Goal: Check status: Check status

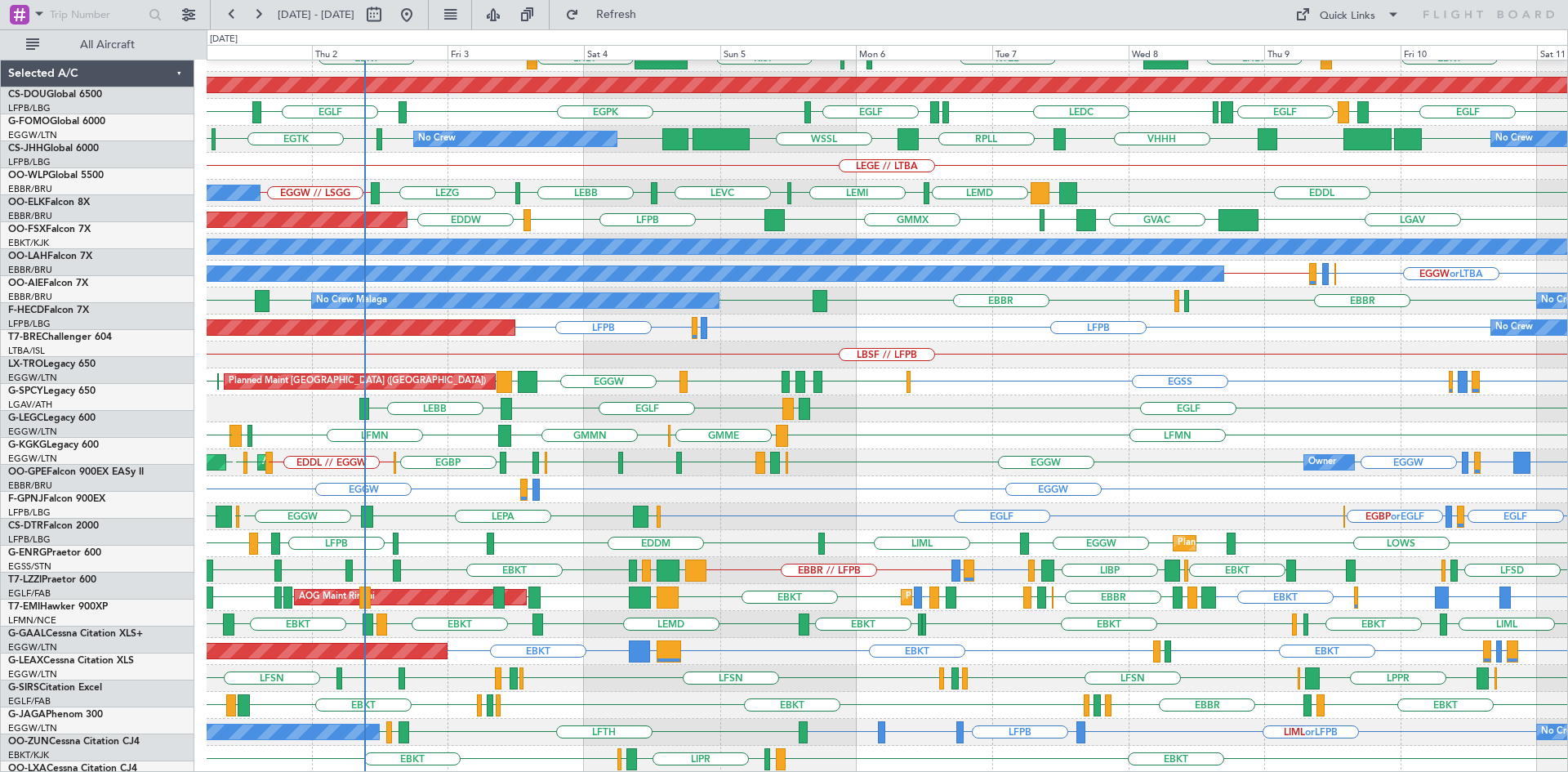
scroll to position [177, 0]
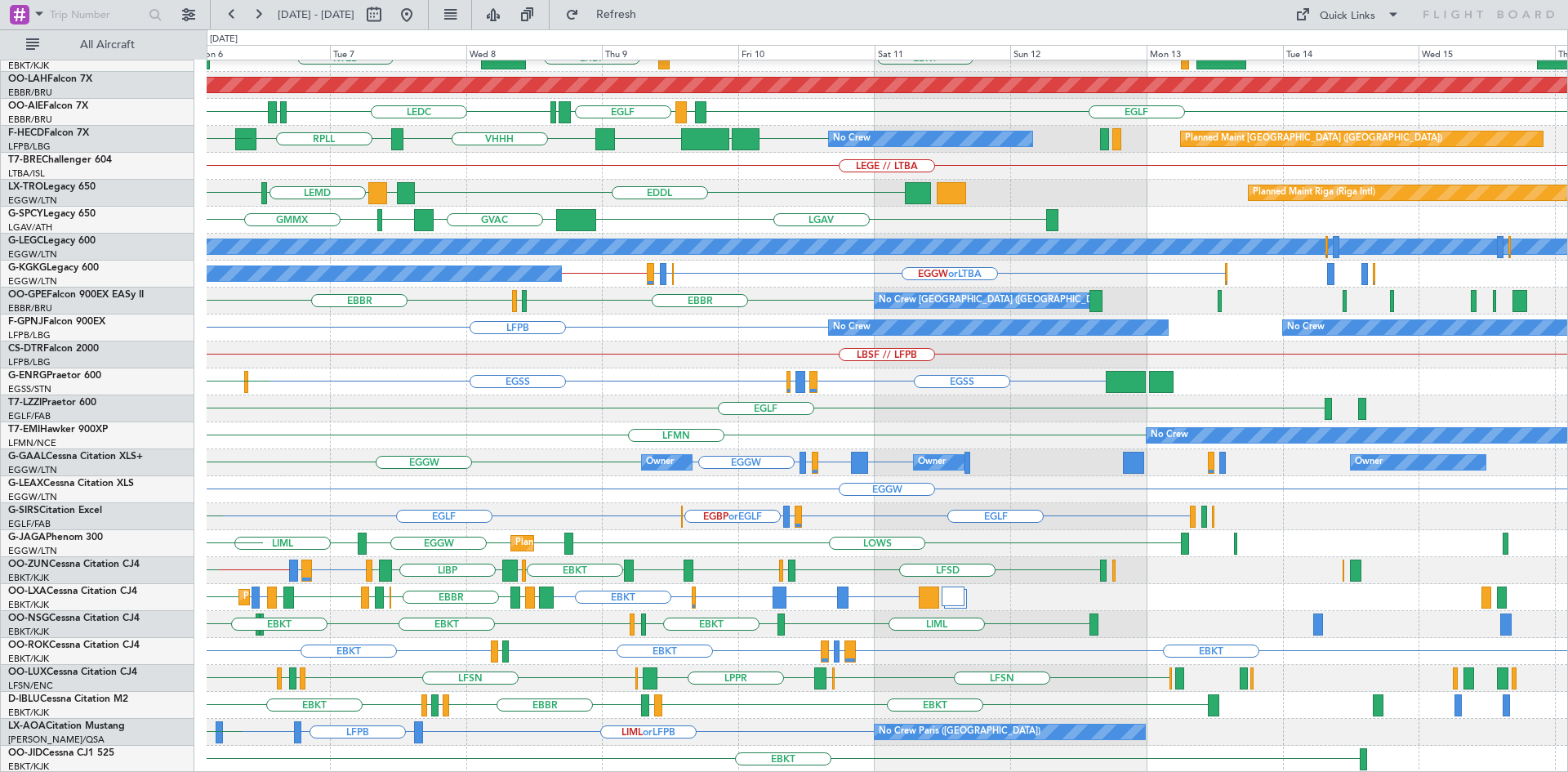
click at [425, 412] on div "EBBR LIML LFMN EBBR LHBP KTEB EBKT KPVD KISP LHBP Planned Maint Alton-st Louis …" at bounding box center [887, 328] width 1361 height 889
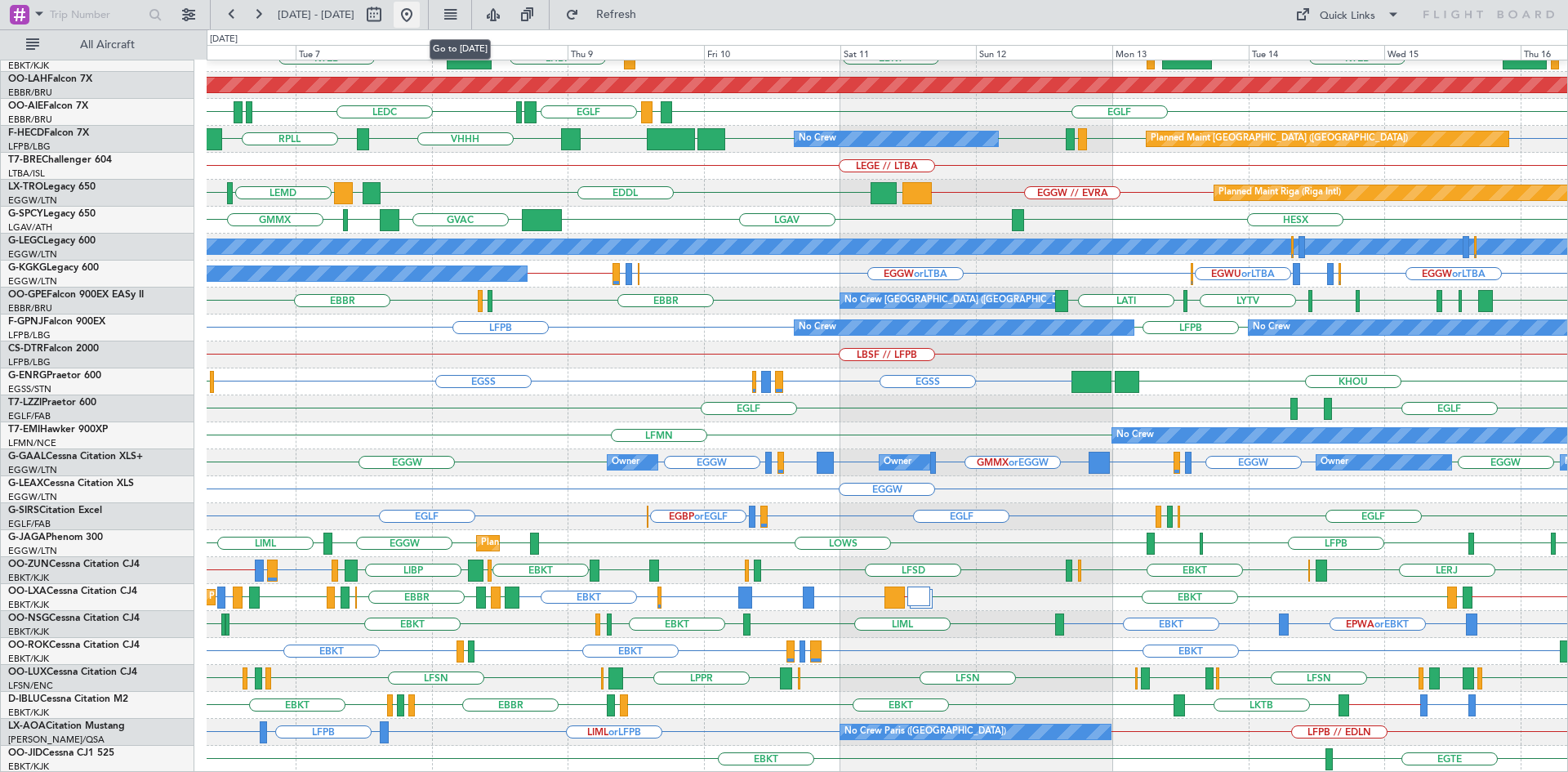
click at [420, 8] on button at bounding box center [406, 14] width 26 height 26
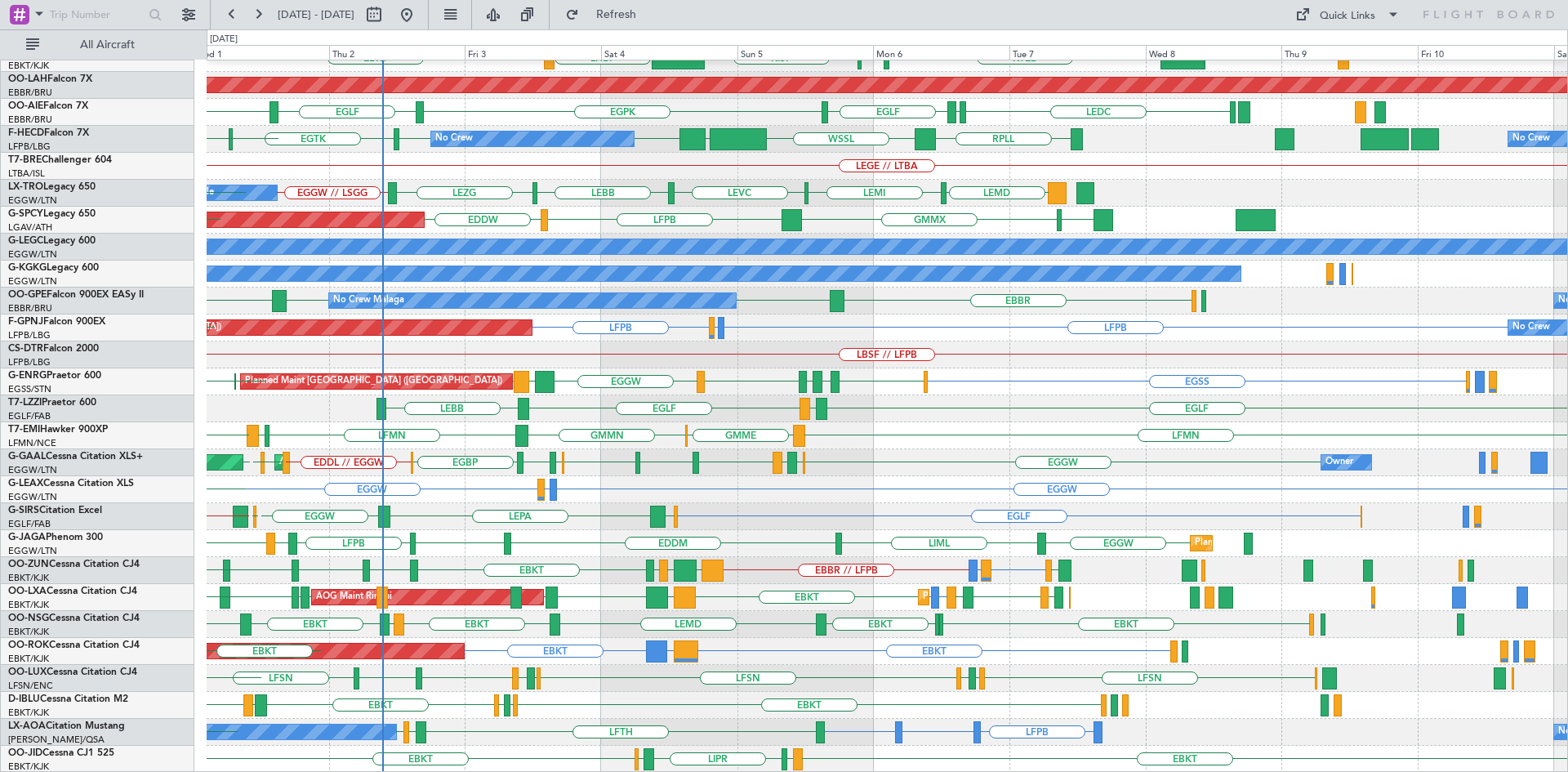
click at [431, 413] on div "LIML LFMN EBBR EBKT Planned Maint Kortrijk-Wevelgem KTEB KPVD KISP LHBP EBKT Pl…" at bounding box center [887, 328] width 1361 height 889
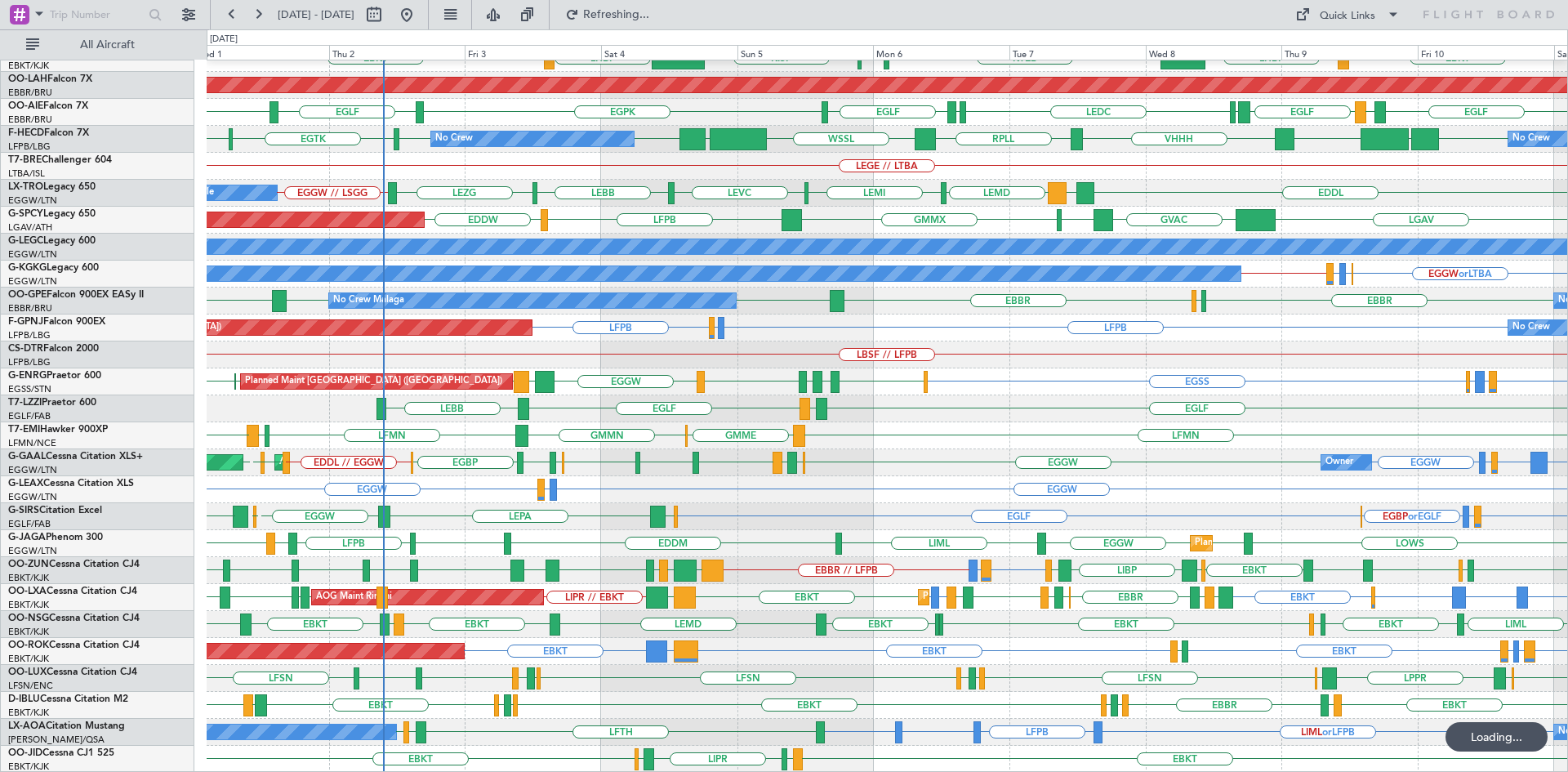
click at [640, 418] on div "EBBR LIML LFMN EBBR EBKT Planned Maint Kortrijk-Wevelgem LHBP KTEB KPVD KISP LH…" at bounding box center [887, 328] width 1361 height 889
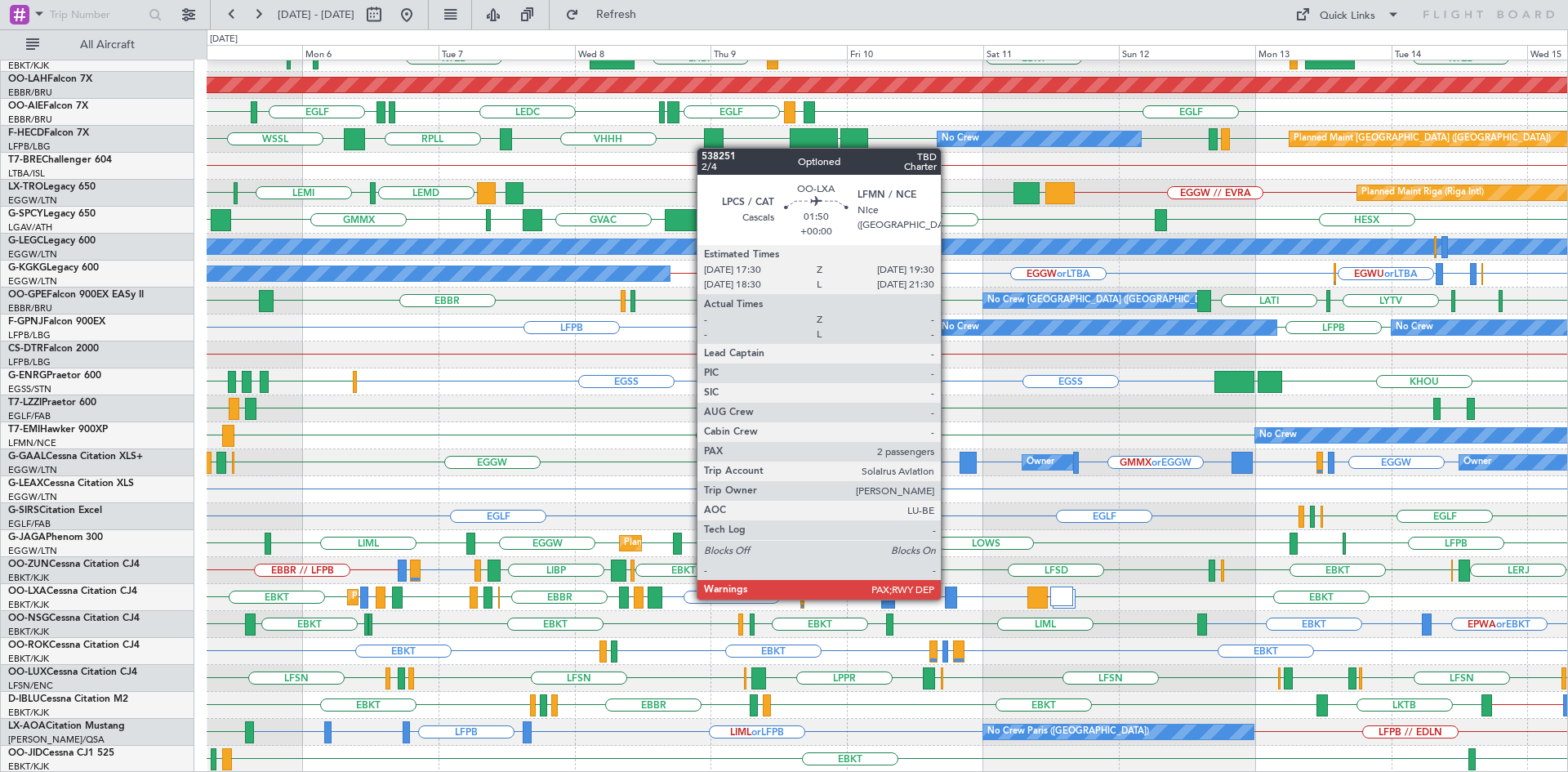
click at [949, 598] on div at bounding box center [951, 597] width 12 height 22
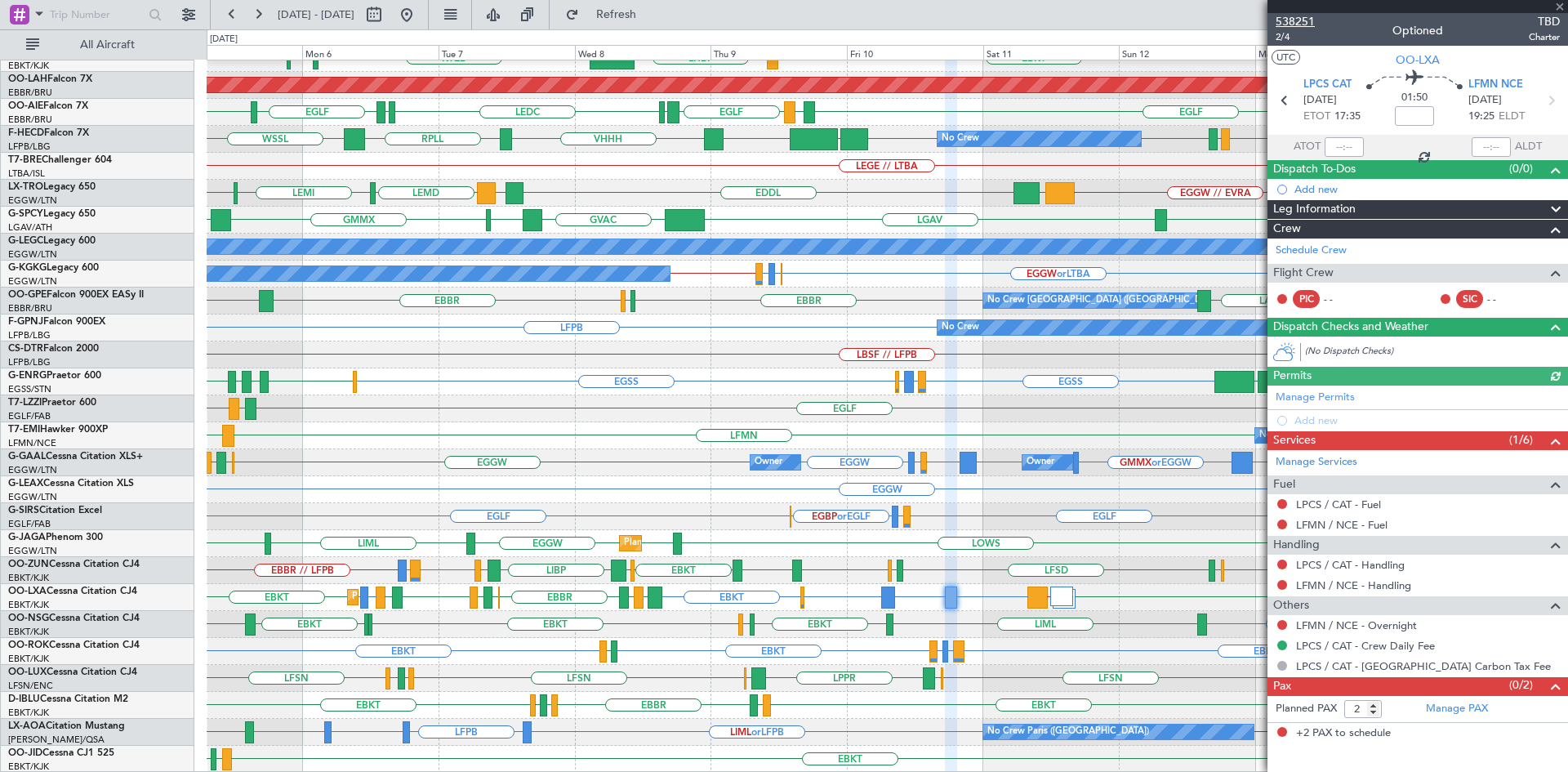
click at [1292, 19] on span "538251" at bounding box center [1295, 21] width 39 height 17
click at [623, 20] on button "Refresh" at bounding box center [607, 14] width 98 height 26
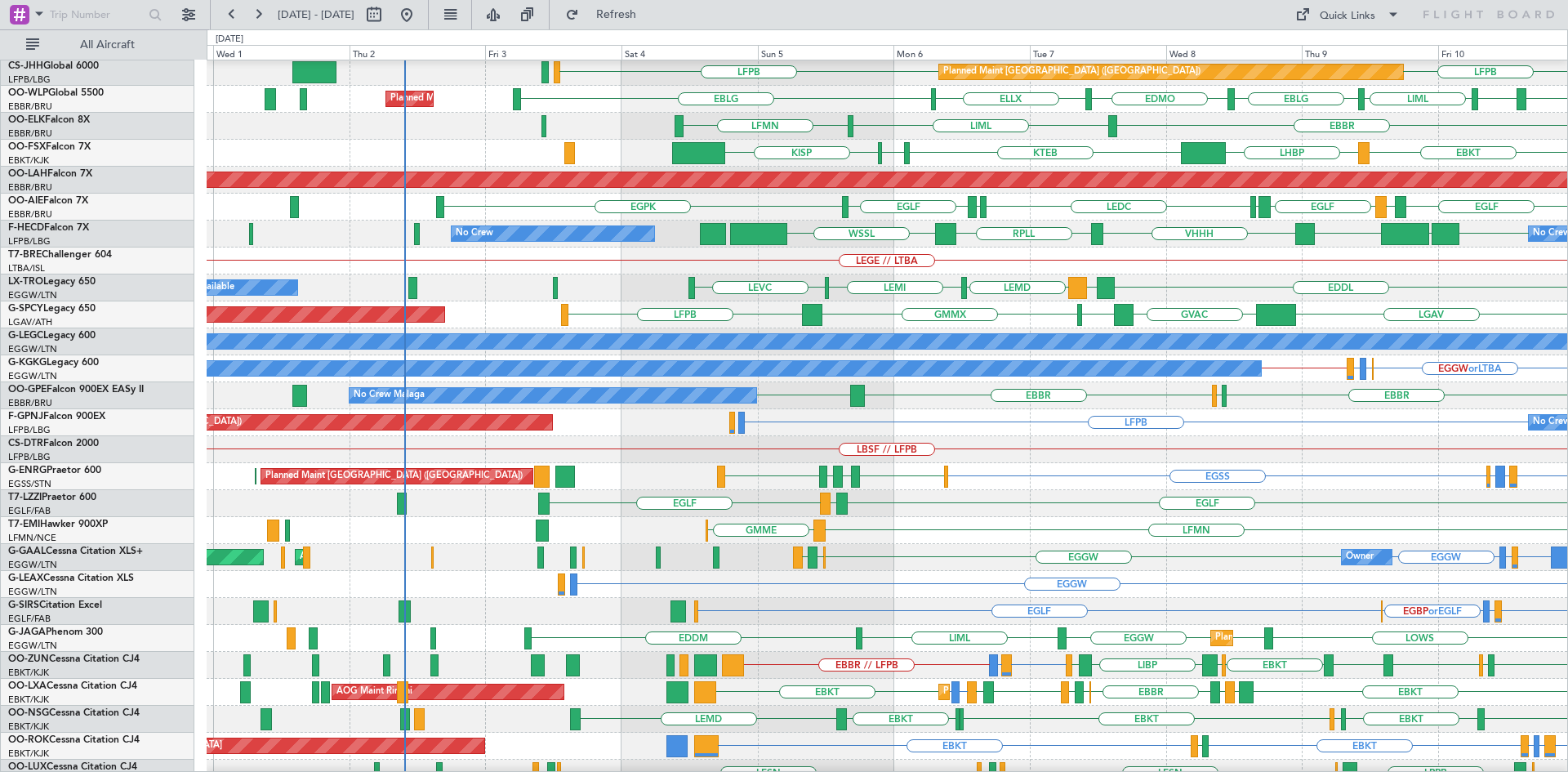
scroll to position [85, 0]
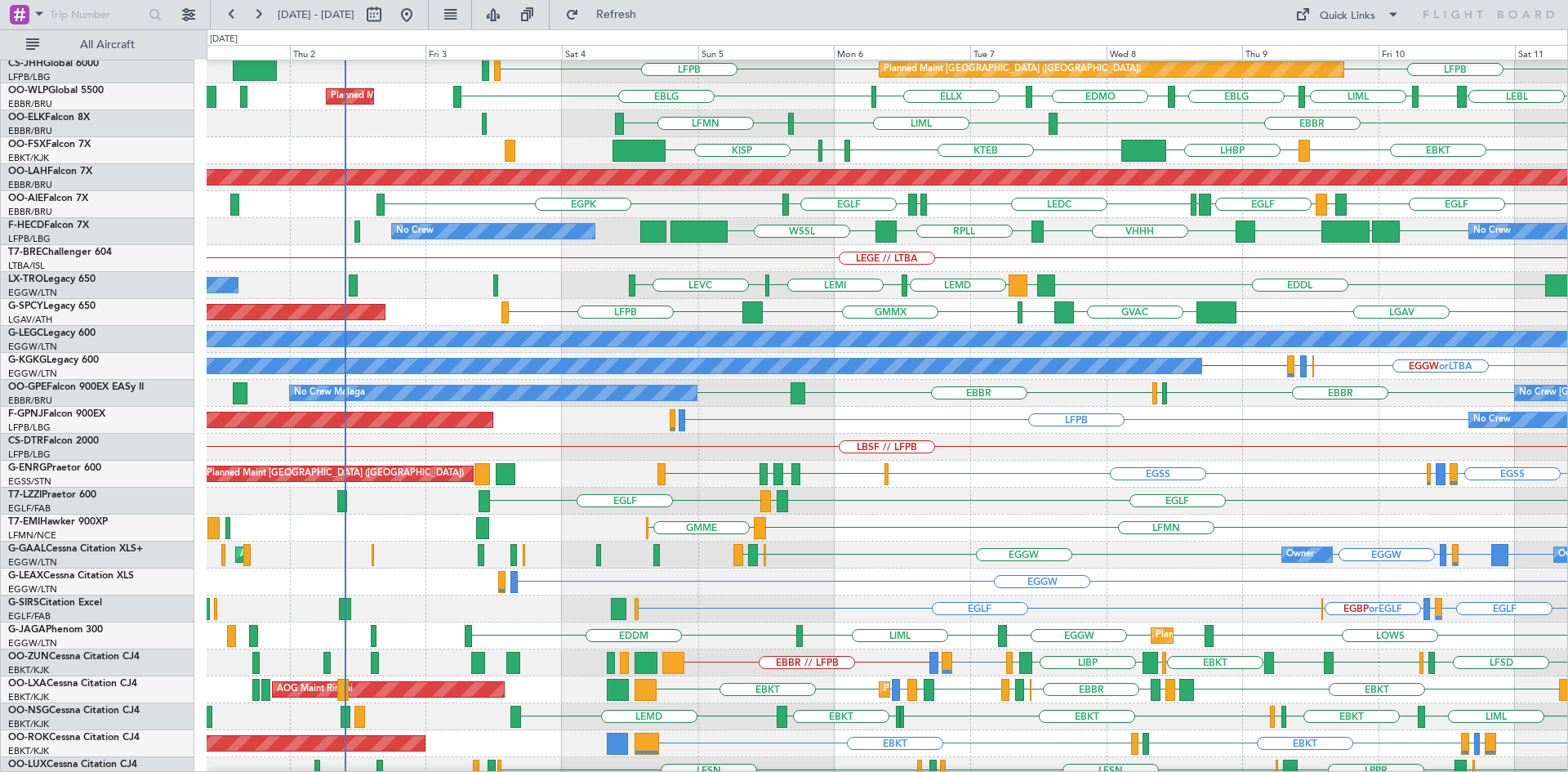
click at [896, 511] on div "EGLF EGLF LIRP A/C Unavailable London (Farnborough)" at bounding box center [887, 501] width 1361 height 27
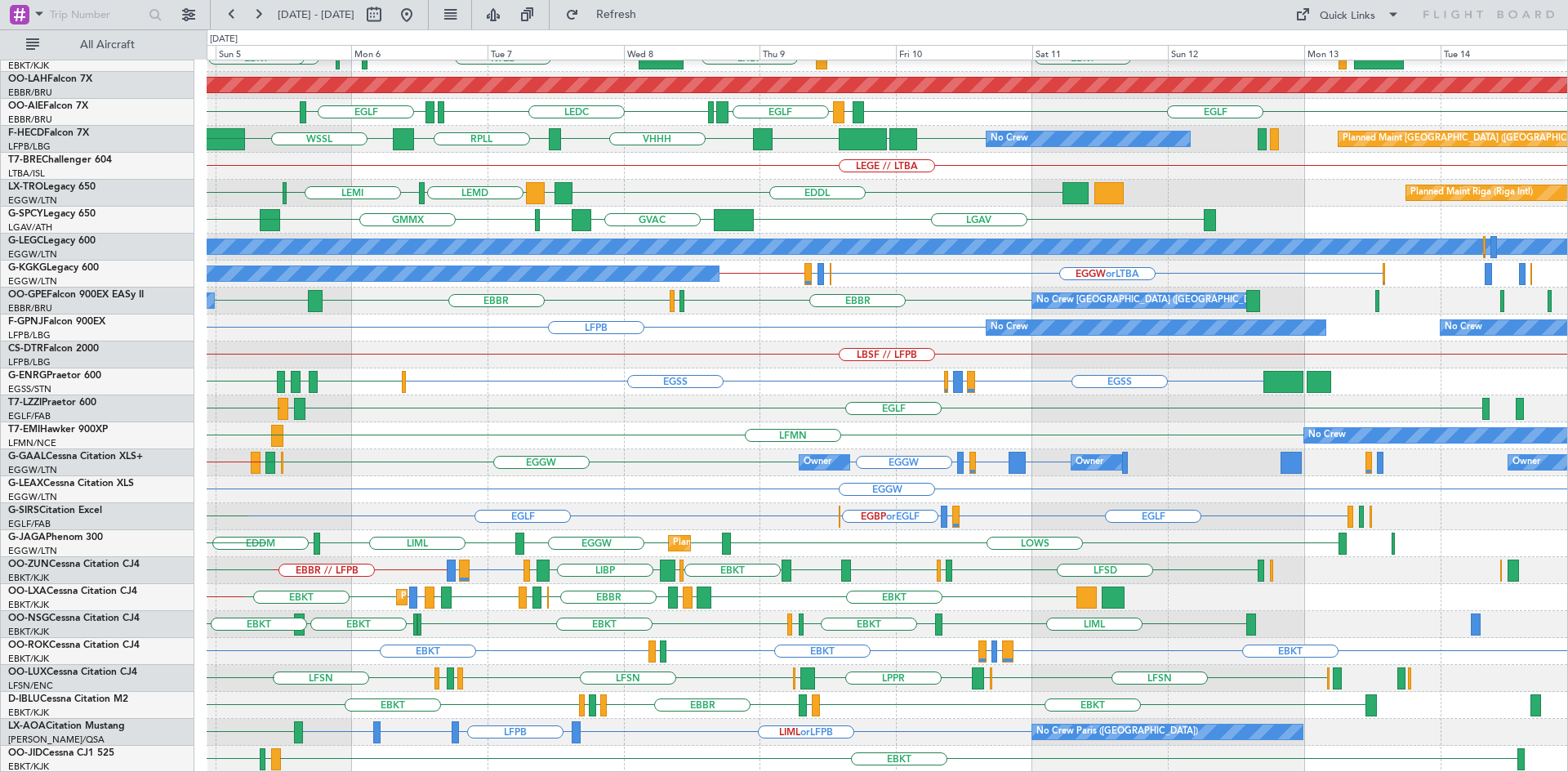
scroll to position [177, 0]
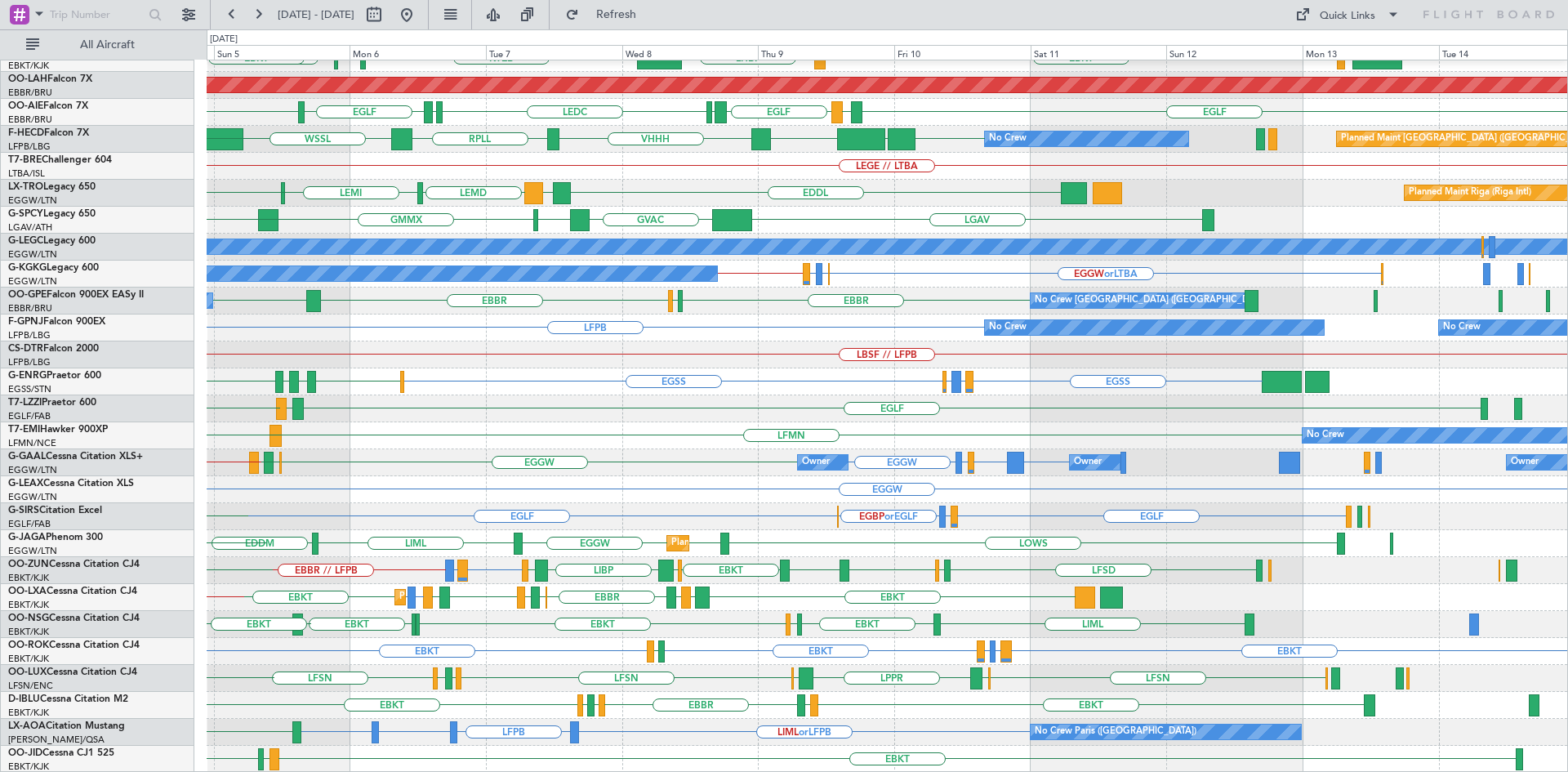
click at [327, 206] on div "EBBR LIML LFMN EBBR EBKT EBKT LHBP KTEB KPVD KISP LHBP EBKT Planned Maint Alton…" at bounding box center [887, 328] width 1361 height 889
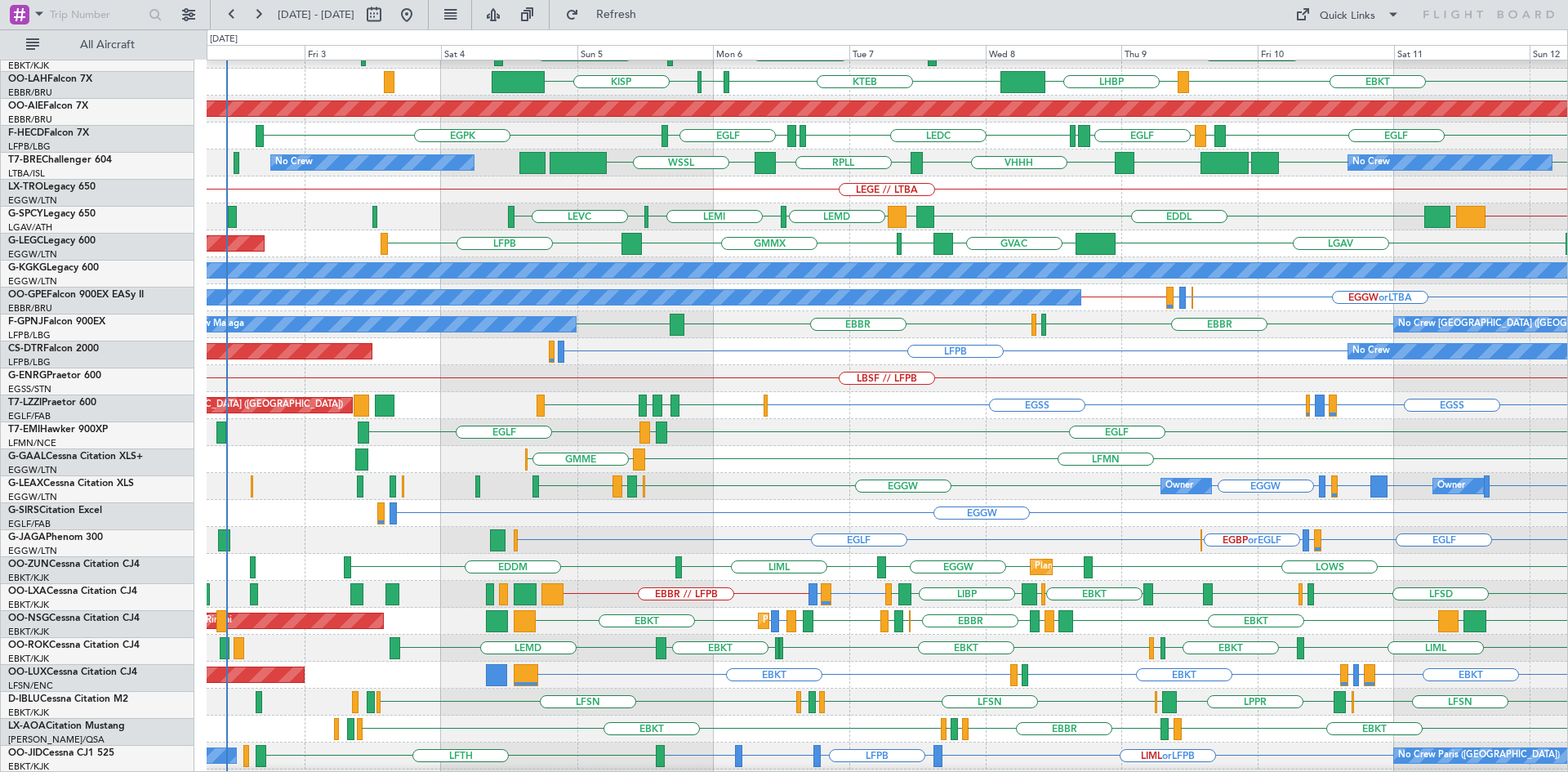
scroll to position [154, 0]
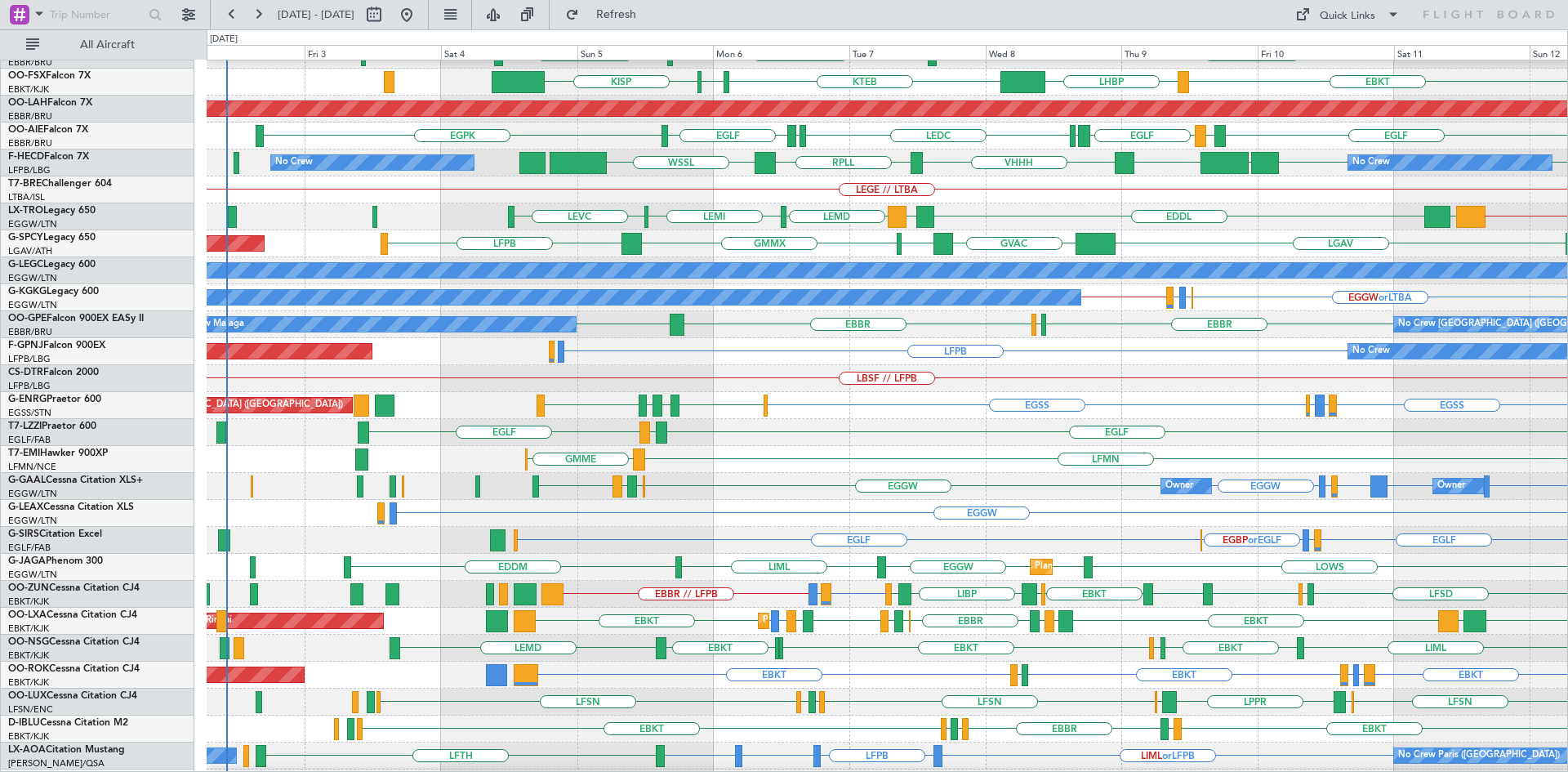
click at [973, 459] on div "LFMN GMME No Crew" at bounding box center [887, 459] width 1361 height 27
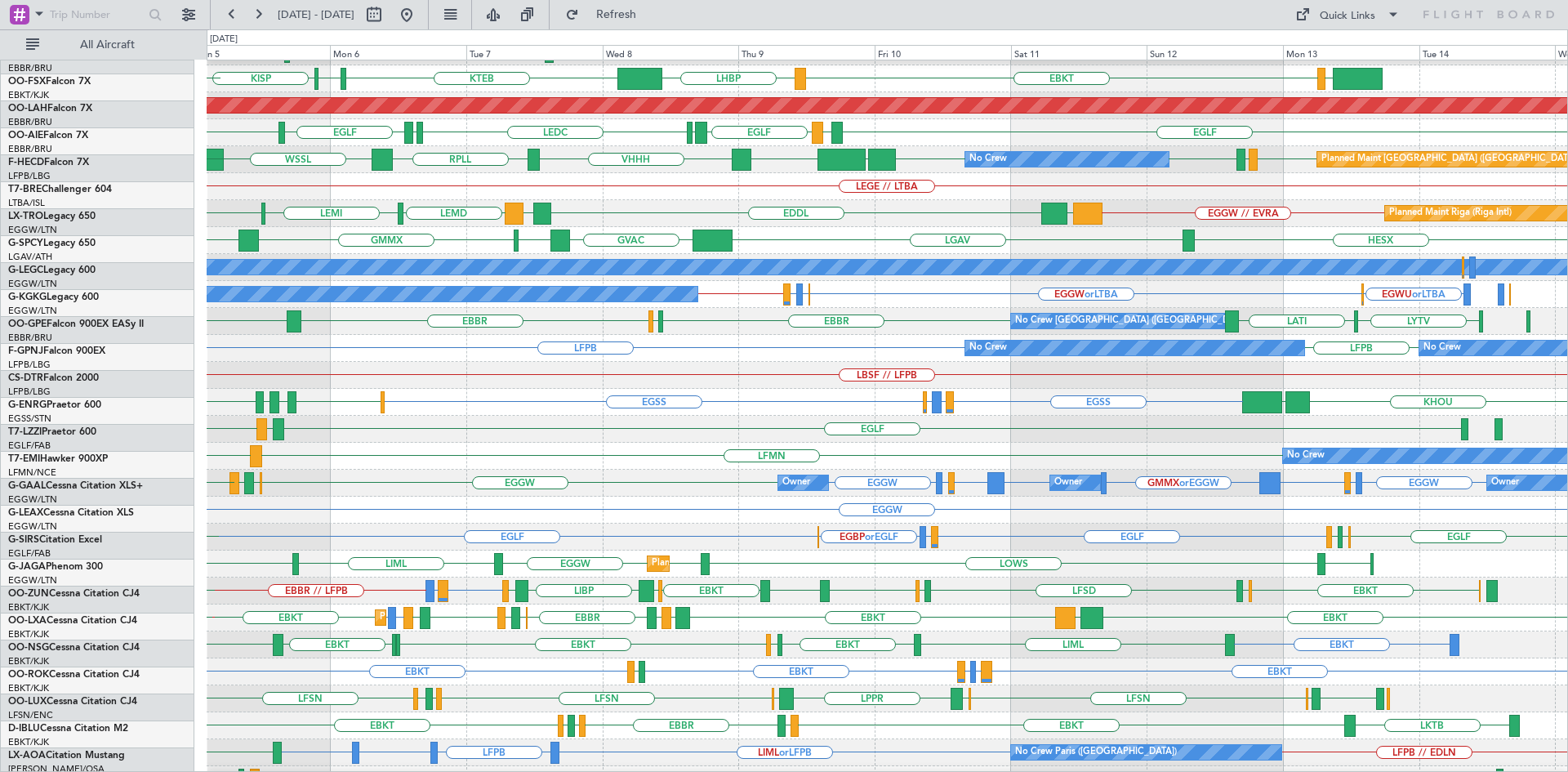
scroll to position [142, 0]
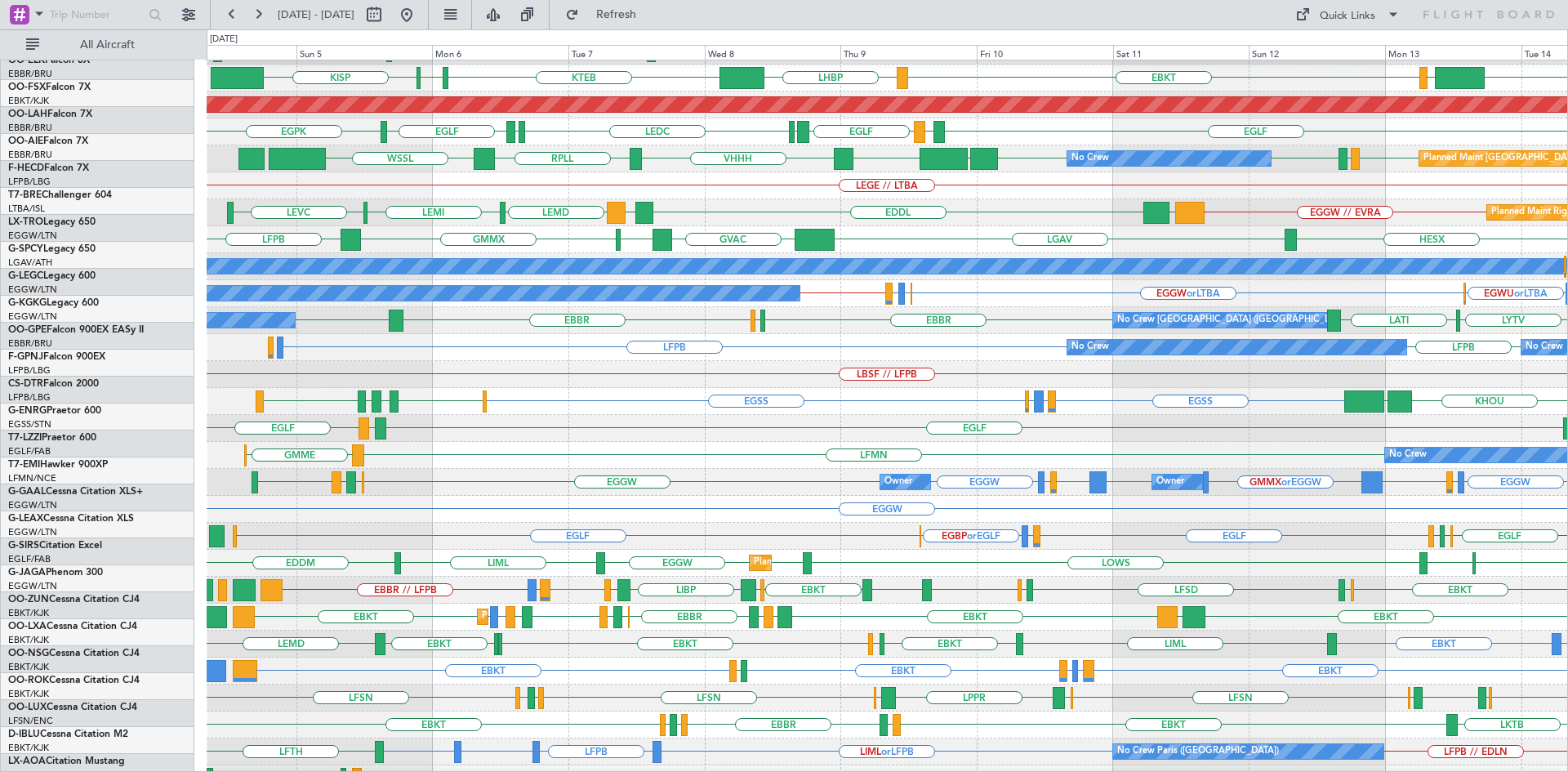
click at [787, 429] on div "EGLF LIRP EGLF LSGG EGLF" at bounding box center [887, 428] width 1361 height 27
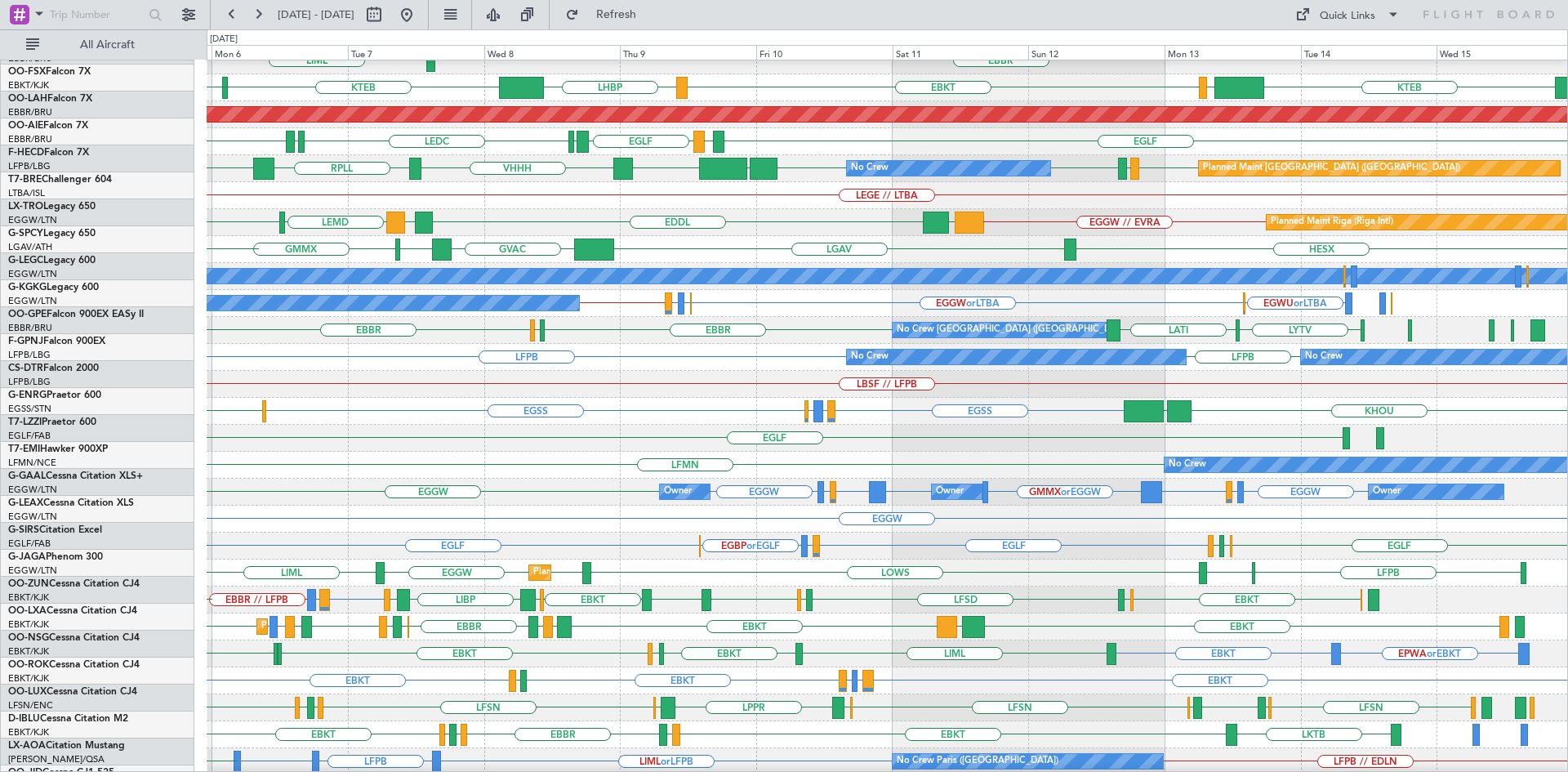
scroll to position [149, 0]
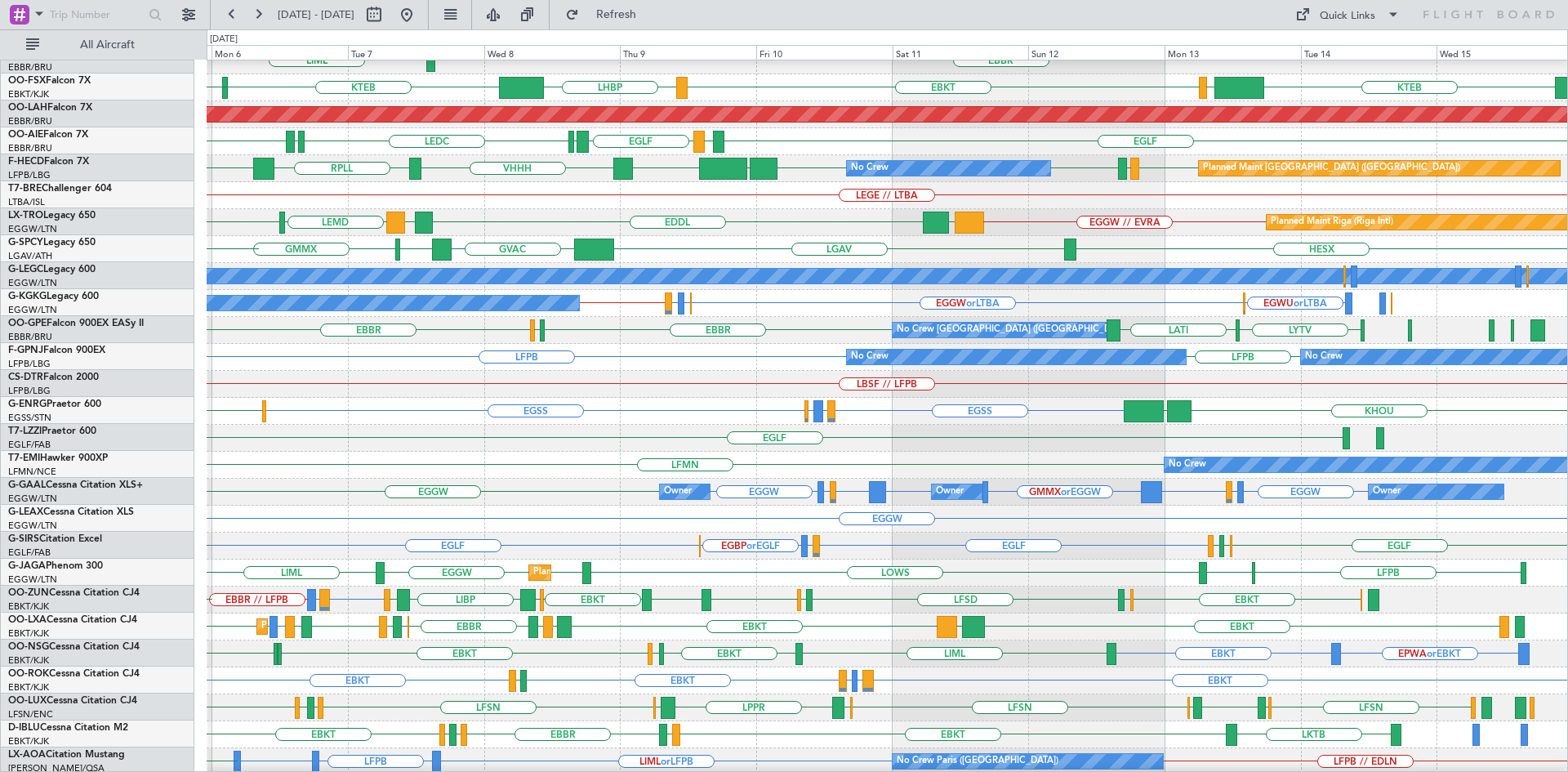
click at [1121, 436] on div "EGLF EGLF LIRP" at bounding box center [887, 438] width 1361 height 27
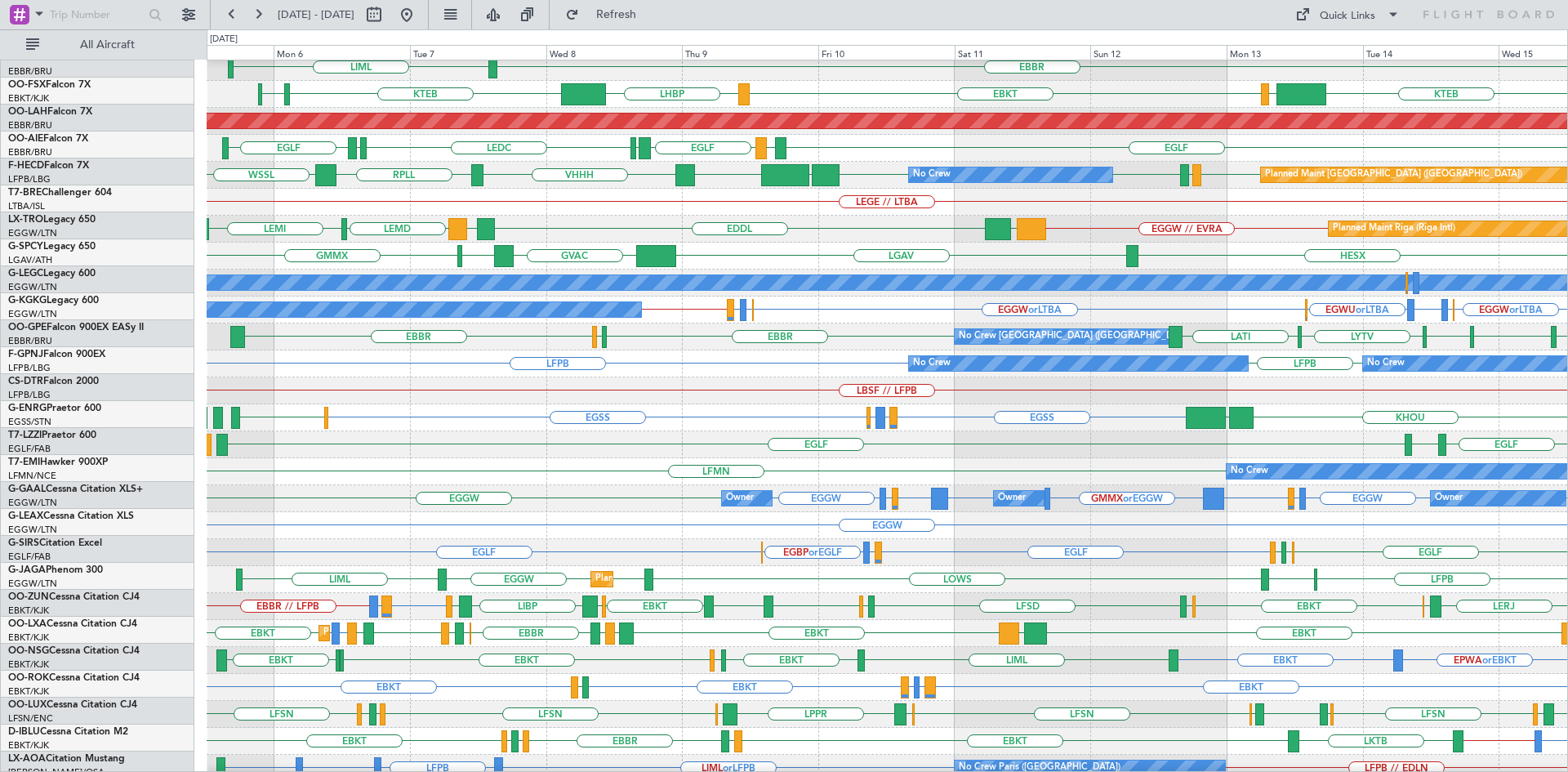
scroll to position [141, 0]
click at [436, 478] on div "No Crew LFMN" at bounding box center [887, 471] width 1361 height 27
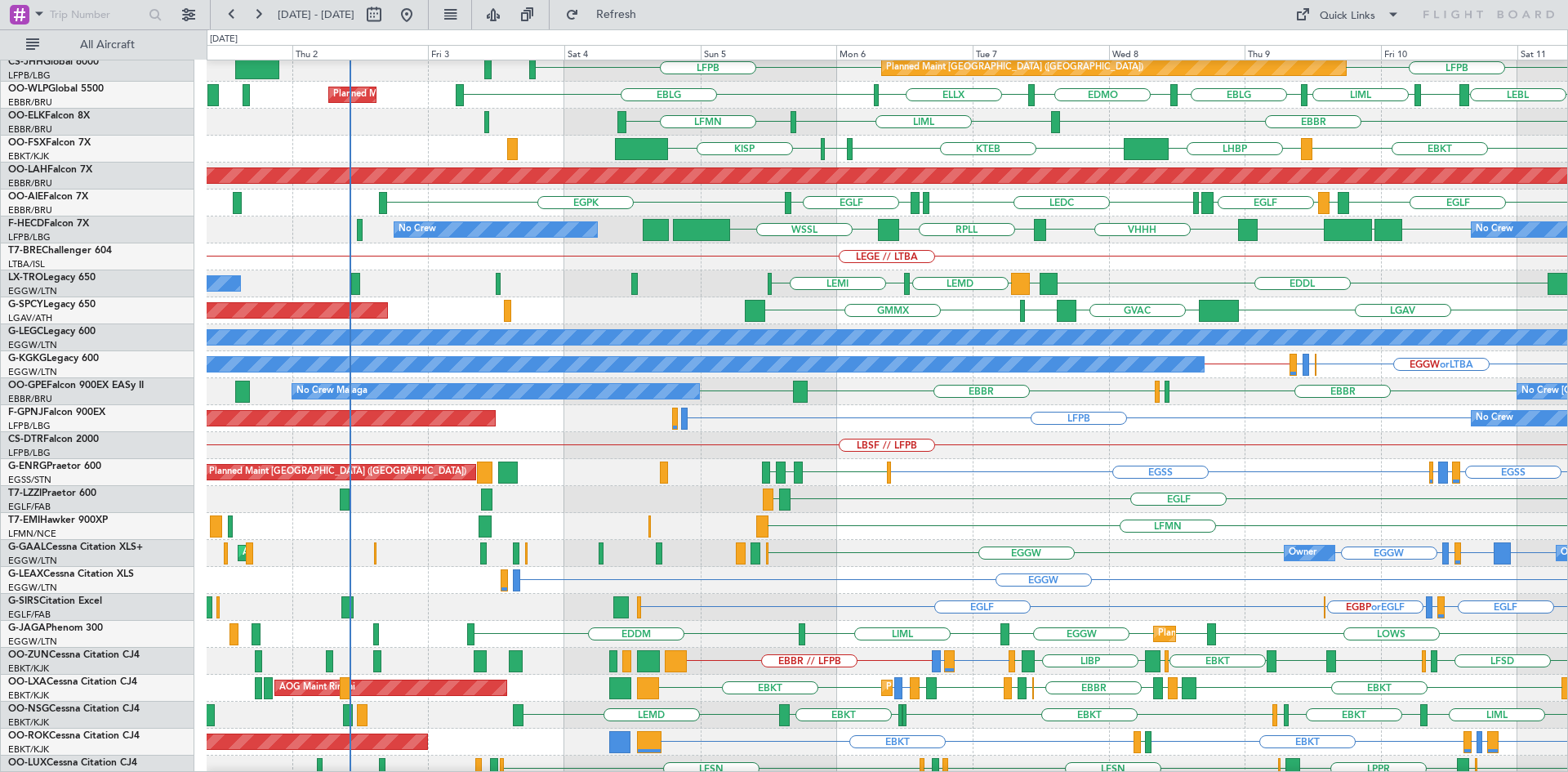
scroll to position [86, 0]
click at [1191, 545] on div "Owner EGGW EGGW AOG Maint Dusseldorf EGPF or EGGW EGGW GMTT or EGGW Owner GMMX …" at bounding box center [887, 553] width 1361 height 27
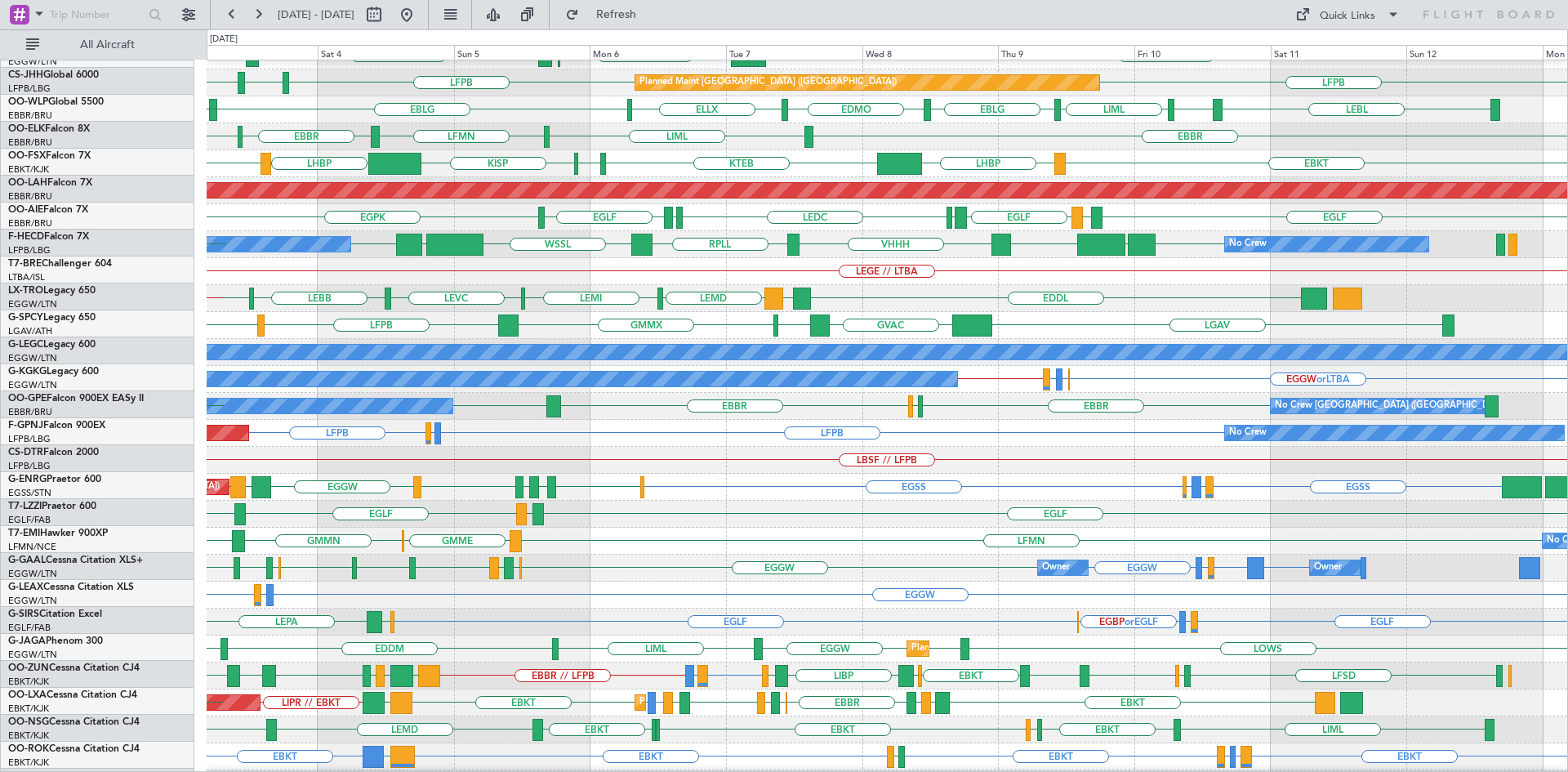
scroll to position [53, 0]
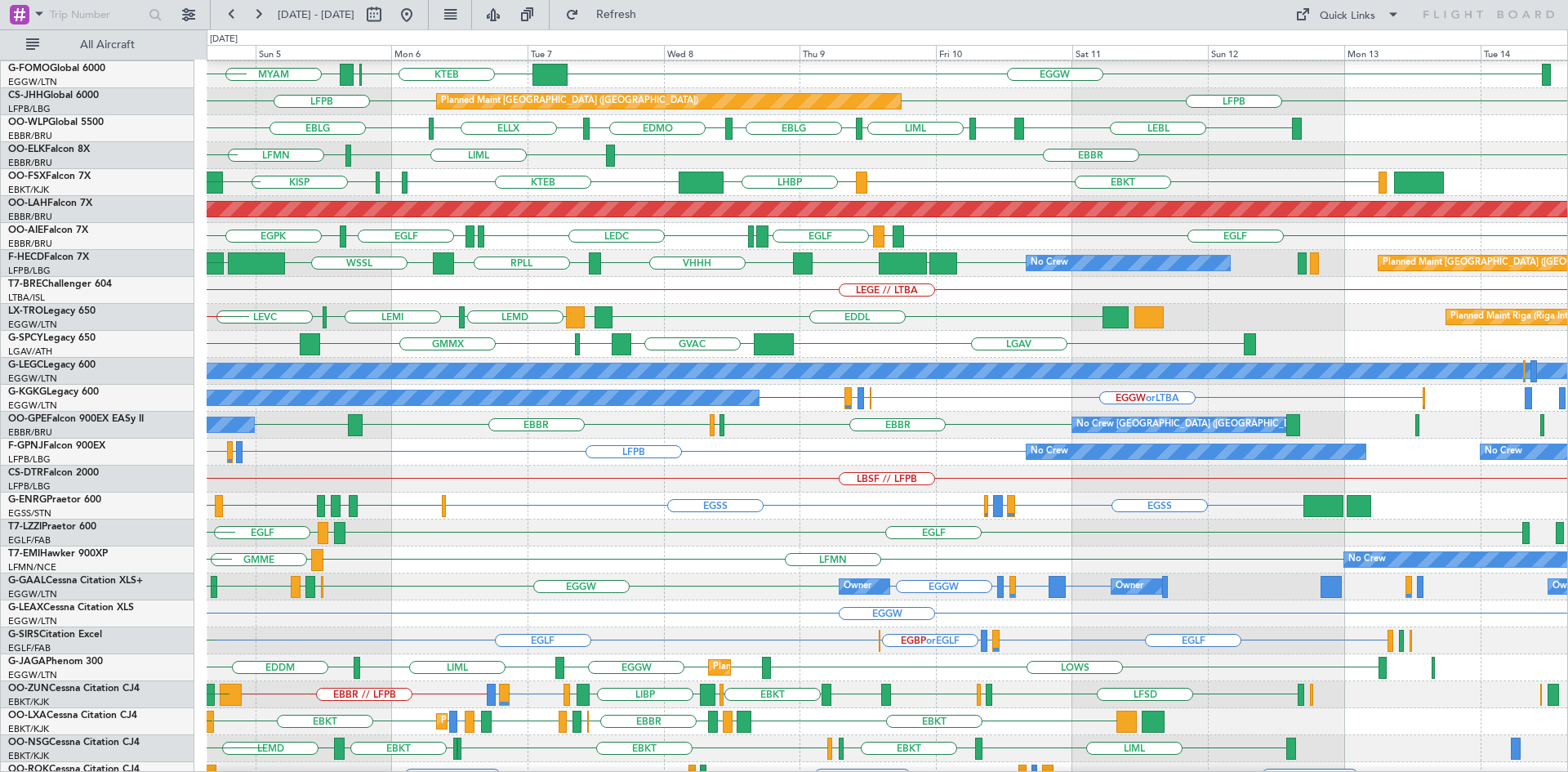
click at [520, 532] on div "EGLF LIRP EGLF LEBB" at bounding box center [887, 533] width 1361 height 27
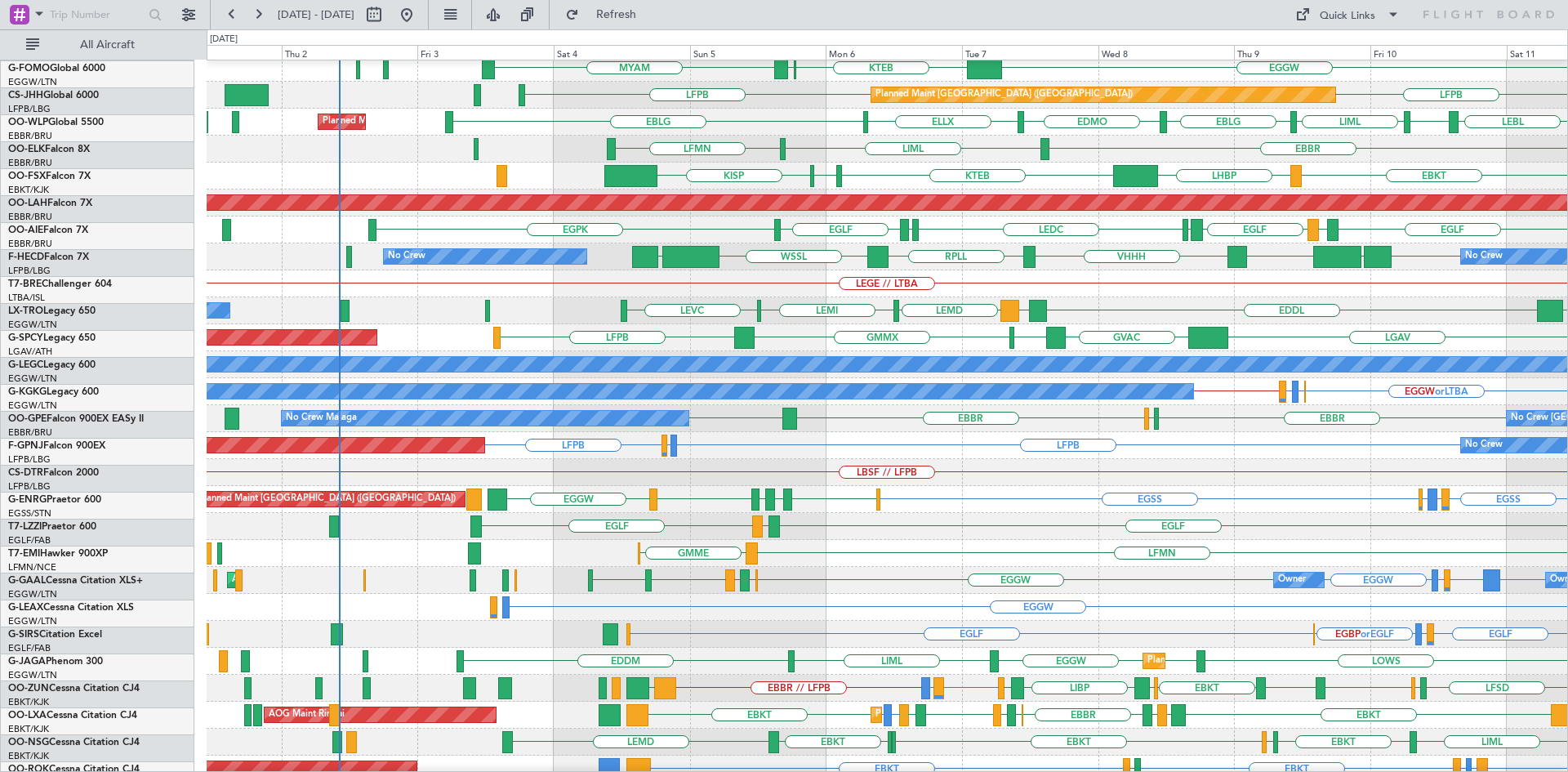
scroll to position [60, 0]
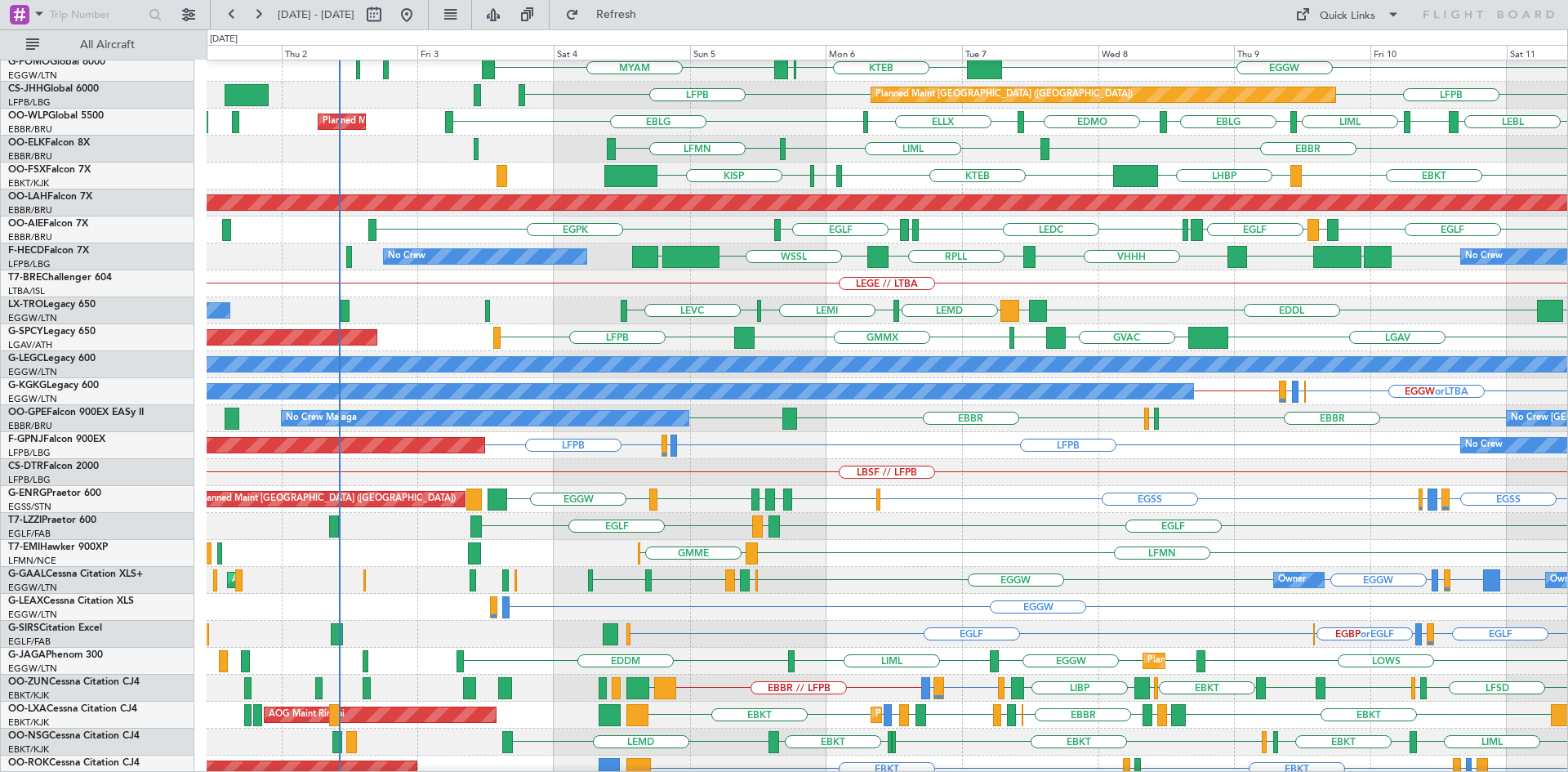
click at [924, 554] on div "LFMN GMME No Crew" at bounding box center [887, 553] width 1361 height 27
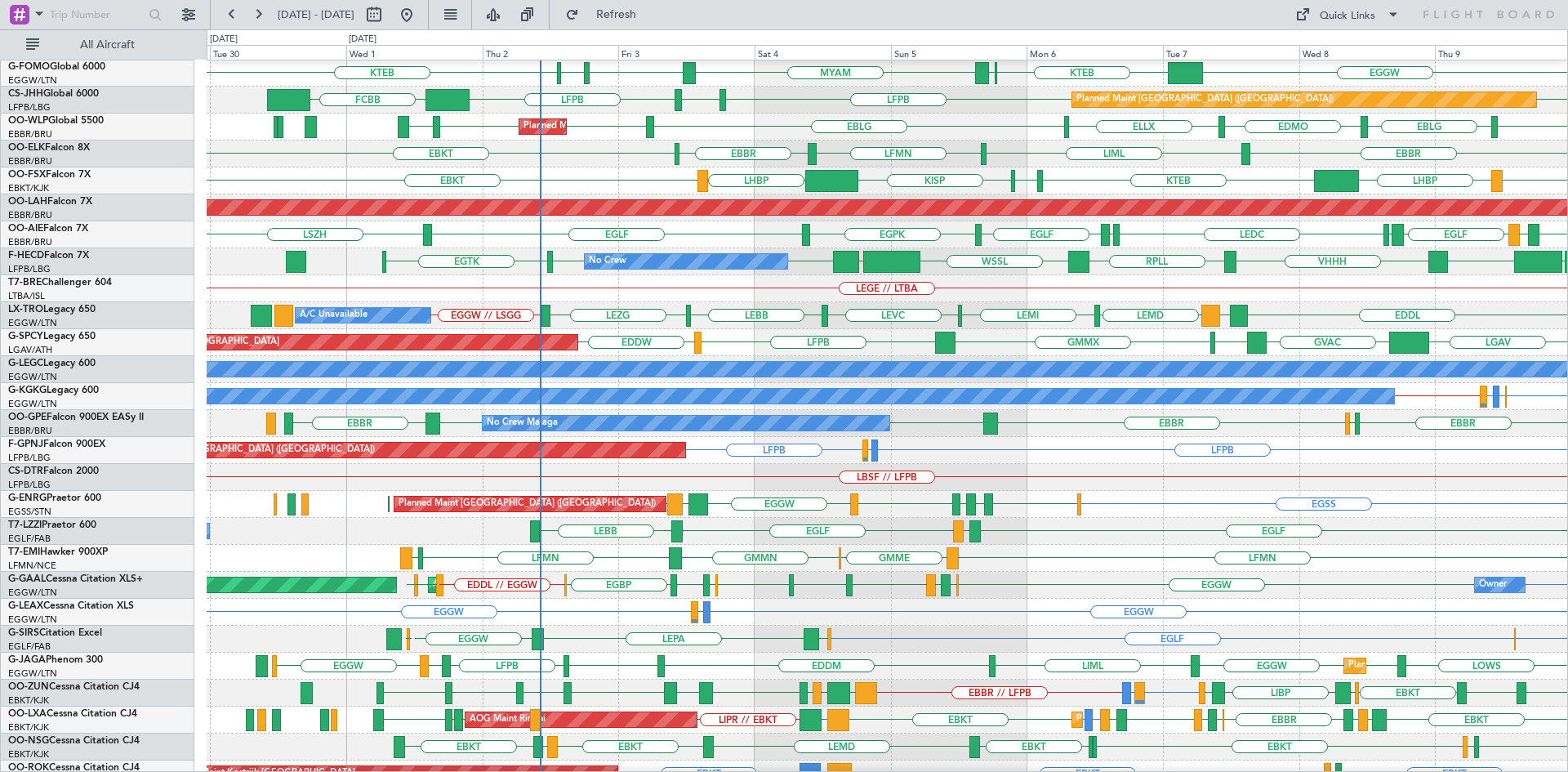
scroll to position [59, 0]
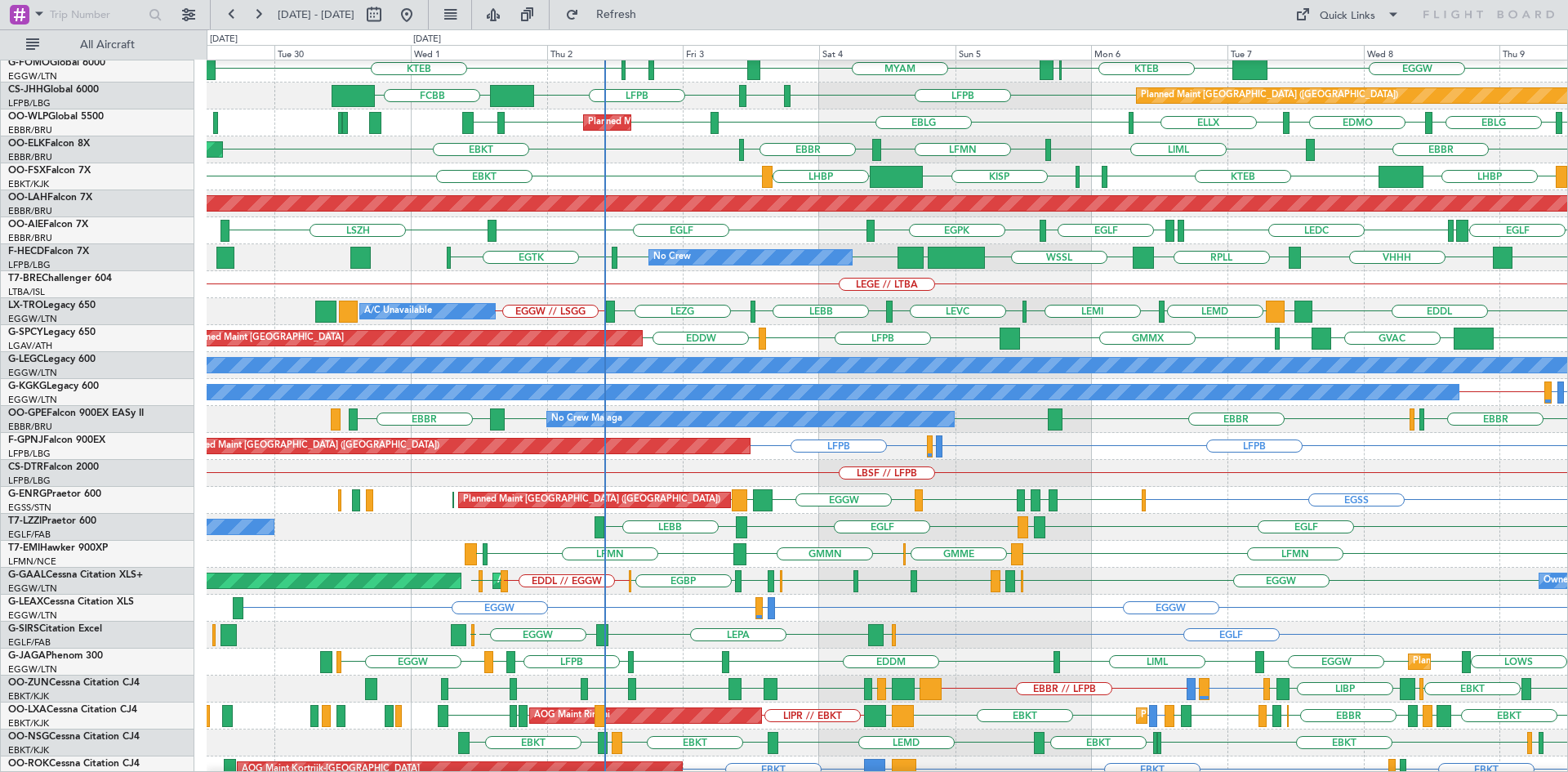
click at [821, 307] on div "EDDL LGAV LEMD LEMI LEVC LEBB LEZG EGGW // LSGG A/C Unavailable Planned Maint L…" at bounding box center [887, 312] width 1361 height 27
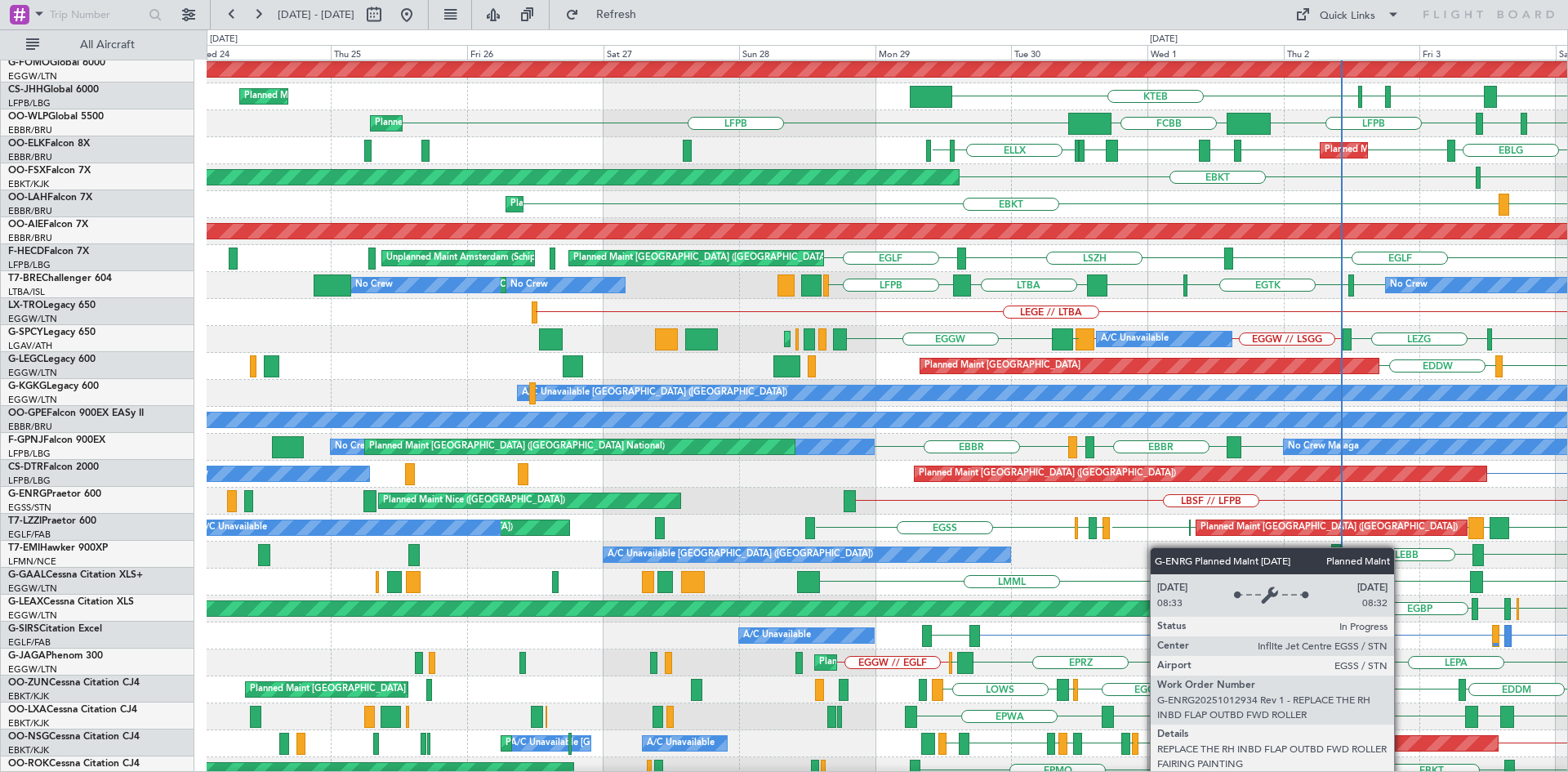
scroll to position [44, 0]
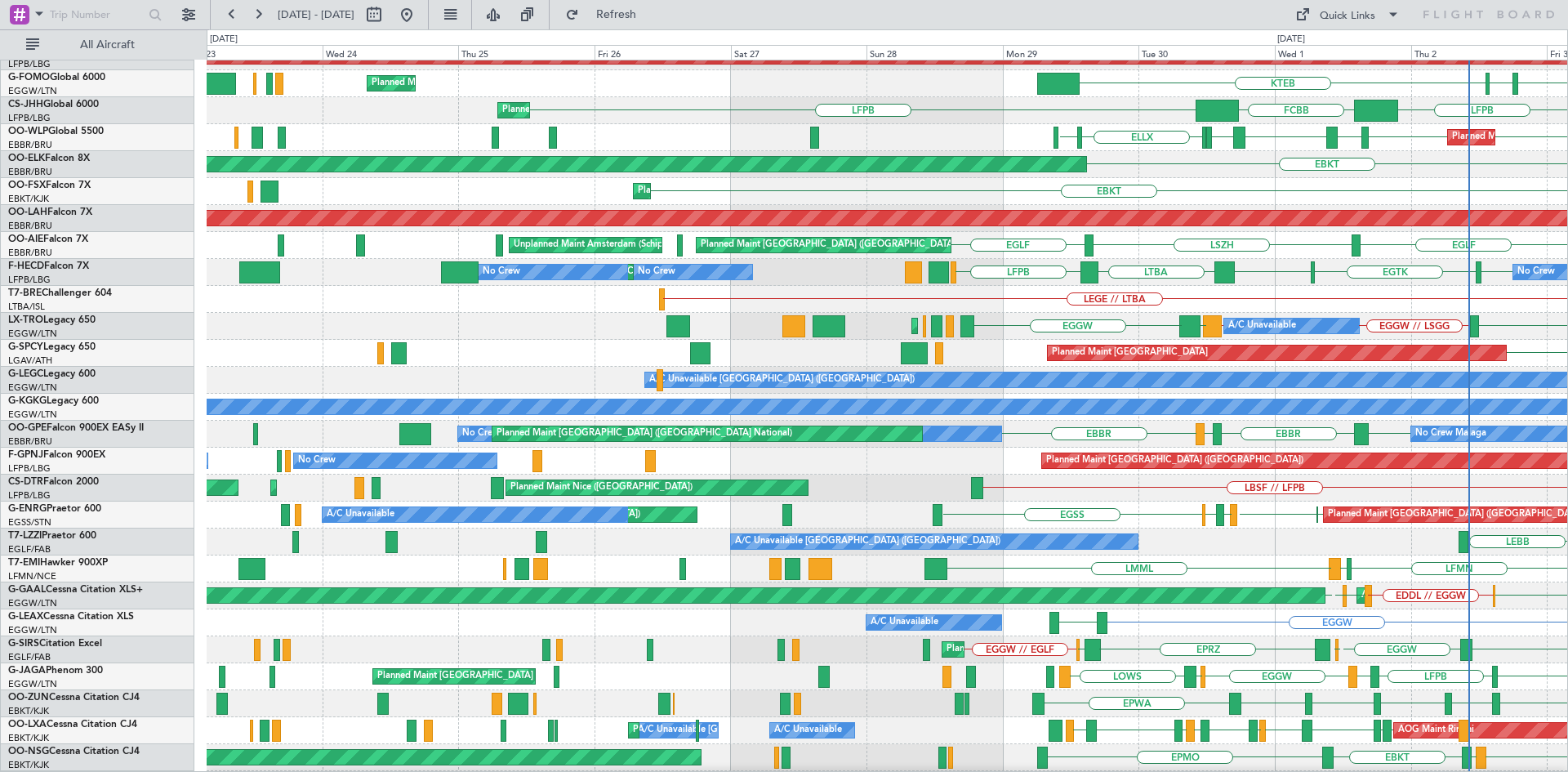
click at [1359, 523] on div "Planned Maint London (Stansted) Planned Maint London (Stansted) EGSS EGSS EGSS …" at bounding box center [887, 515] width 1361 height 27
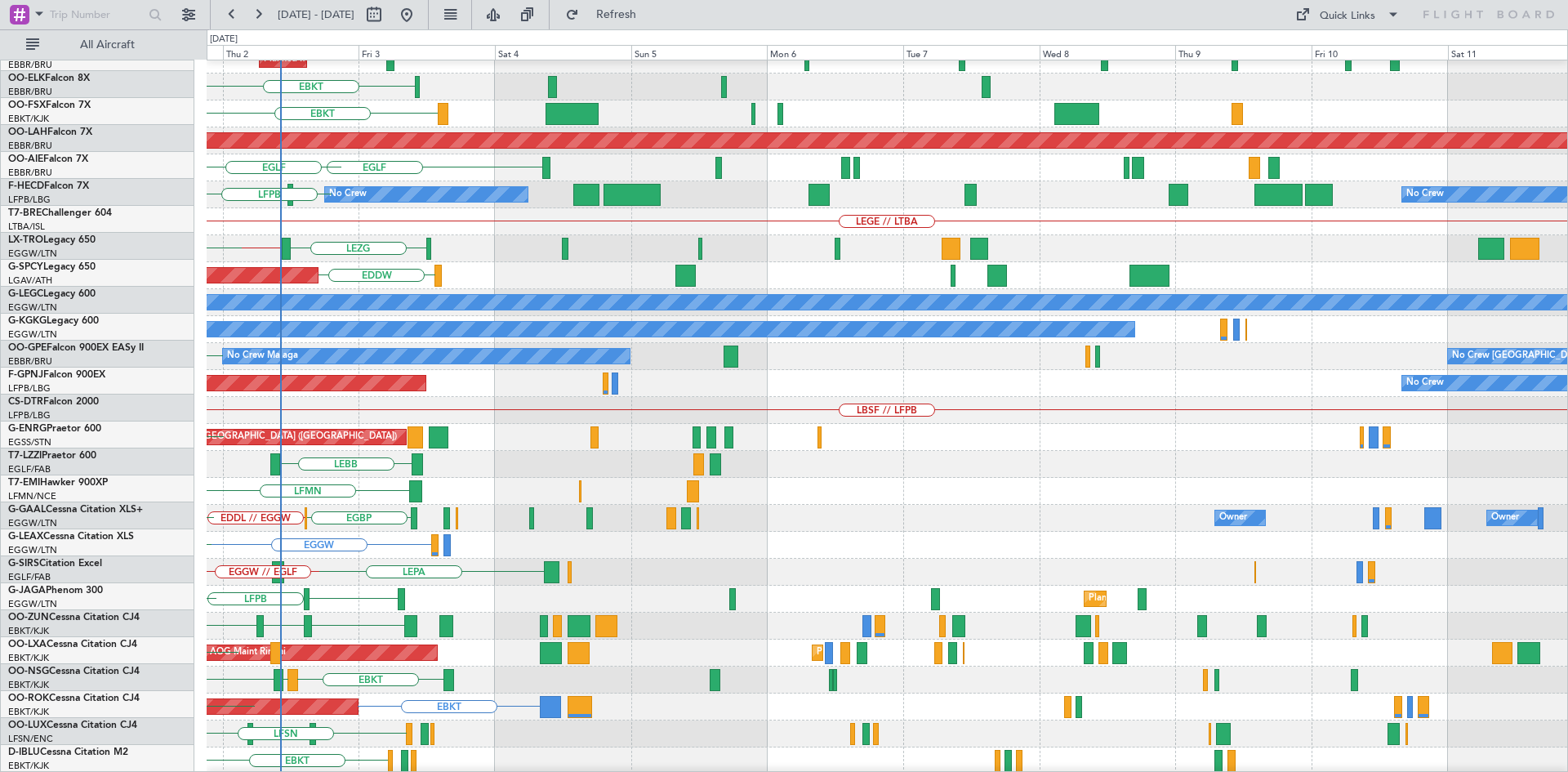
click at [58, 474] on div "LFPB Planned Maint Paris (Le Bourget) FCBB LFPB LIML LIML Planned Maint Milan (…" at bounding box center [784, 400] width 1568 height 742
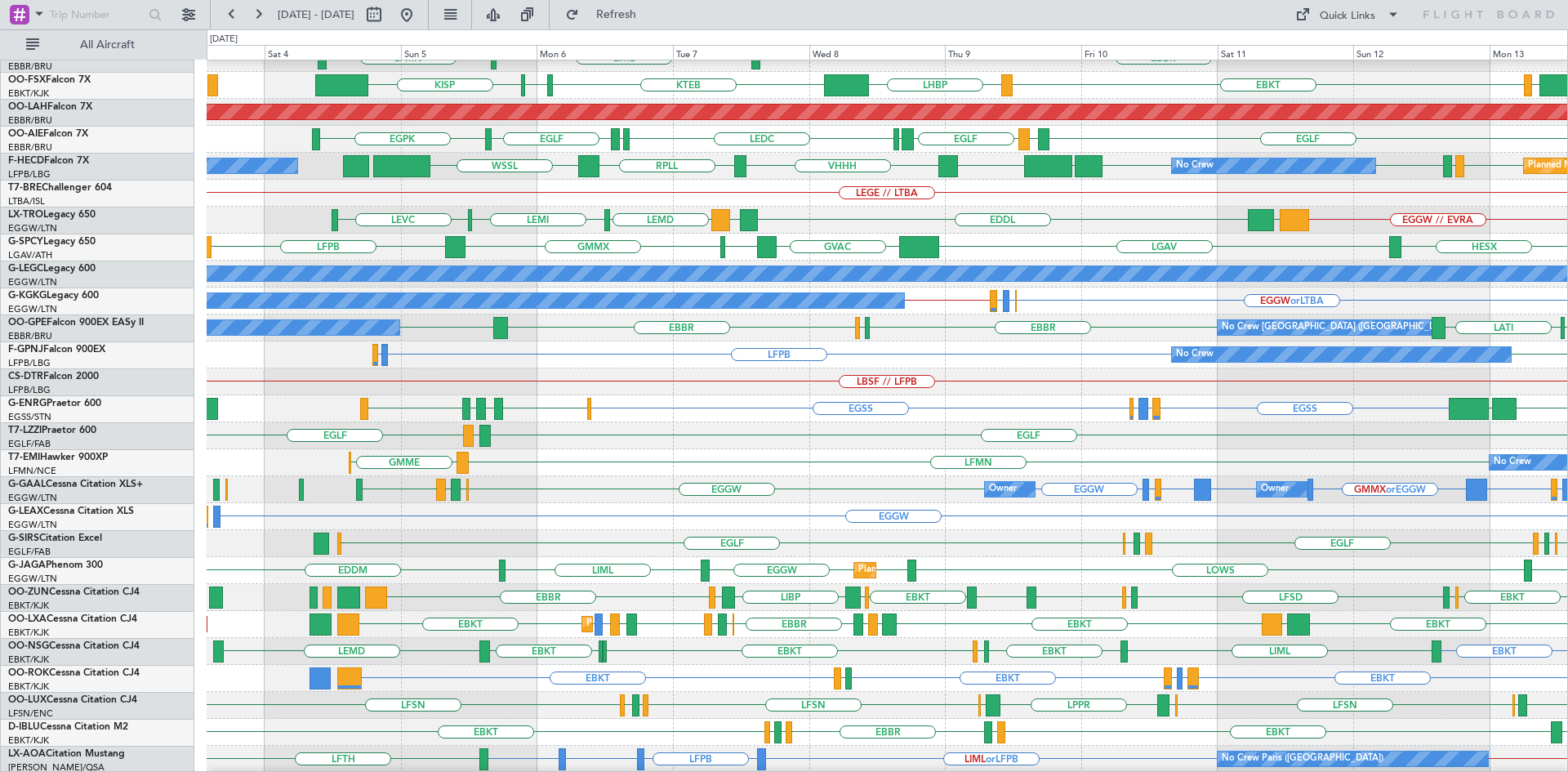
scroll to position [150, 0]
click at [575, 354] on div "LFPB LFPB No Crew EGGW or LFPB No Crew Planned Maint Paris (Le Bourget)" at bounding box center [887, 355] width 1361 height 27
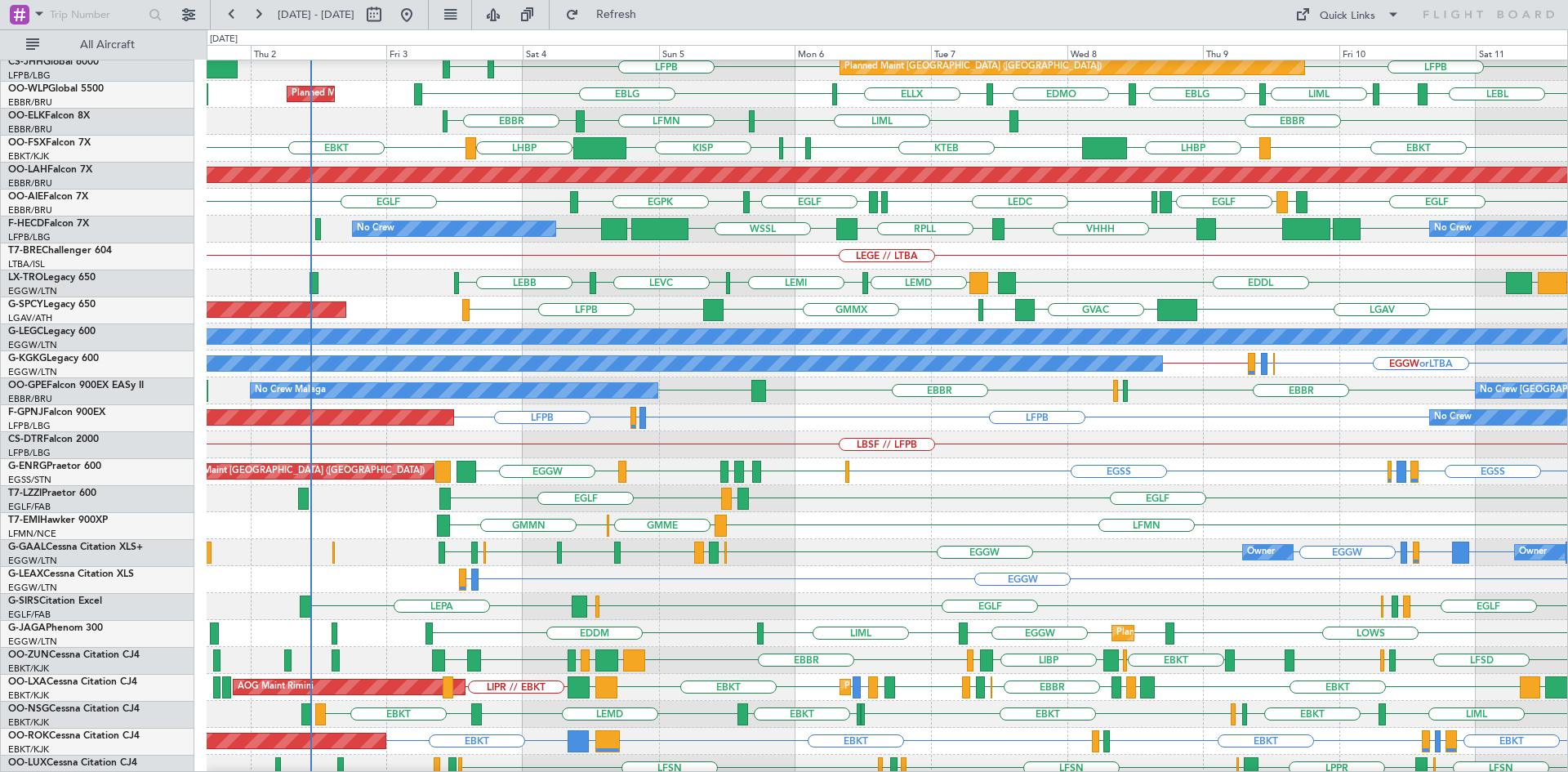
scroll to position [87, 0]
click at [923, 471] on div "EGSS EGLF EGPE EGLF EGPF EGGW Planned Maint London (Stansted) EGWU or EGSS EGPD…" at bounding box center [887, 471] width 1361 height 27
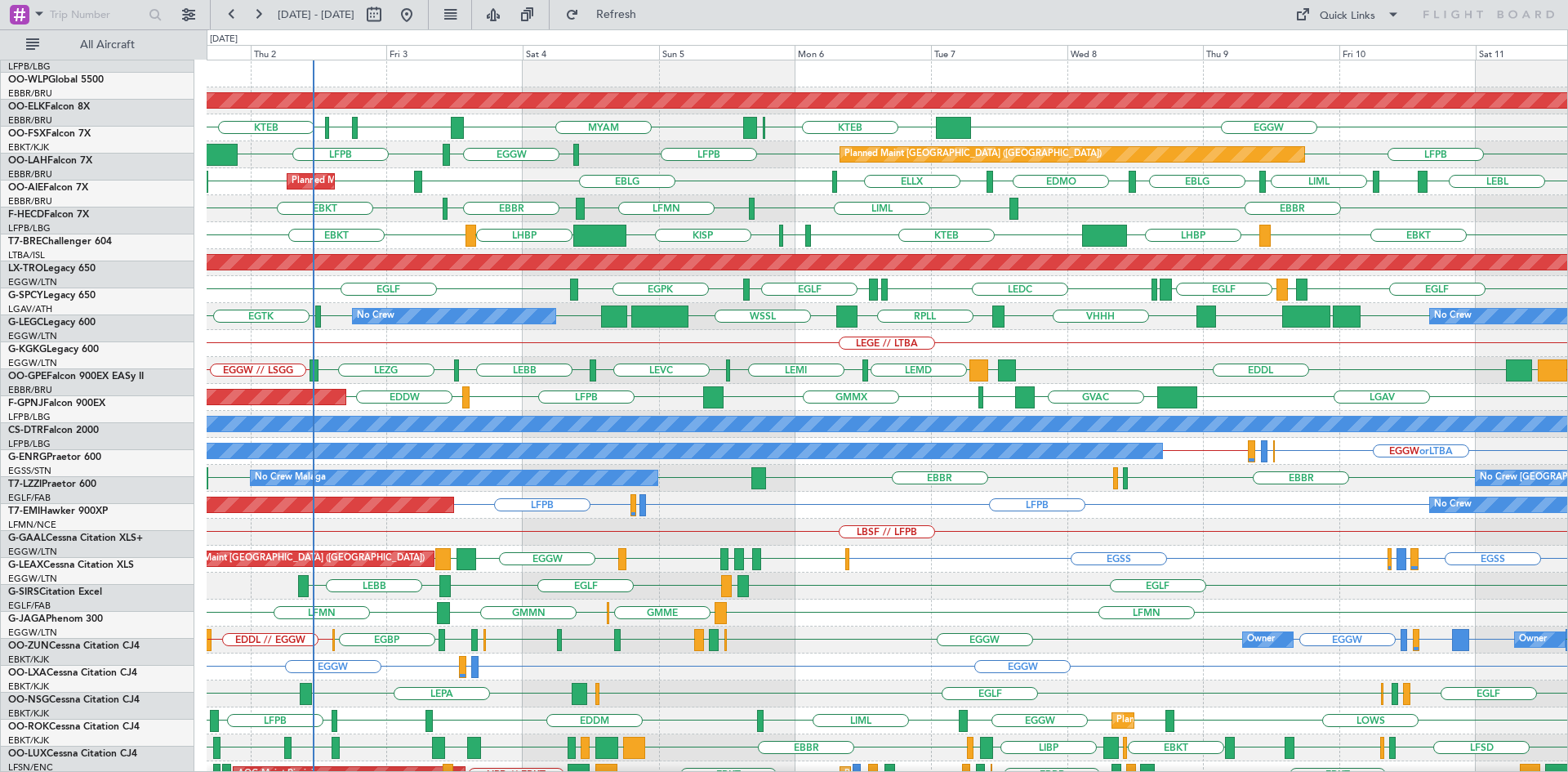
scroll to position [0, 0]
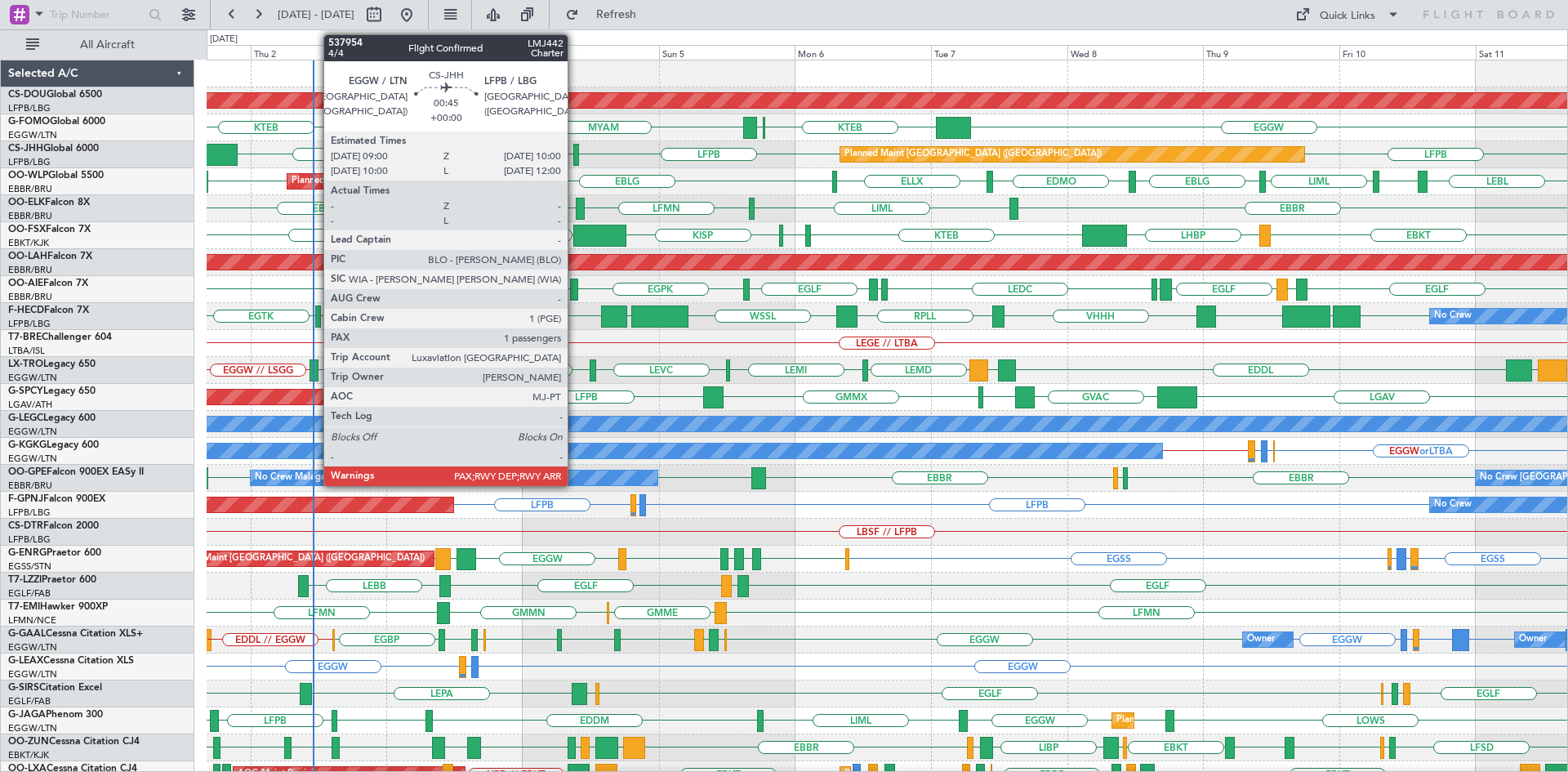
click at [575, 156] on div at bounding box center [576, 155] width 6 height 22
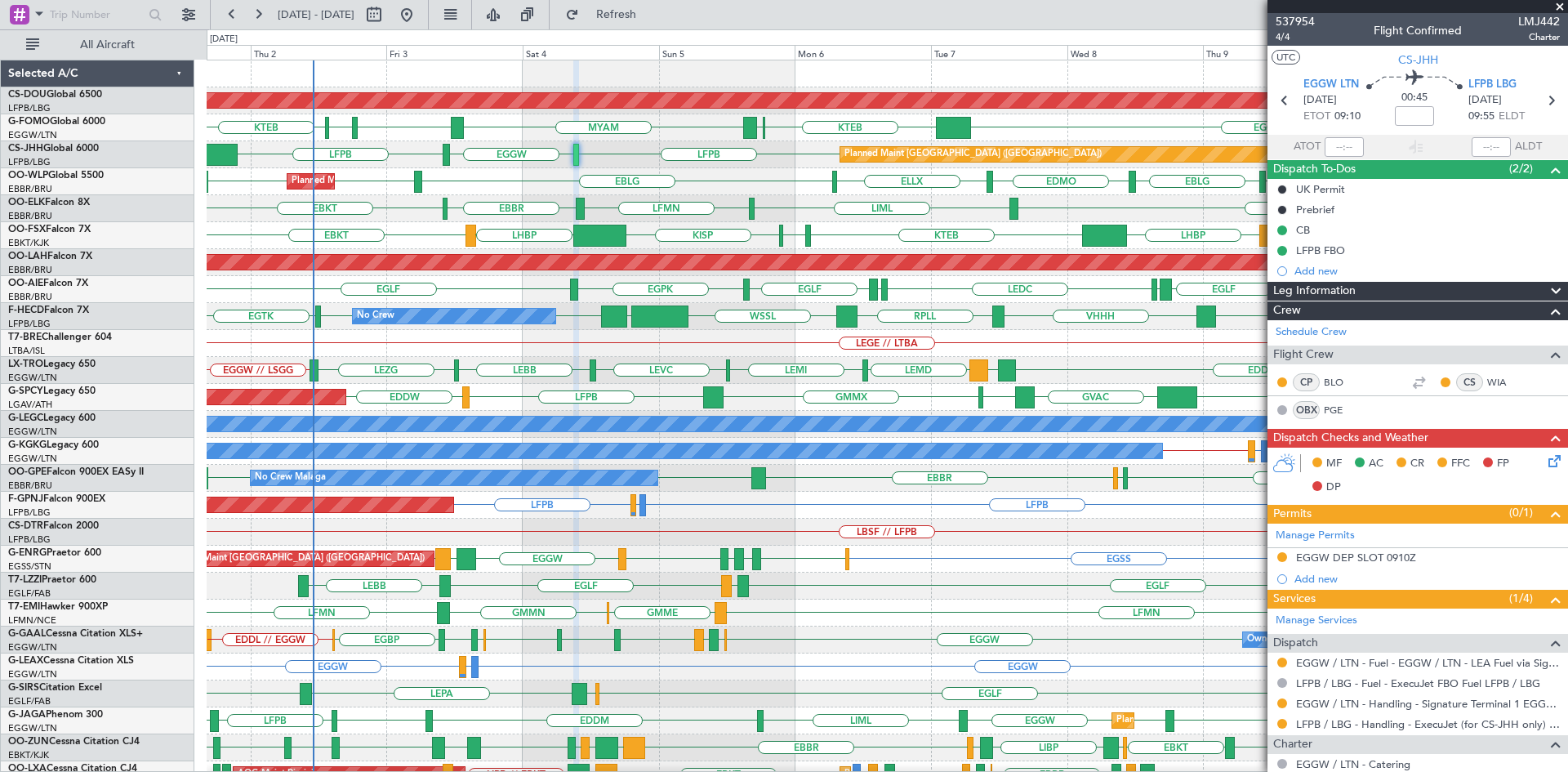
click at [1562, 4] on span at bounding box center [1560, 7] width 16 height 14
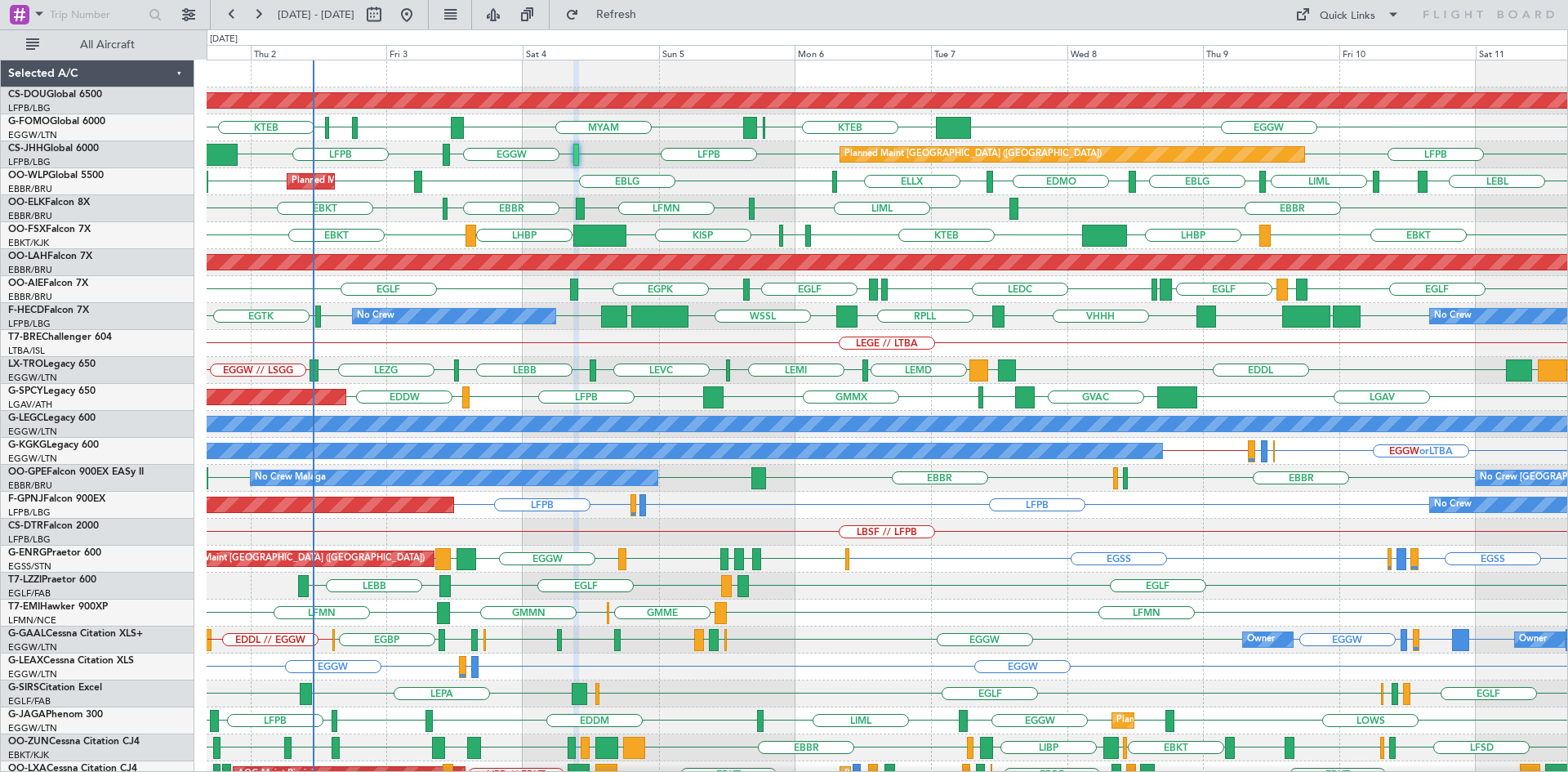
type input "0"
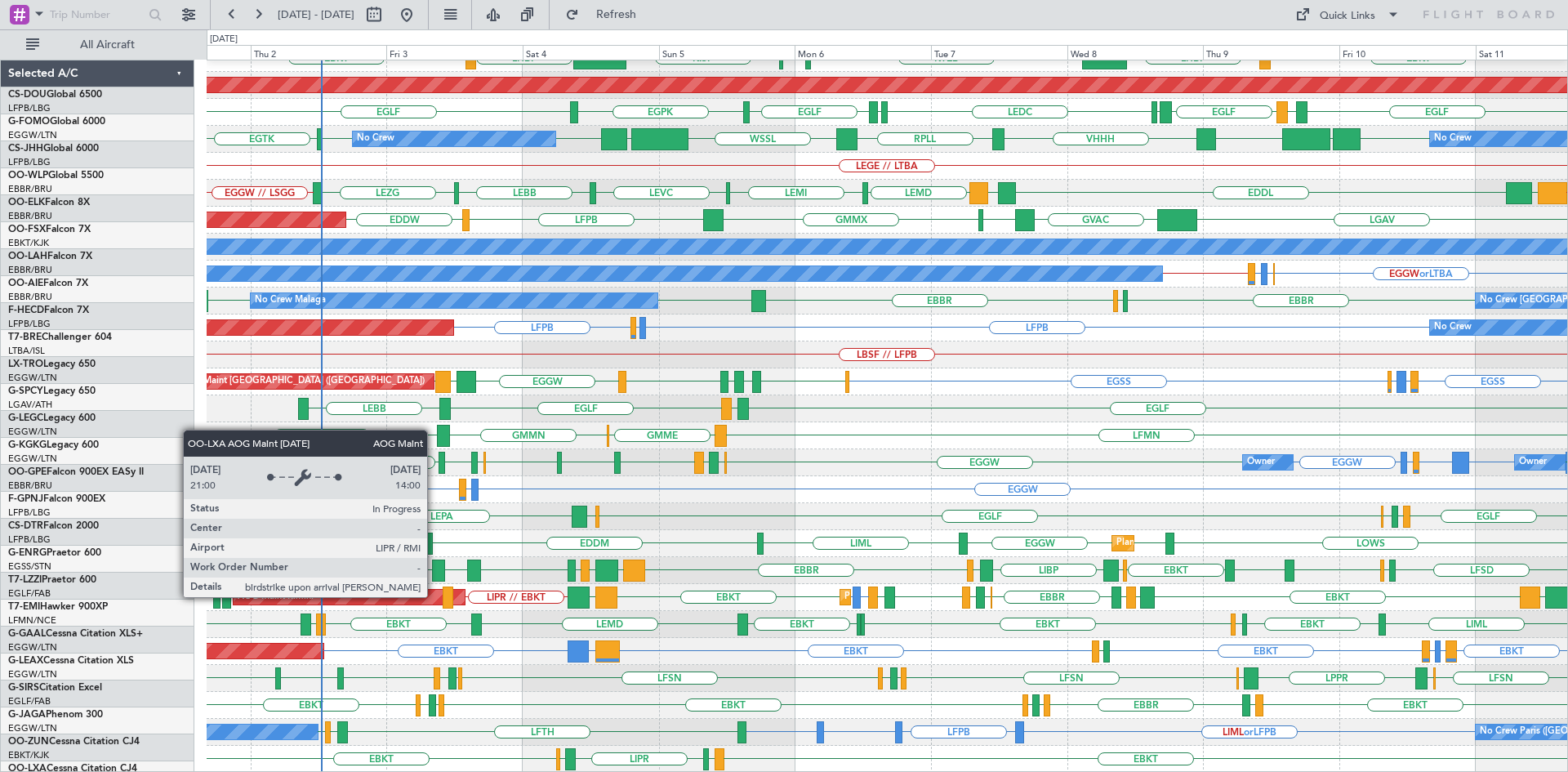
scroll to position [177, 0]
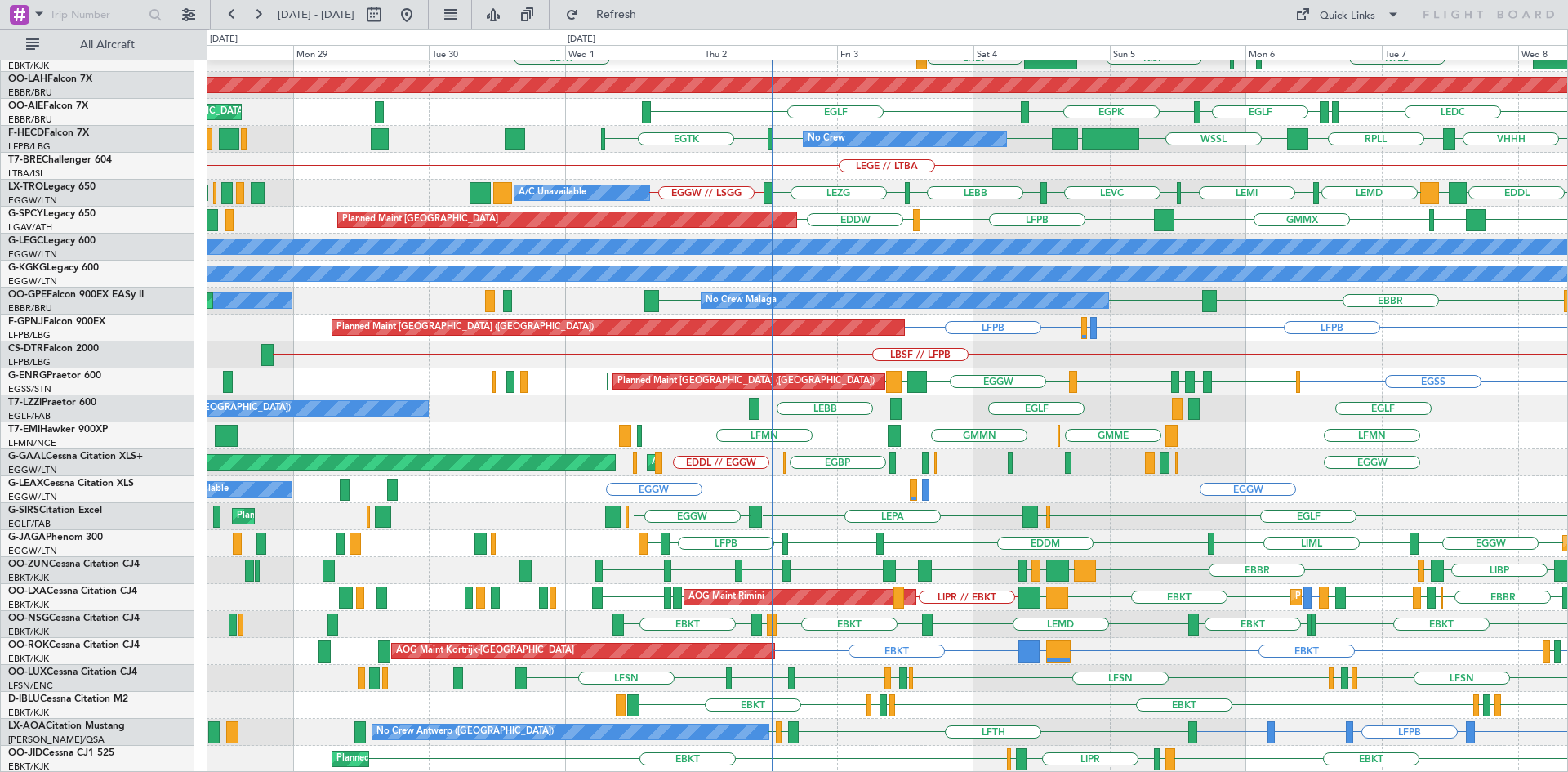
click at [868, 634] on div "EBBR LIML LFMN EBBR EBKT Planned Maint Kortrijk-Wevelgem KTEB KPVD KISP LHBP EB…" at bounding box center [887, 328] width 1361 height 889
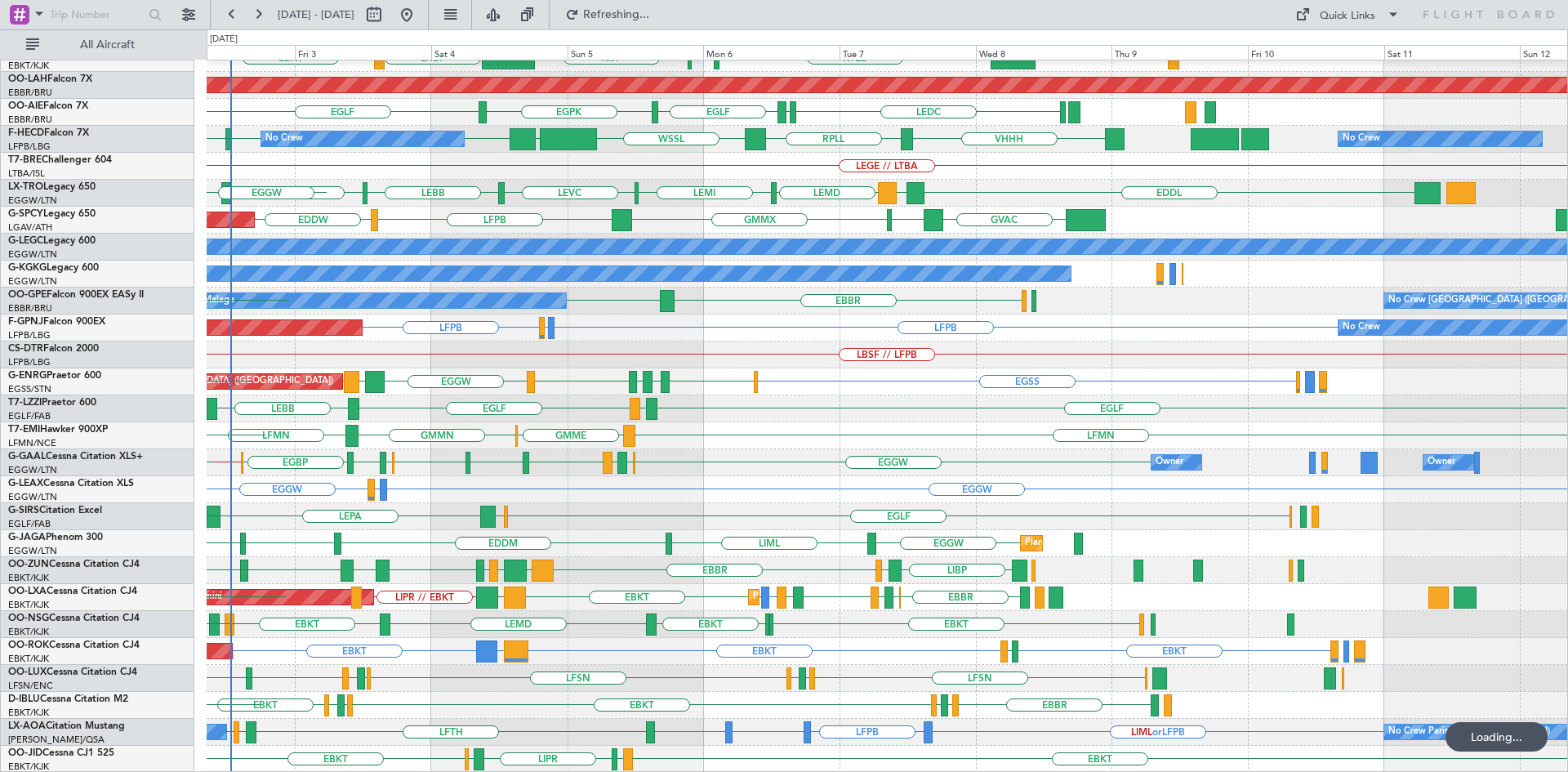
click at [552, 448] on div "EBBR LIML LFMN EBBR EBKT KTEB KPVD KISP LHBP EBKT Planned Maint Alton-st Louis …" at bounding box center [887, 328] width 1361 height 889
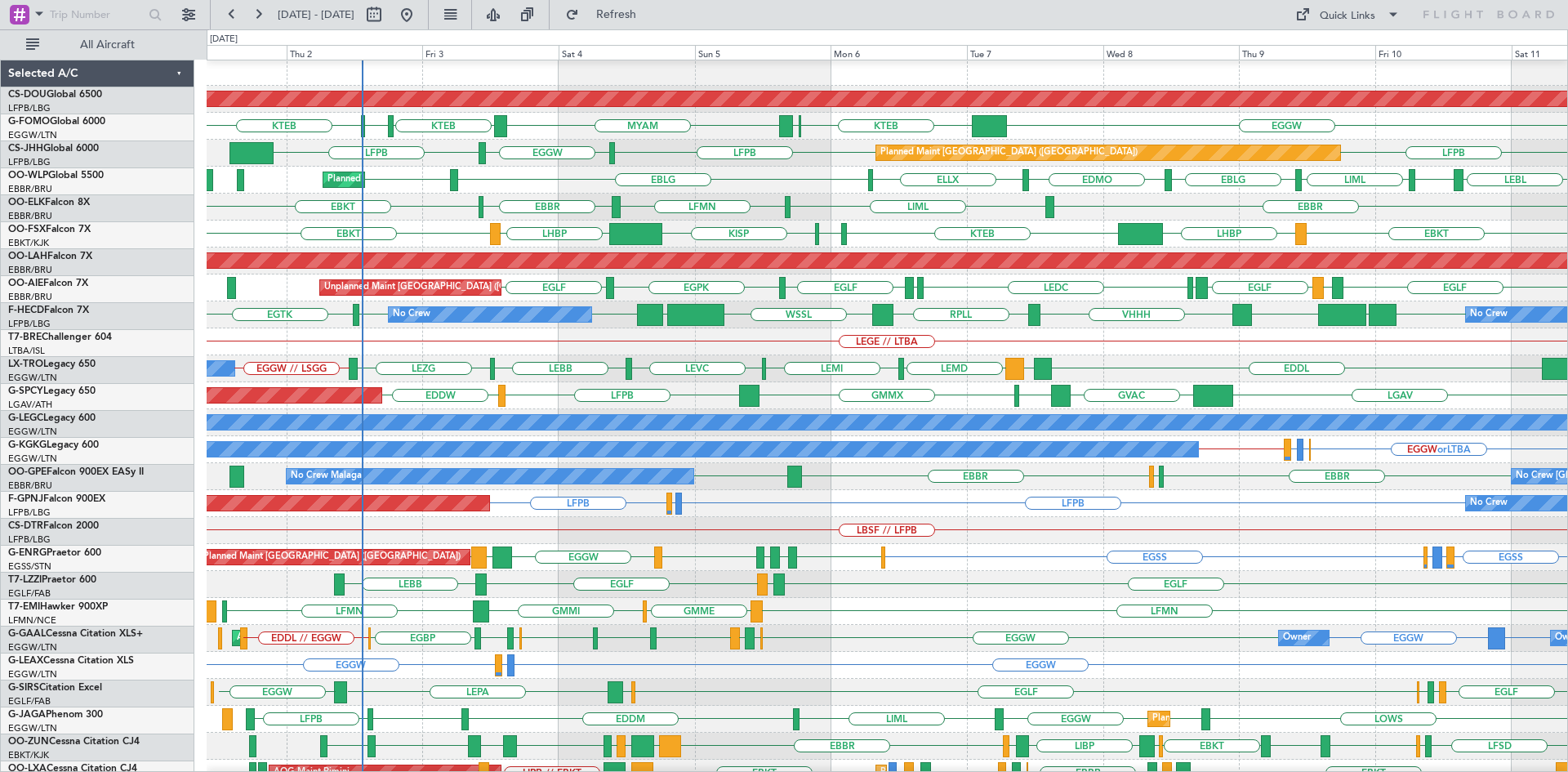
scroll to position [2, 0]
click at [770, 180] on div "LEBL EBLG LIML EBLG EDMO ELLX EBLG LIML Planned Maint Milan (Linate)" at bounding box center [887, 180] width 1361 height 27
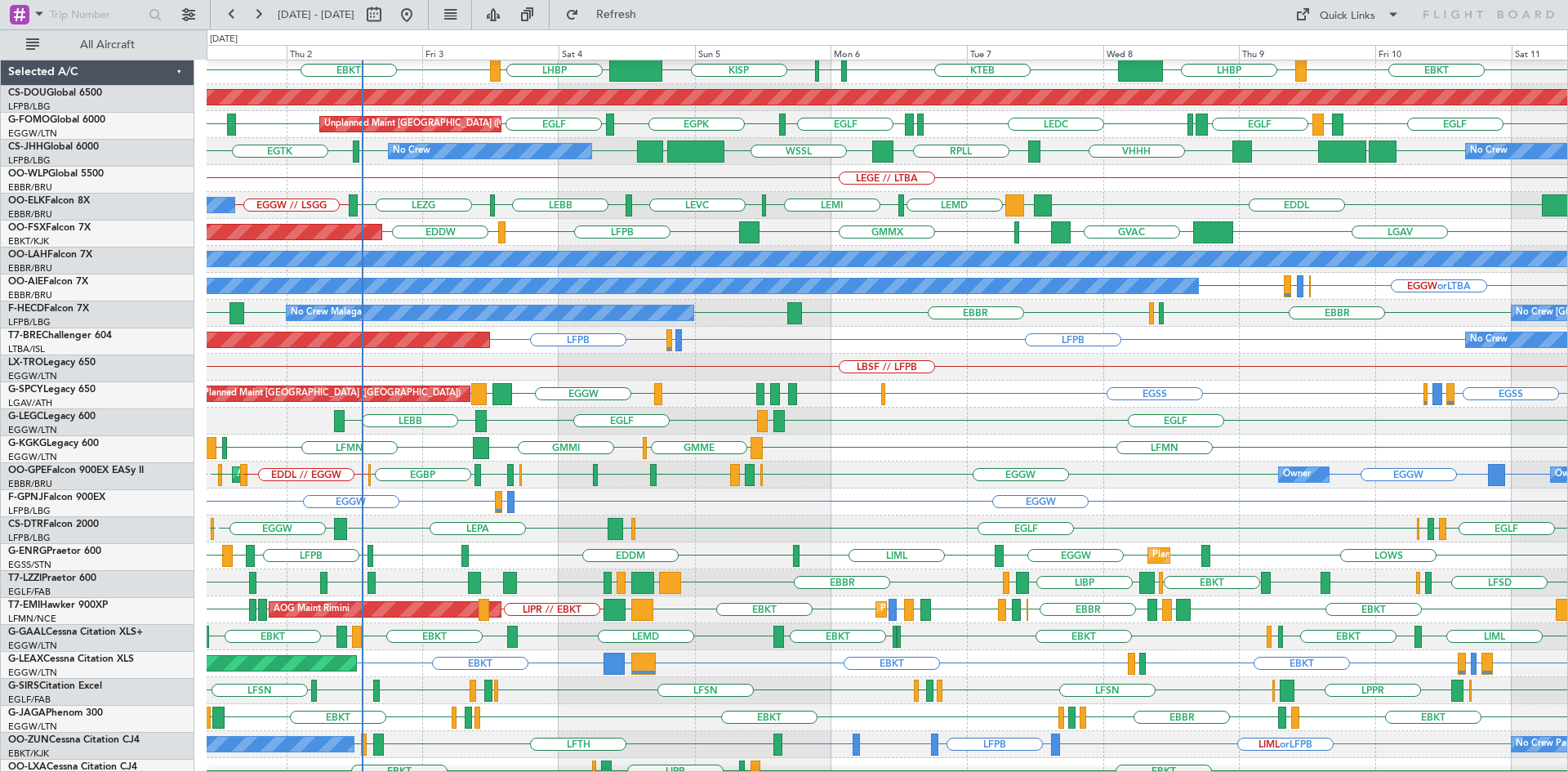
scroll to position [177, 0]
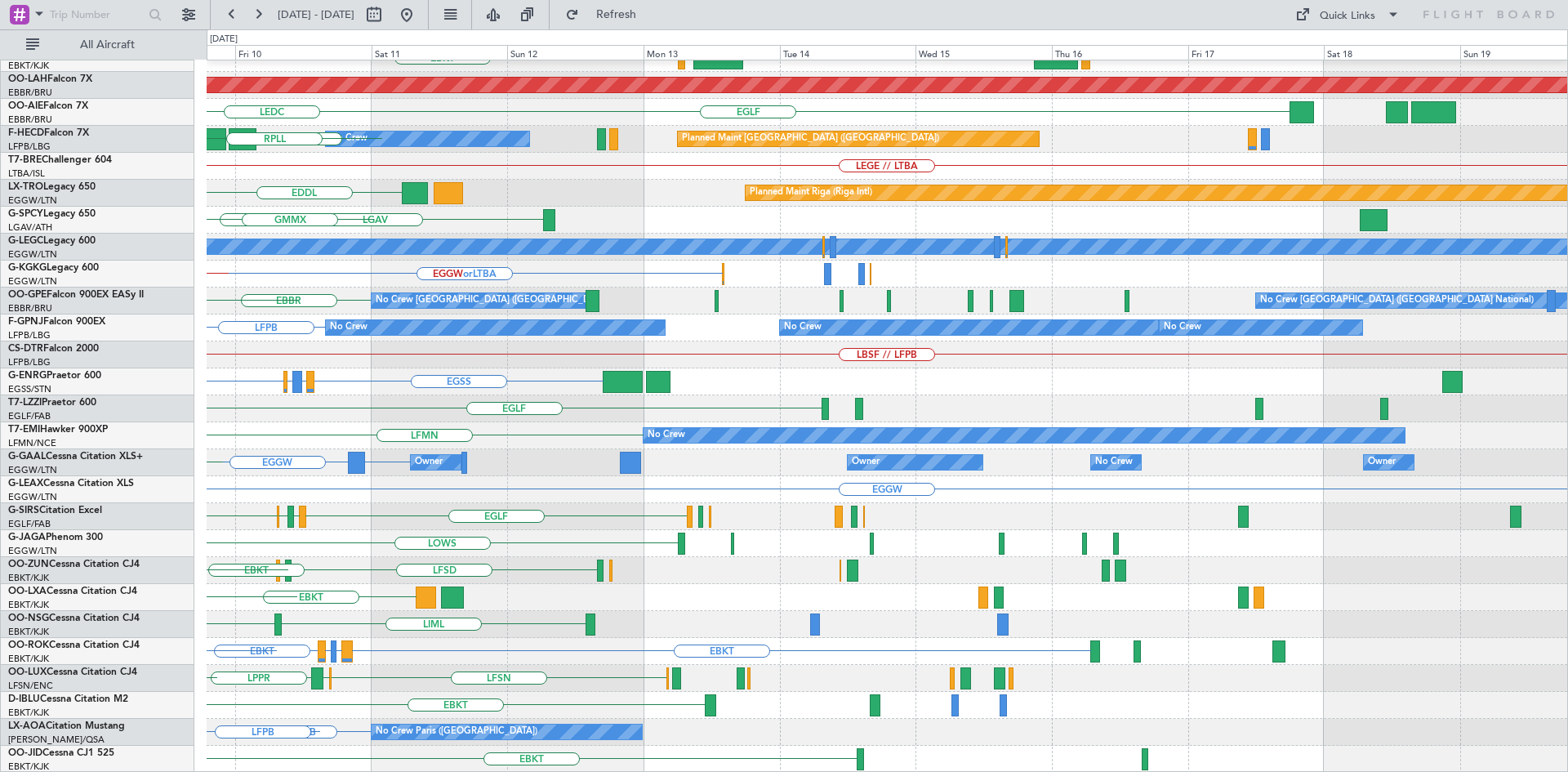
click at [0, 437] on div "EBBR LIML EBKT LHBP KTEB Planned Maint Alton-st Louis (St Louis Regl) EGLF LEMD…" at bounding box center [784, 400] width 1568 height 742
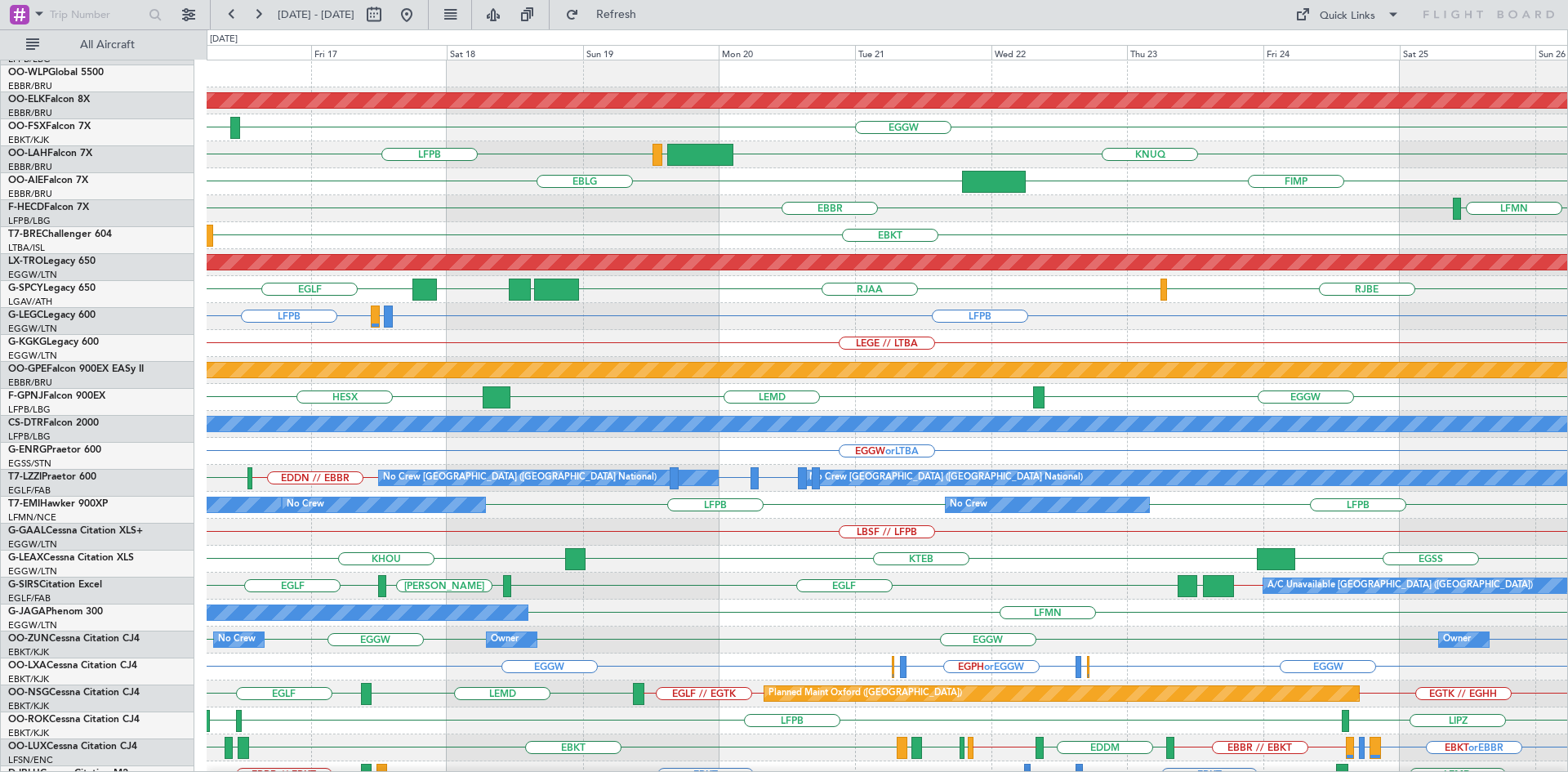
scroll to position [0, 0]
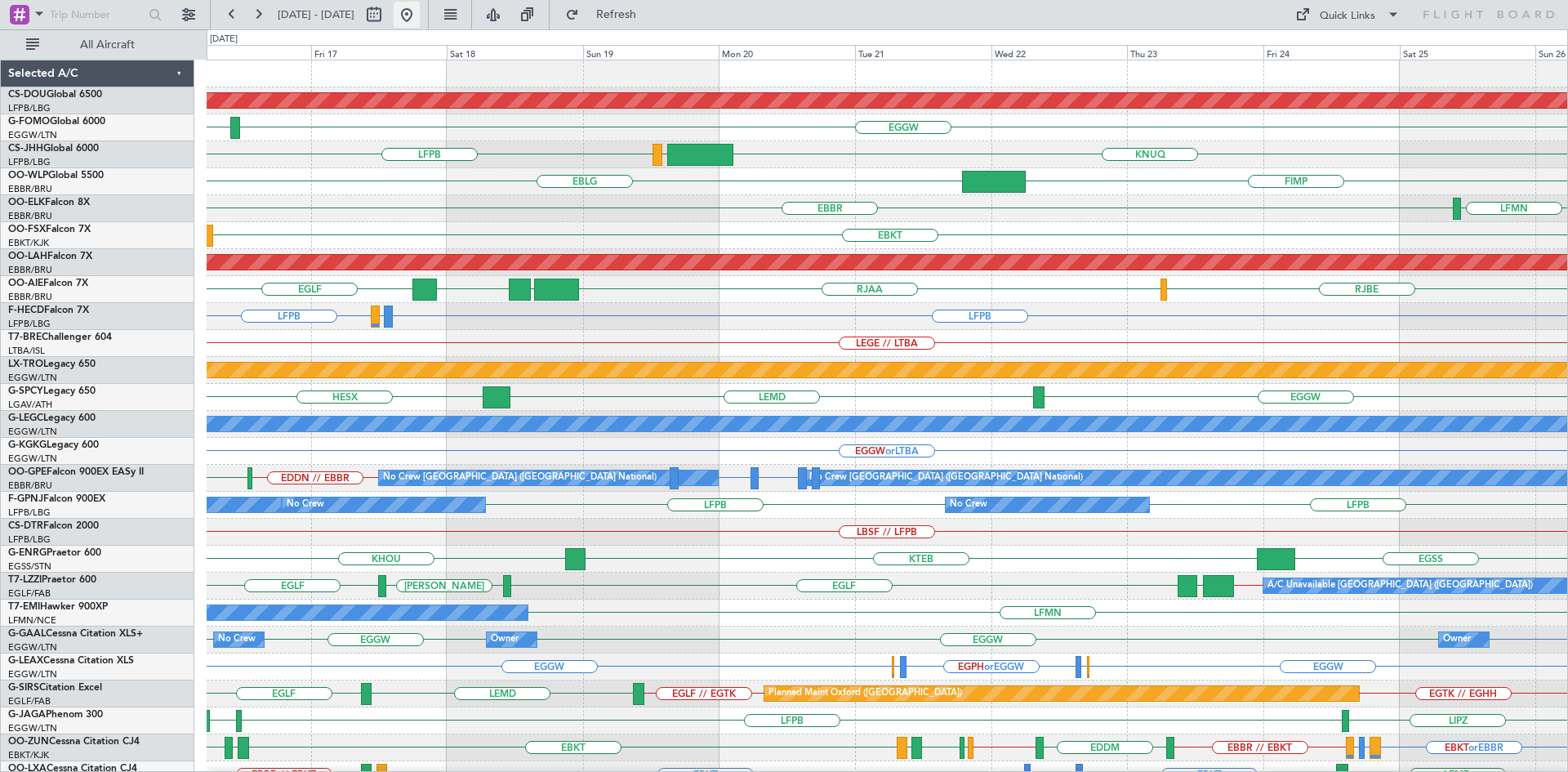
click at [420, 13] on button at bounding box center [406, 14] width 26 height 26
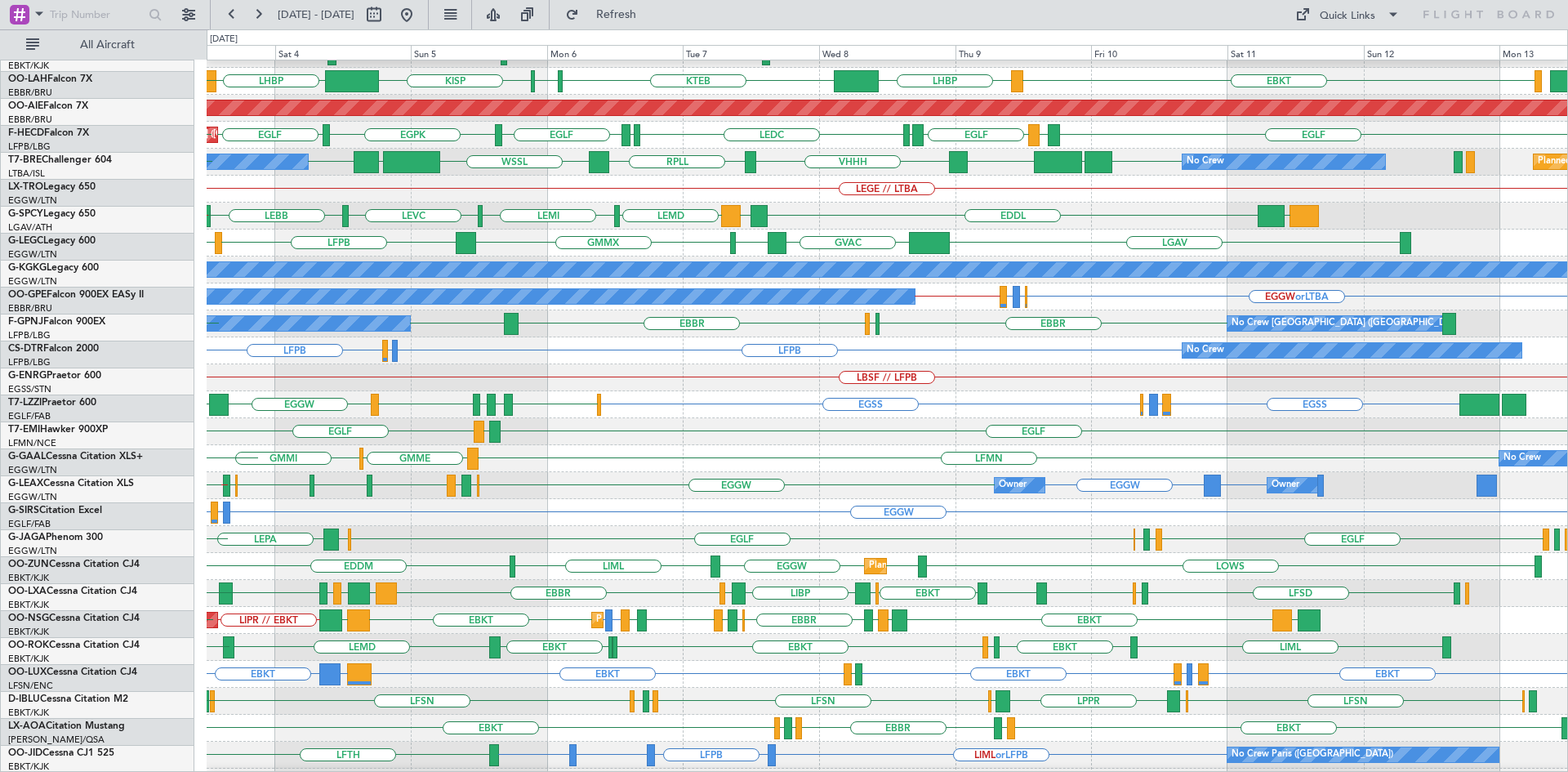
scroll to position [155, 0]
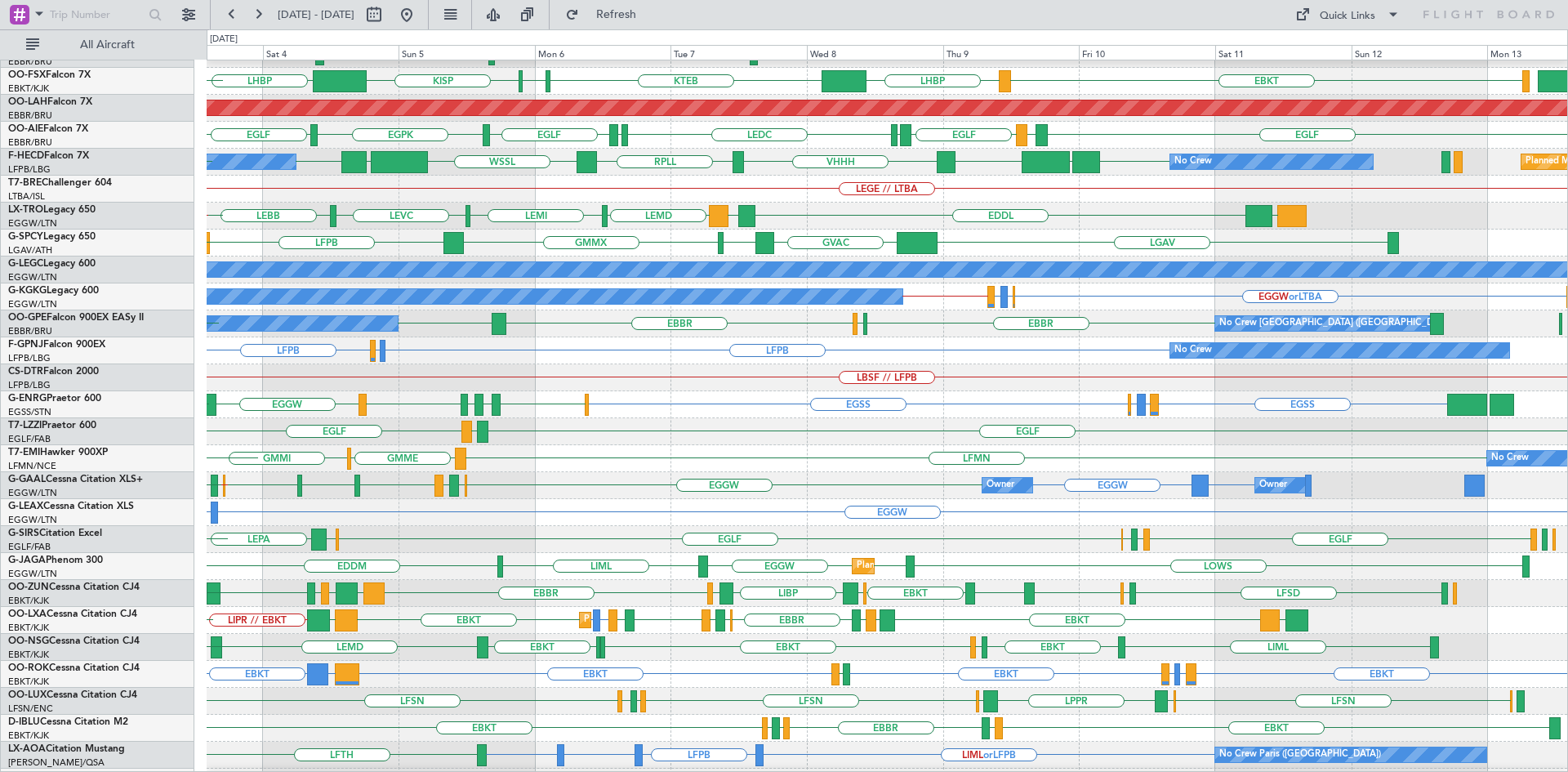
click at [560, 465] on div "LFMN GMME GMMI No Crew LFMN" at bounding box center [887, 459] width 1361 height 27
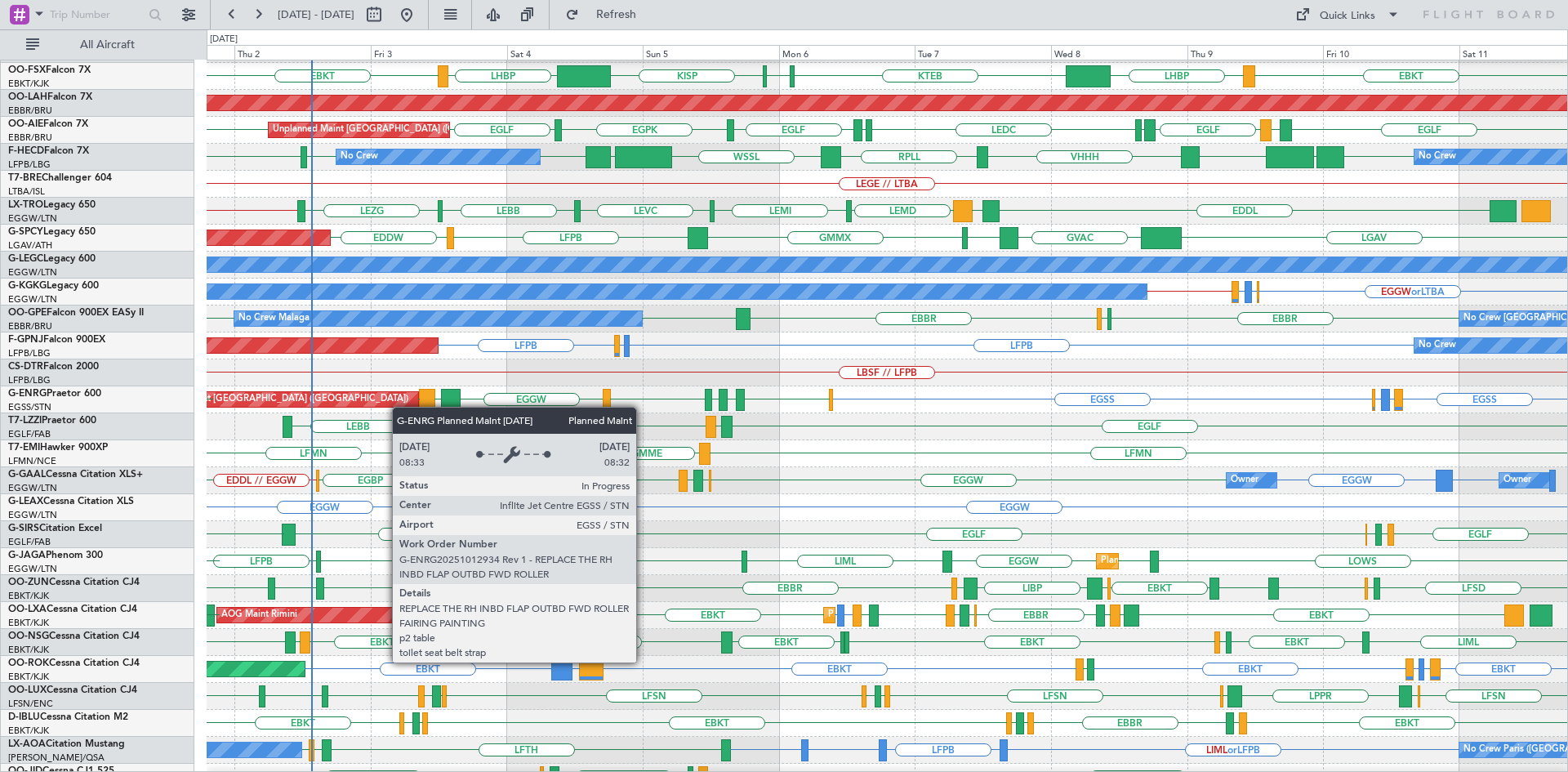
scroll to position [159, 0]
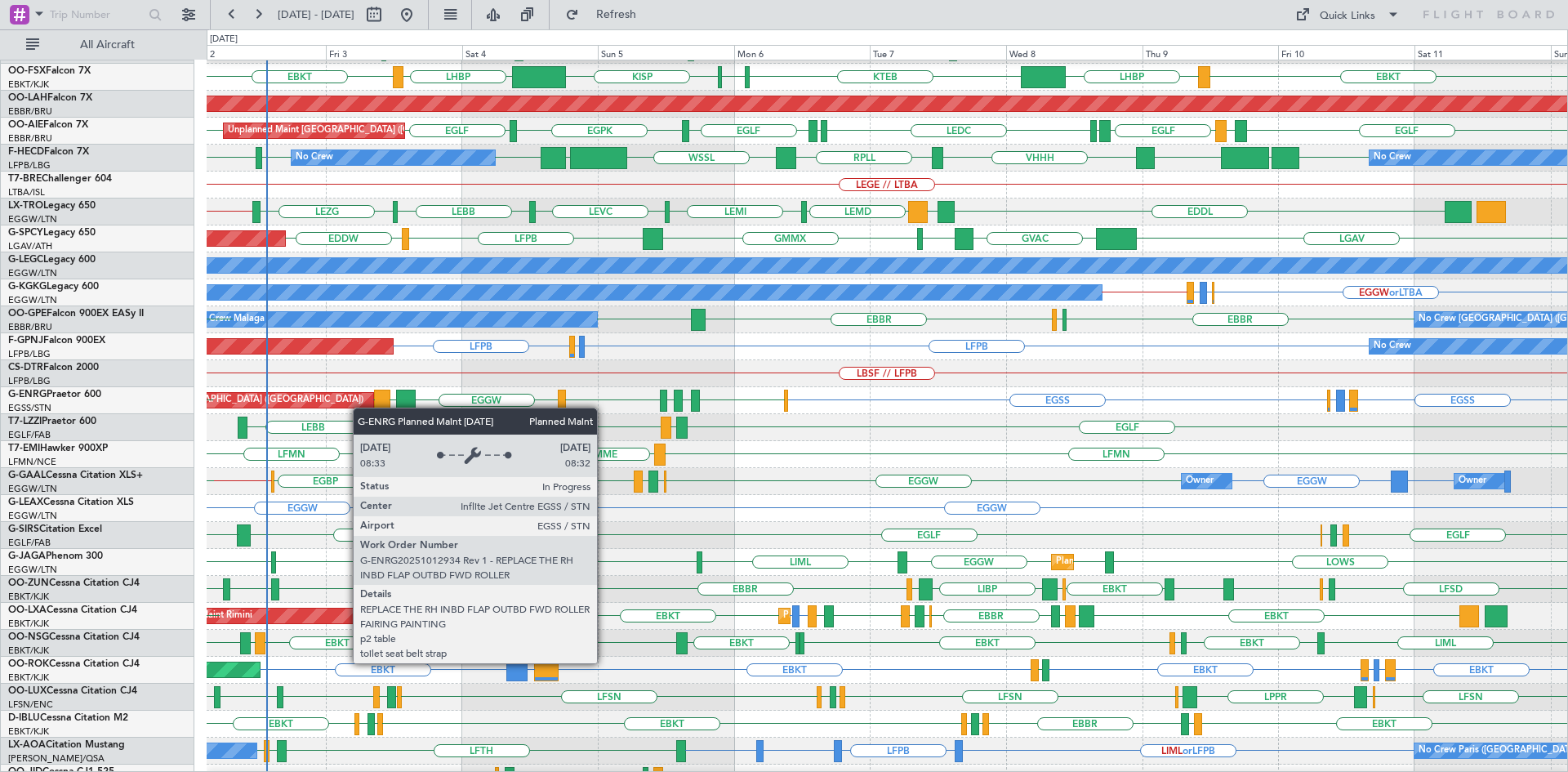
click at [356, 407] on div "Planned Maint [GEOGRAPHIC_DATA] ([GEOGRAPHIC_DATA])" at bounding box center [237, 400] width 273 height 16
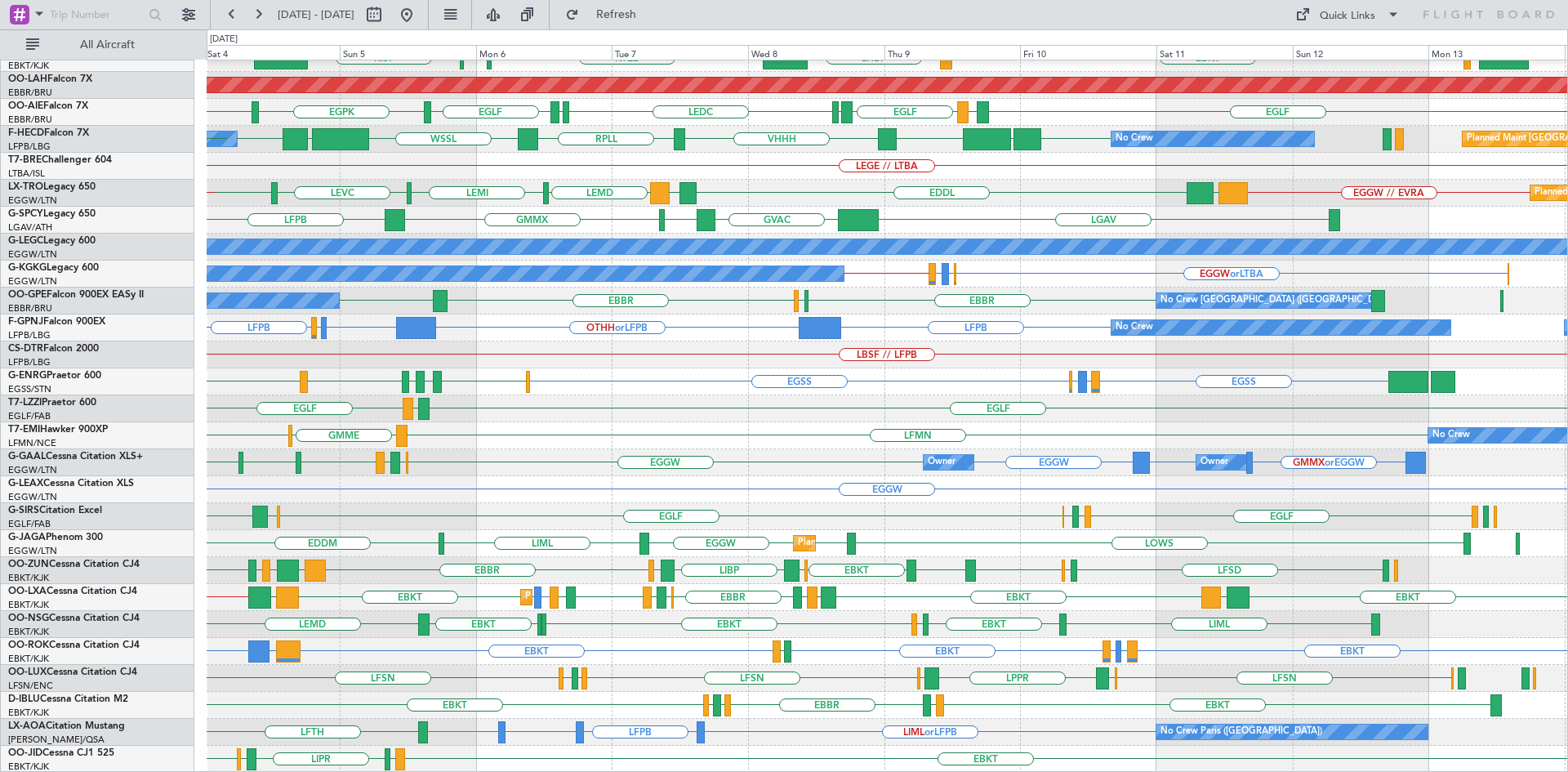
scroll to position [171, 0]
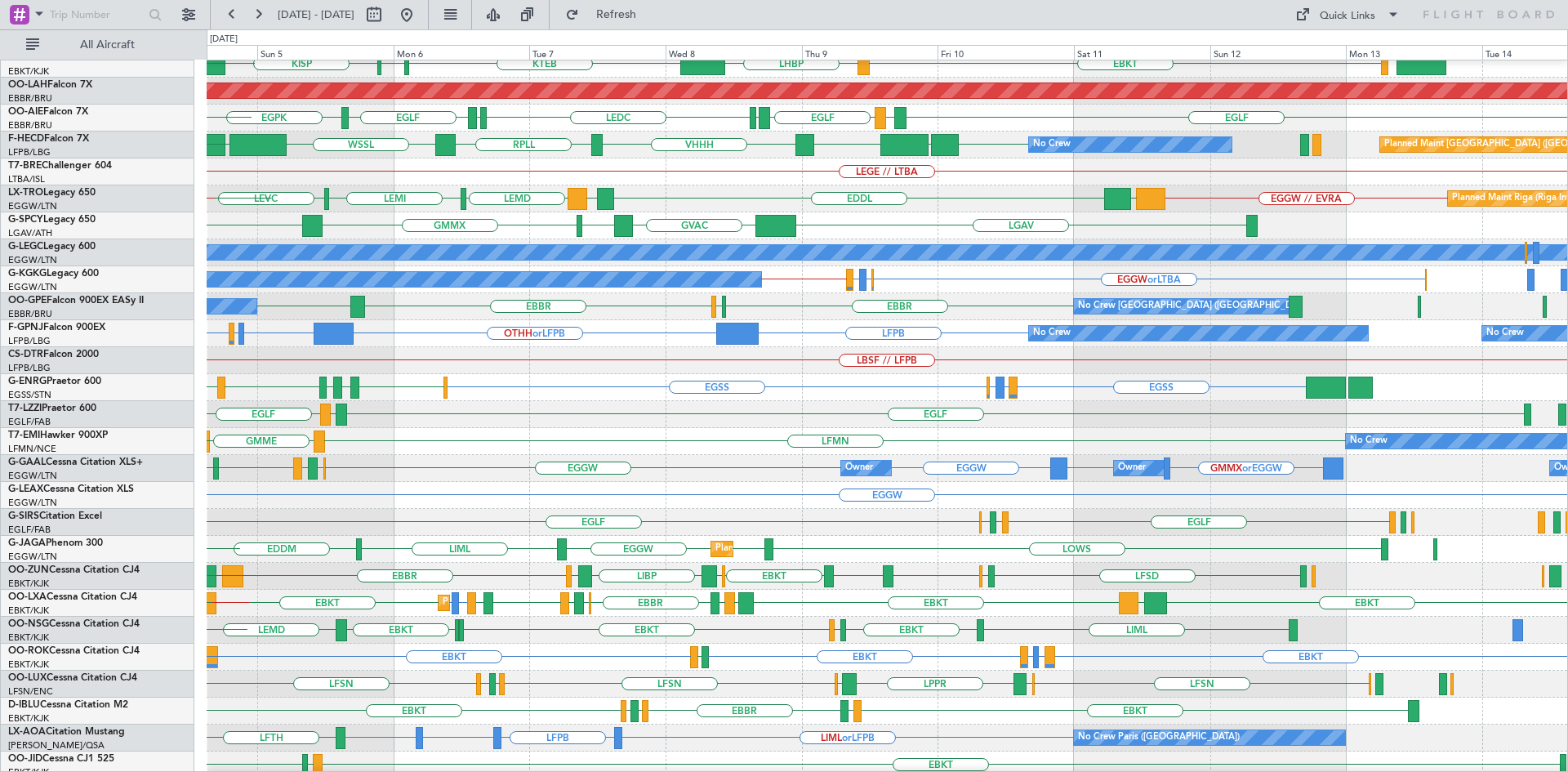
click at [769, 519] on div "EGLF EGPD EGBP [GEOGRAPHIC_DATA] LEPA EGGW EGGW" at bounding box center [887, 522] width 1361 height 27
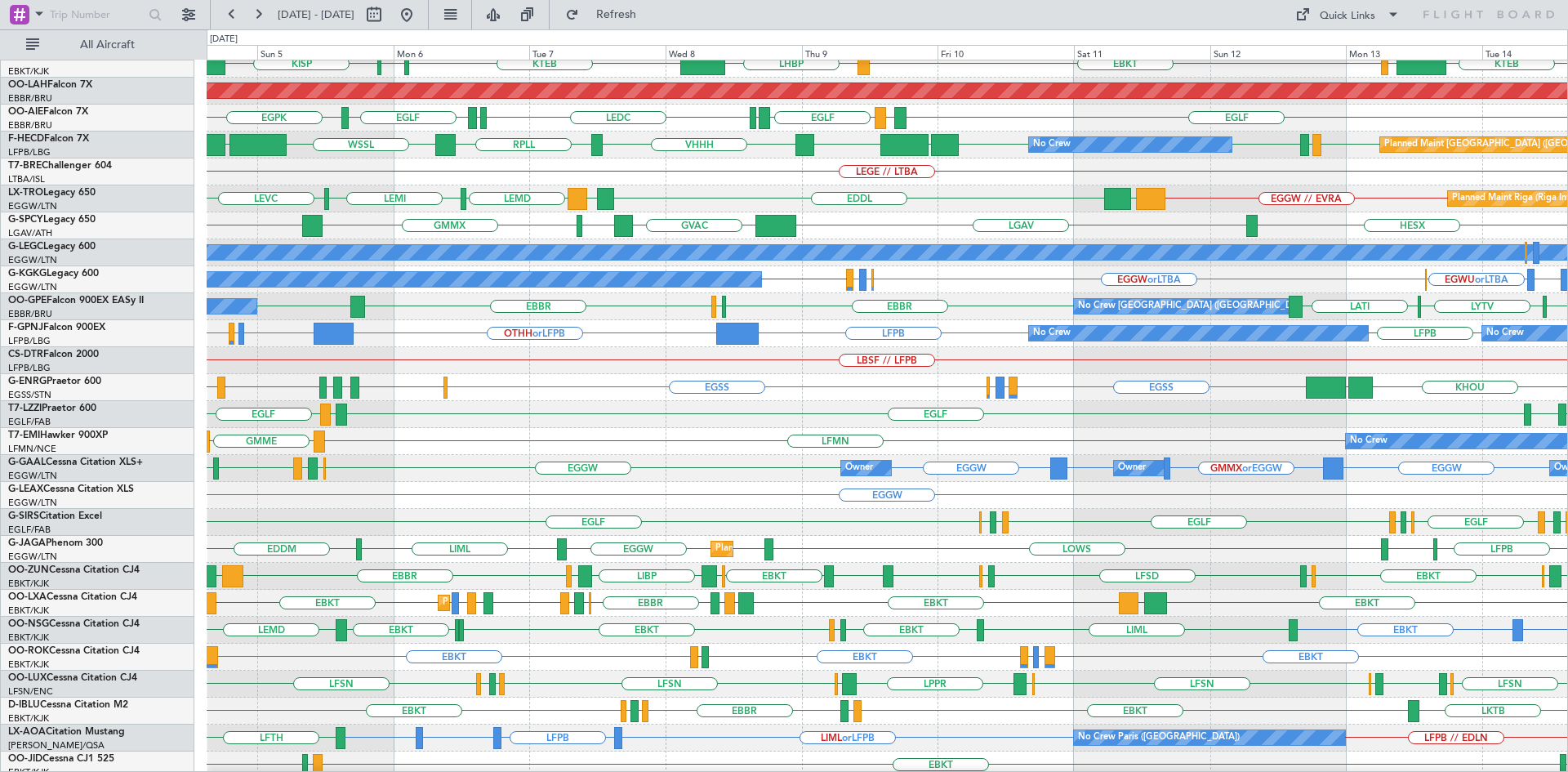
scroll to position [177, 0]
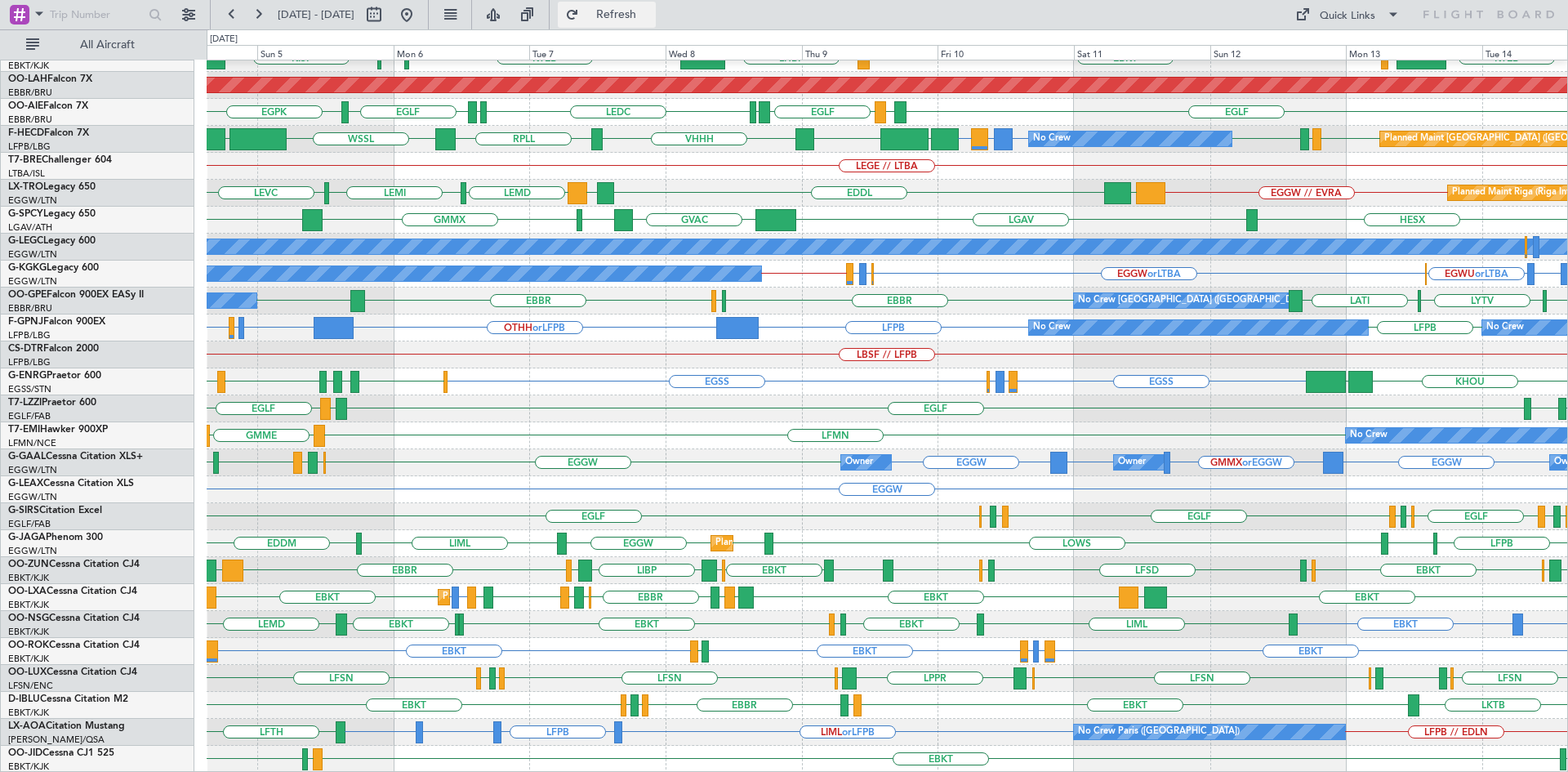
click at [629, 8] on button "Refresh" at bounding box center [607, 14] width 98 height 26
click at [651, 18] on span "Refresh" at bounding box center [616, 15] width 68 height 12
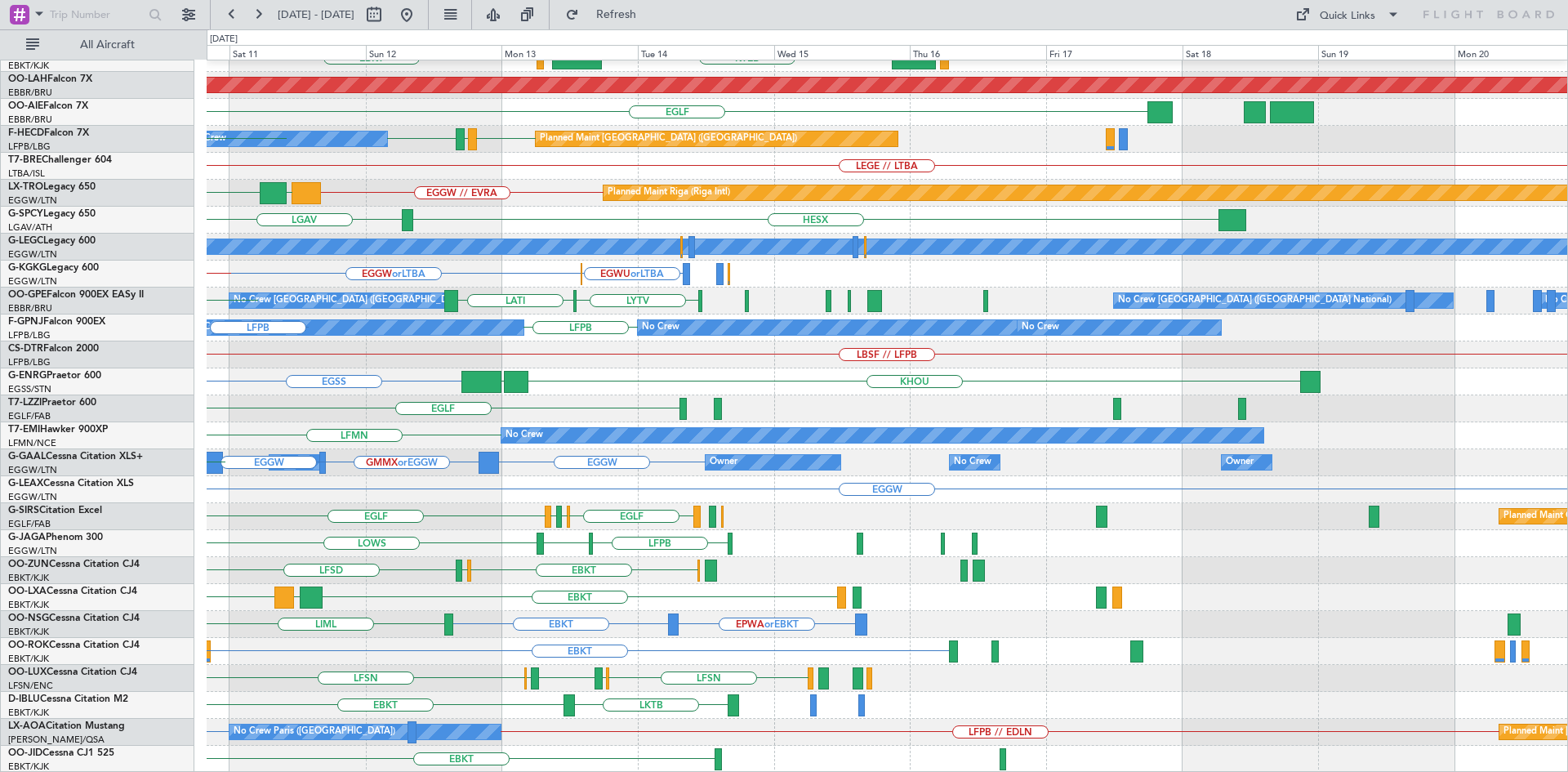
click at [0, 616] on div "EBBR KTEB LIMC EBKT LHBP Planned [GEOGRAPHIC_DATA][PERSON_NAME]-[GEOGRAPHIC_DAT…" at bounding box center [784, 400] width 1568 height 742
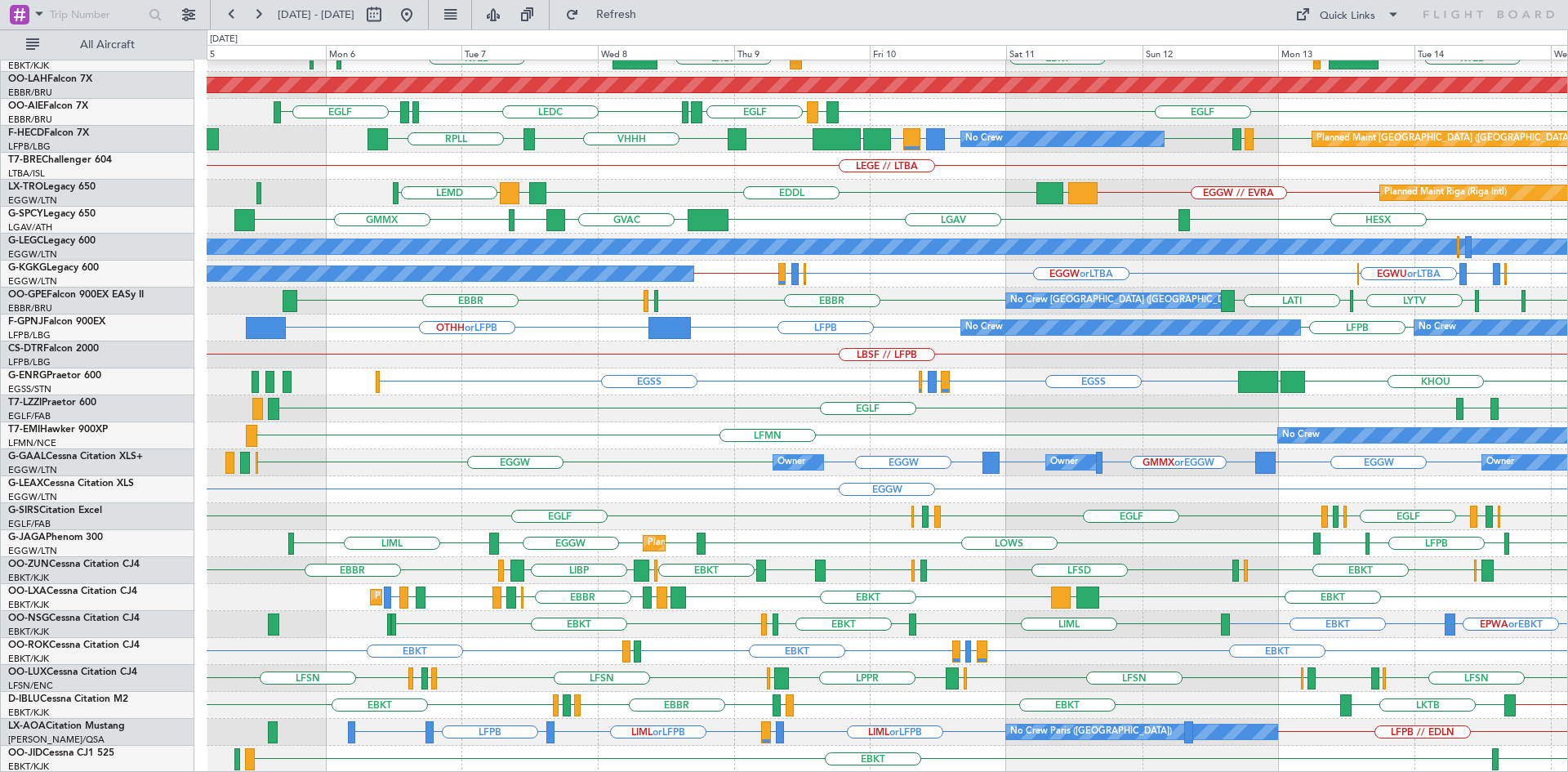
click at [826, 535] on div "EBBR LIML KTEB LIMC EBKT LHBP KTEB LOWS EBKT Planned [GEOGRAPHIC_DATA][PERSON_N…" at bounding box center [887, 328] width 1361 height 889
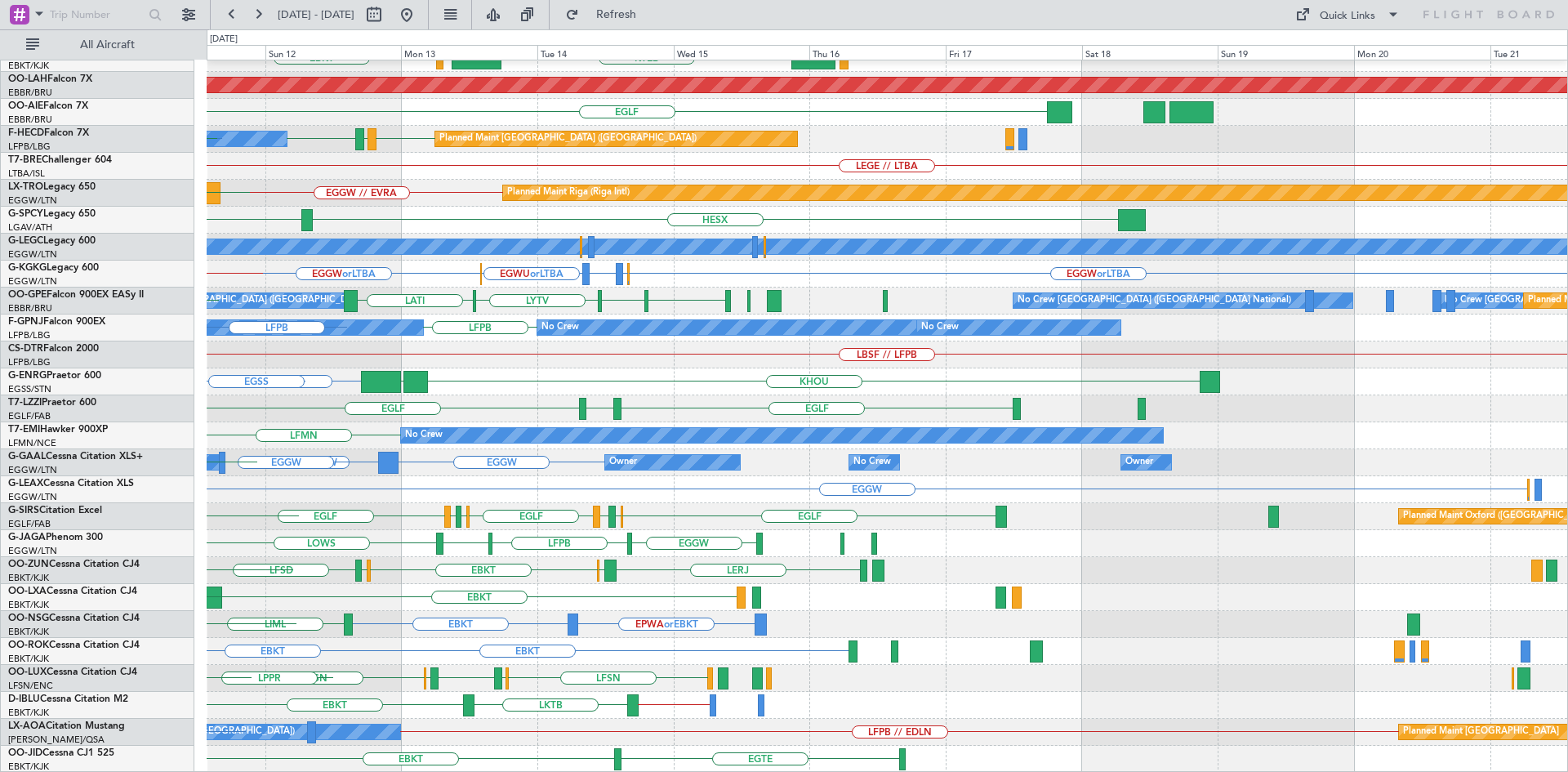
click at [255, 605] on div "EBBR KTEB LIMC EBKT LHBP Planned [GEOGRAPHIC_DATA][PERSON_NAME]-[GEOGRAPHIC_DAT…" at bounding box center [887, 328] width 1361 height 889
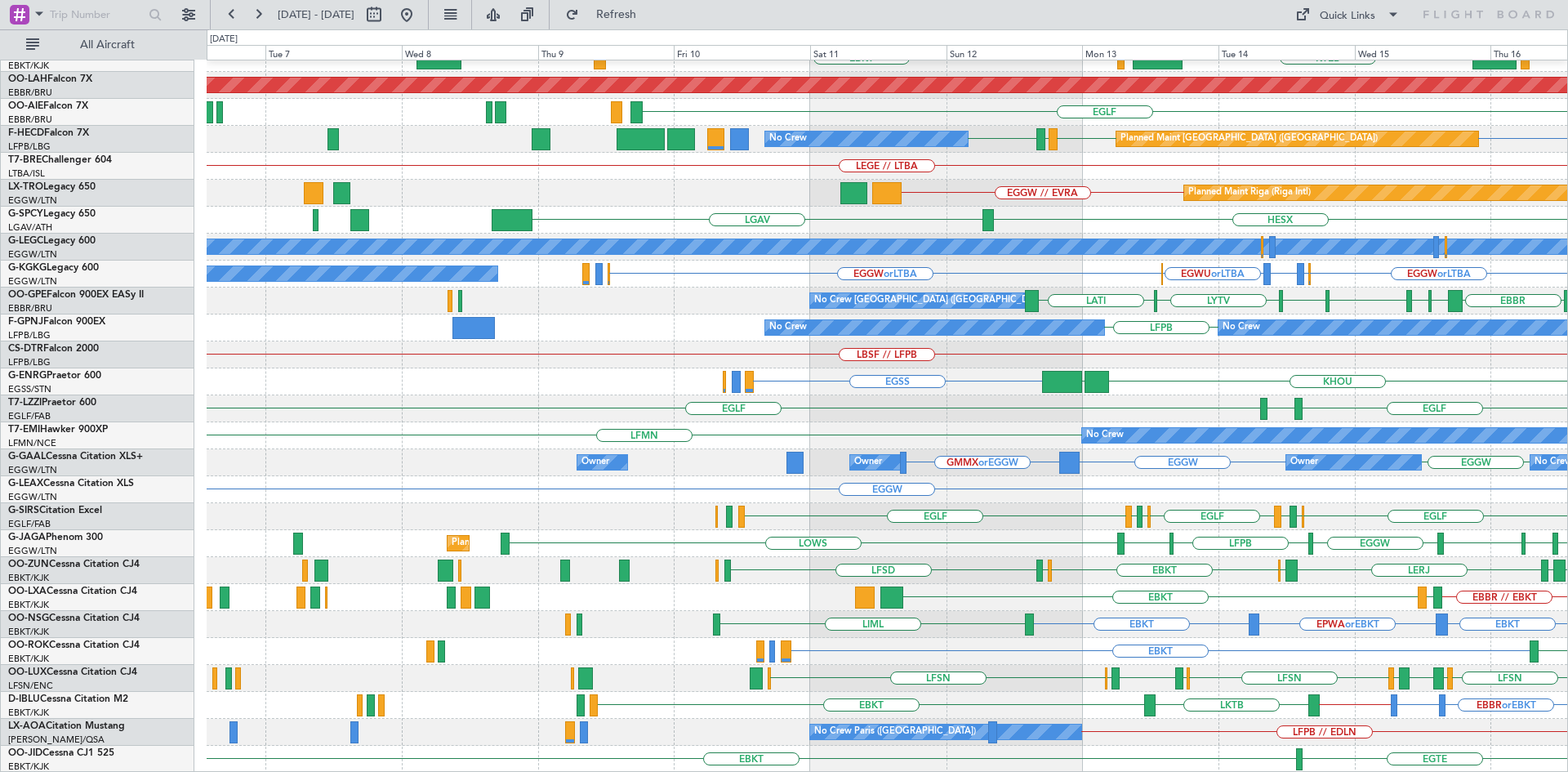
click at [912, 376] on div "EBBR EBKT KTEB LIMC EBKT LOWS Planned [GEOGRAPHIC_DATA][PERSON_NAME]-[GEOGRAPHI…" at bounding box center [887, 328] width 1361 height 889
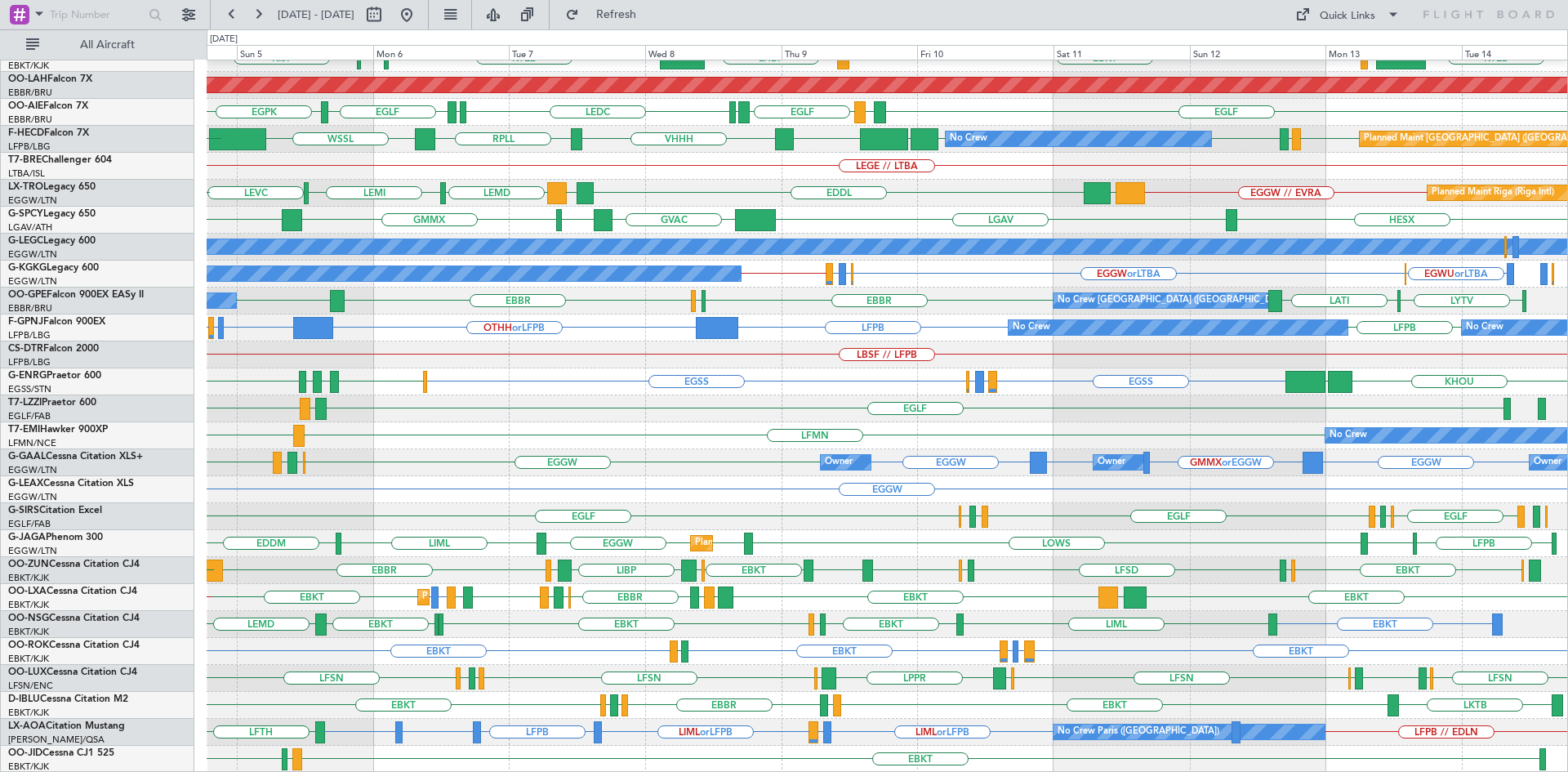
click at [801, 619] on div "EBBR LIML LFMN [GEOGRAPHIC_DATA] KTEB LIMC EBKT LHBP KTEB KPVD [GEOGRAPHIC_DATA…" at bounding box center [887, 328] width 1361 height 889
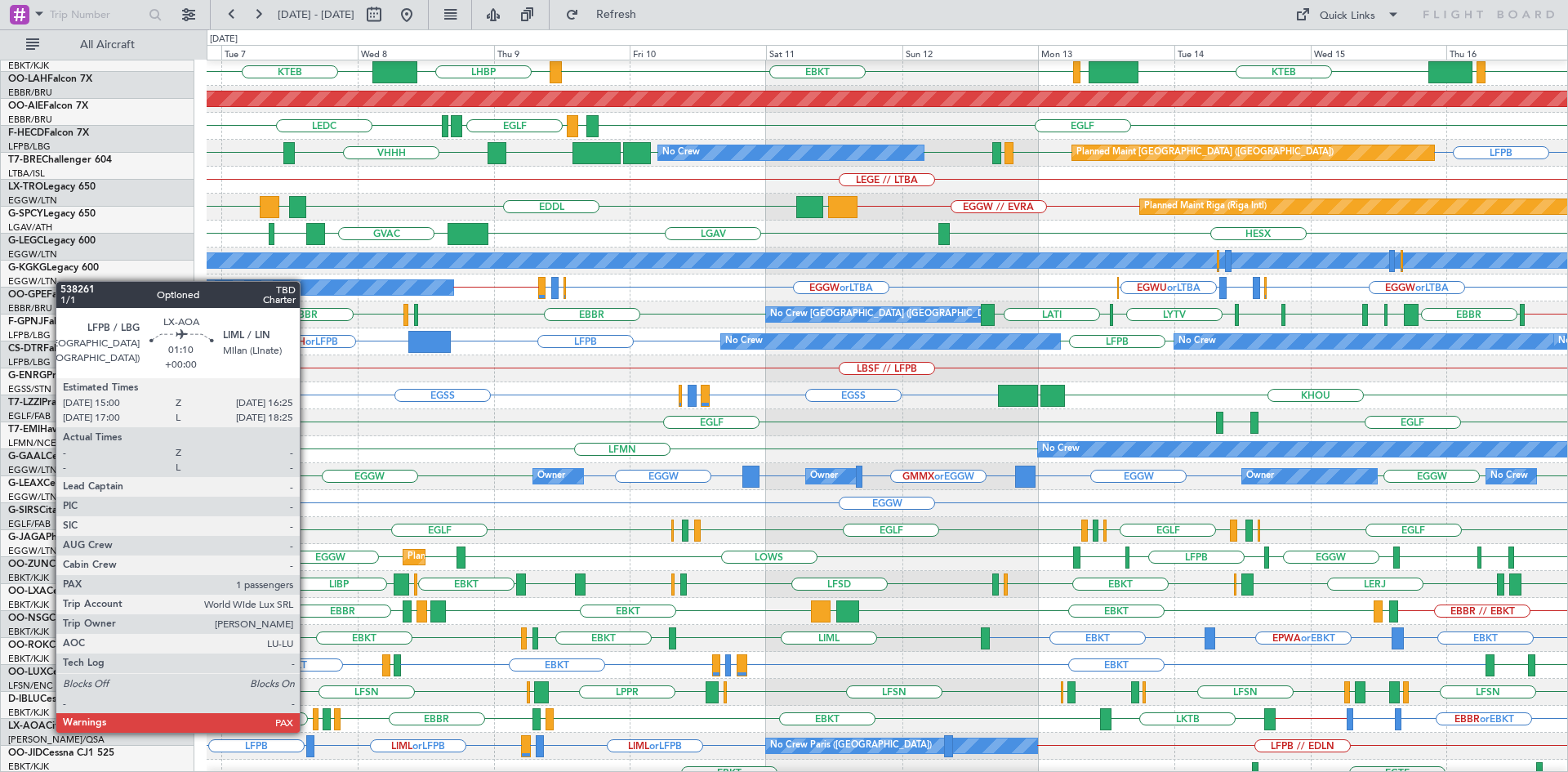
scroll to position [163, 0]
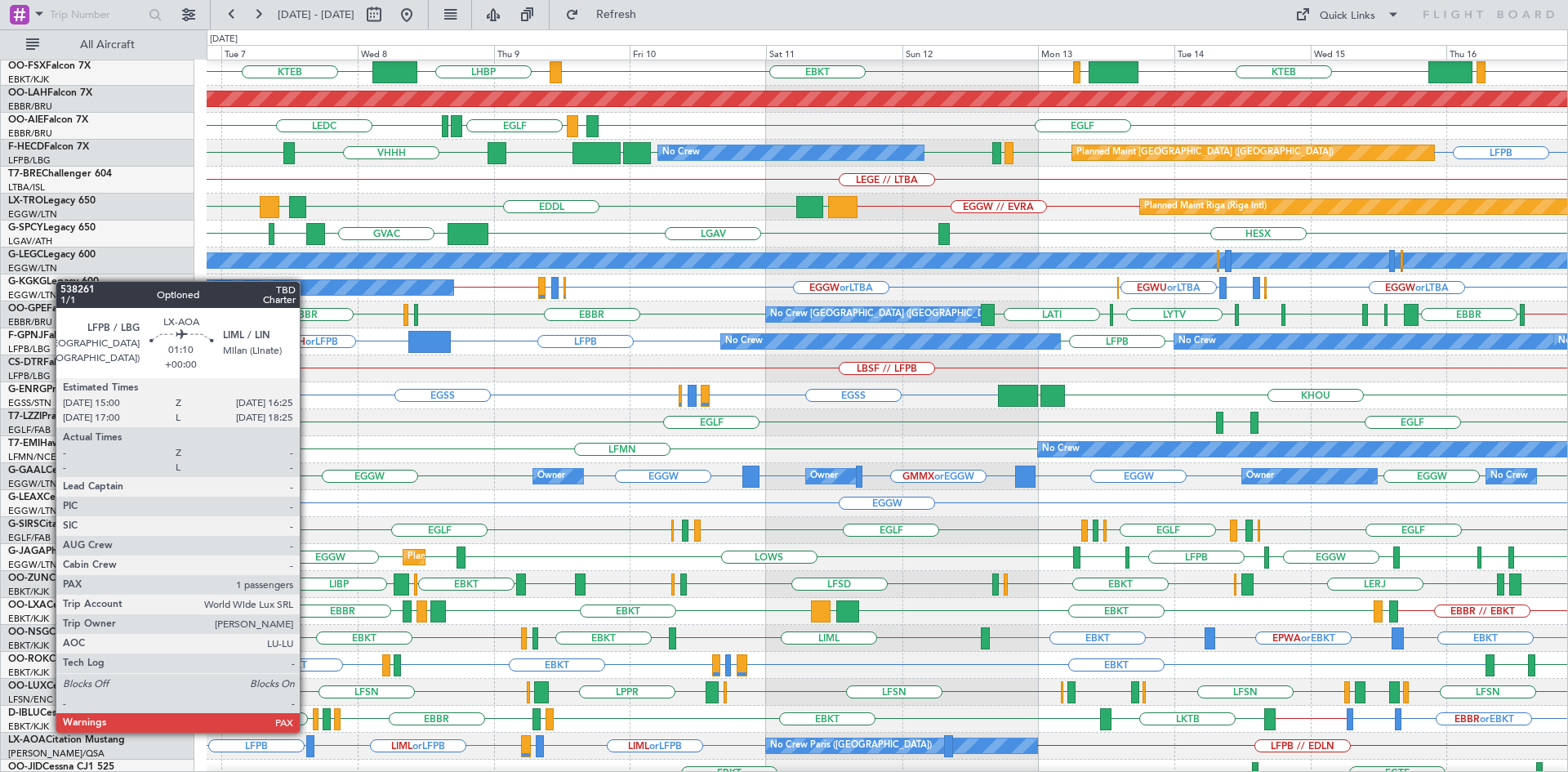
click at [308, 745] on div at bounding box center [311, 746] width 8 height 22
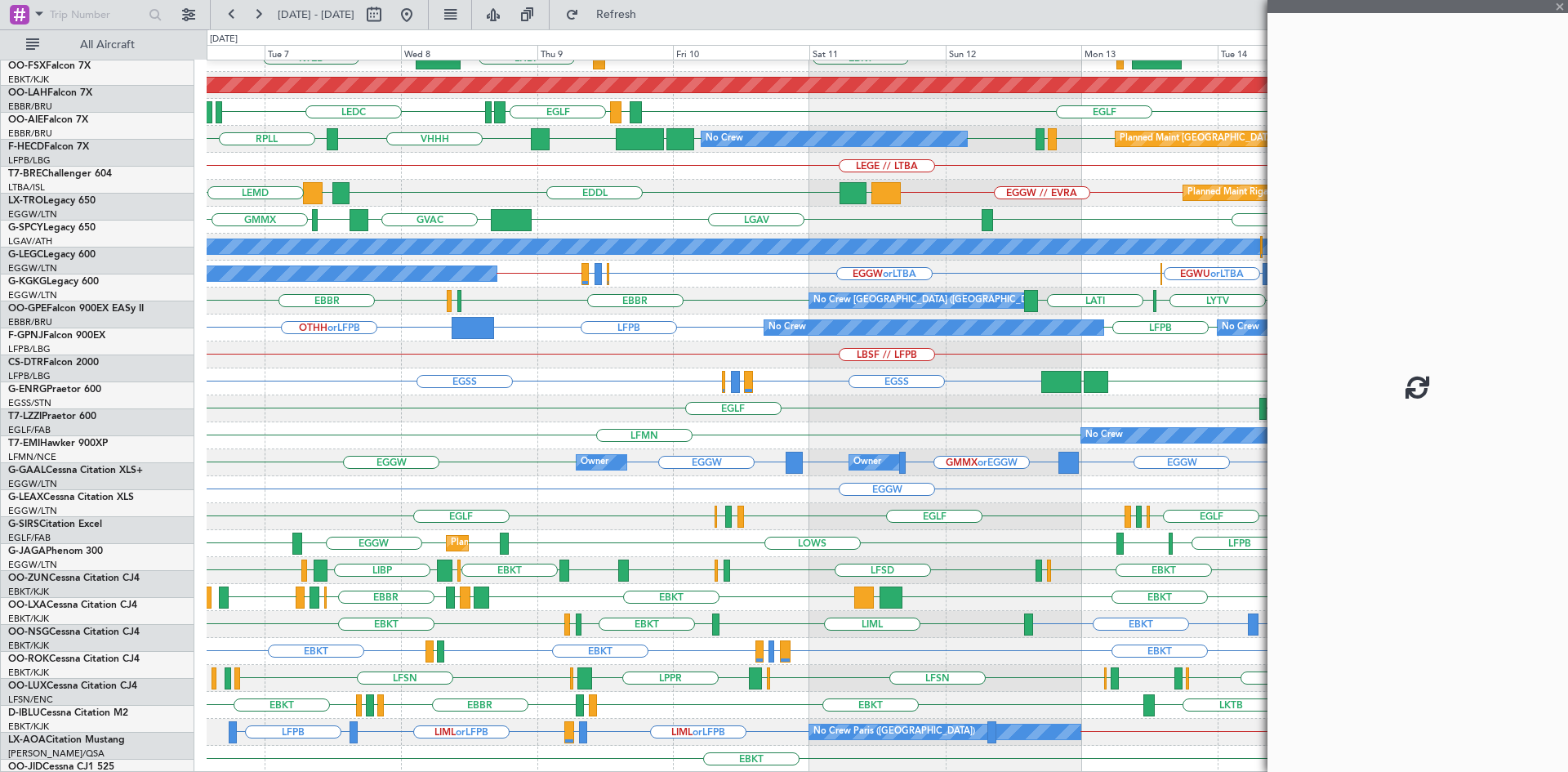
scroll to position [177, 0]
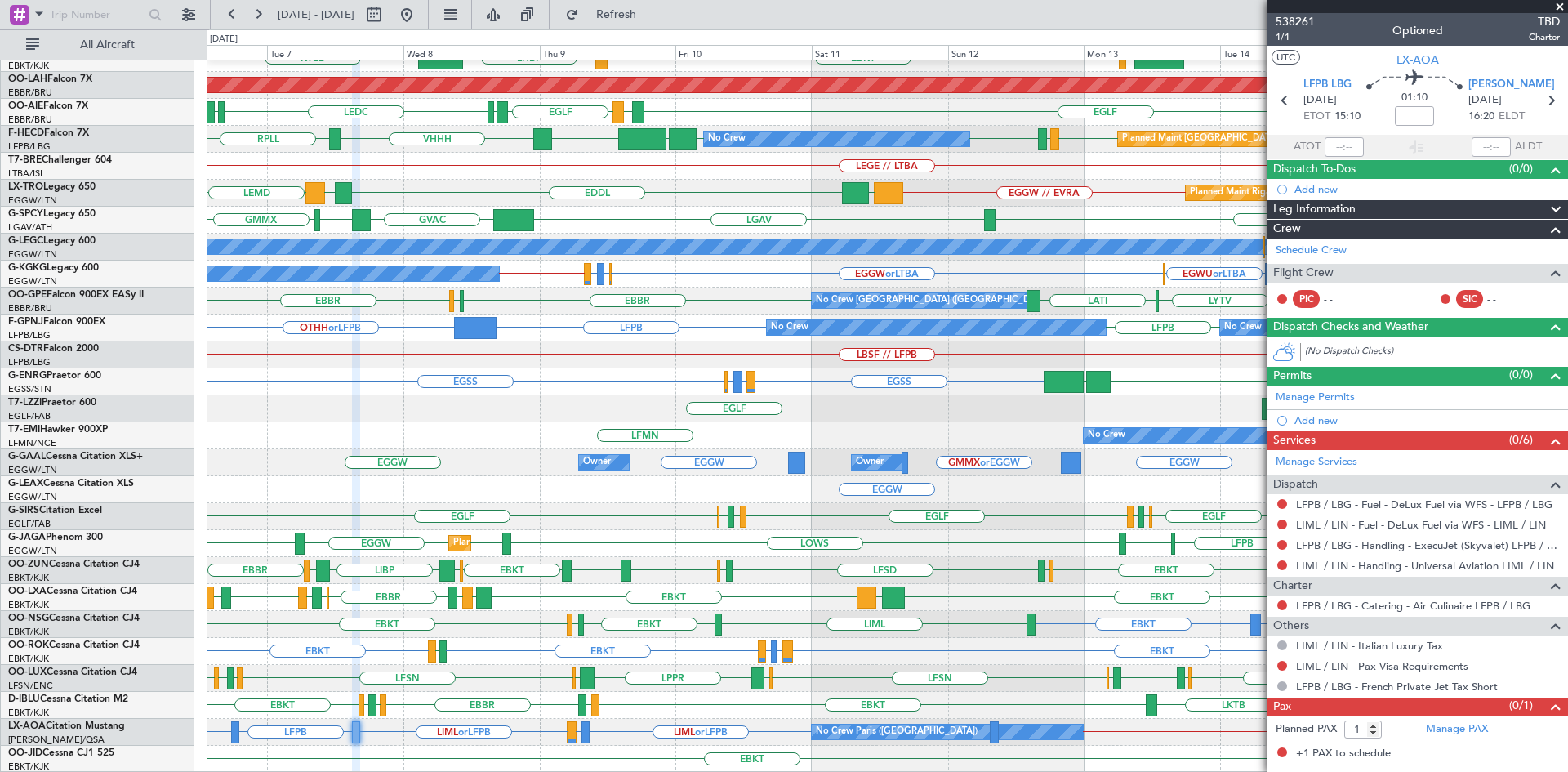
click at [1561, 6] on span at bounding box center [1560, 7] width 16 height 14
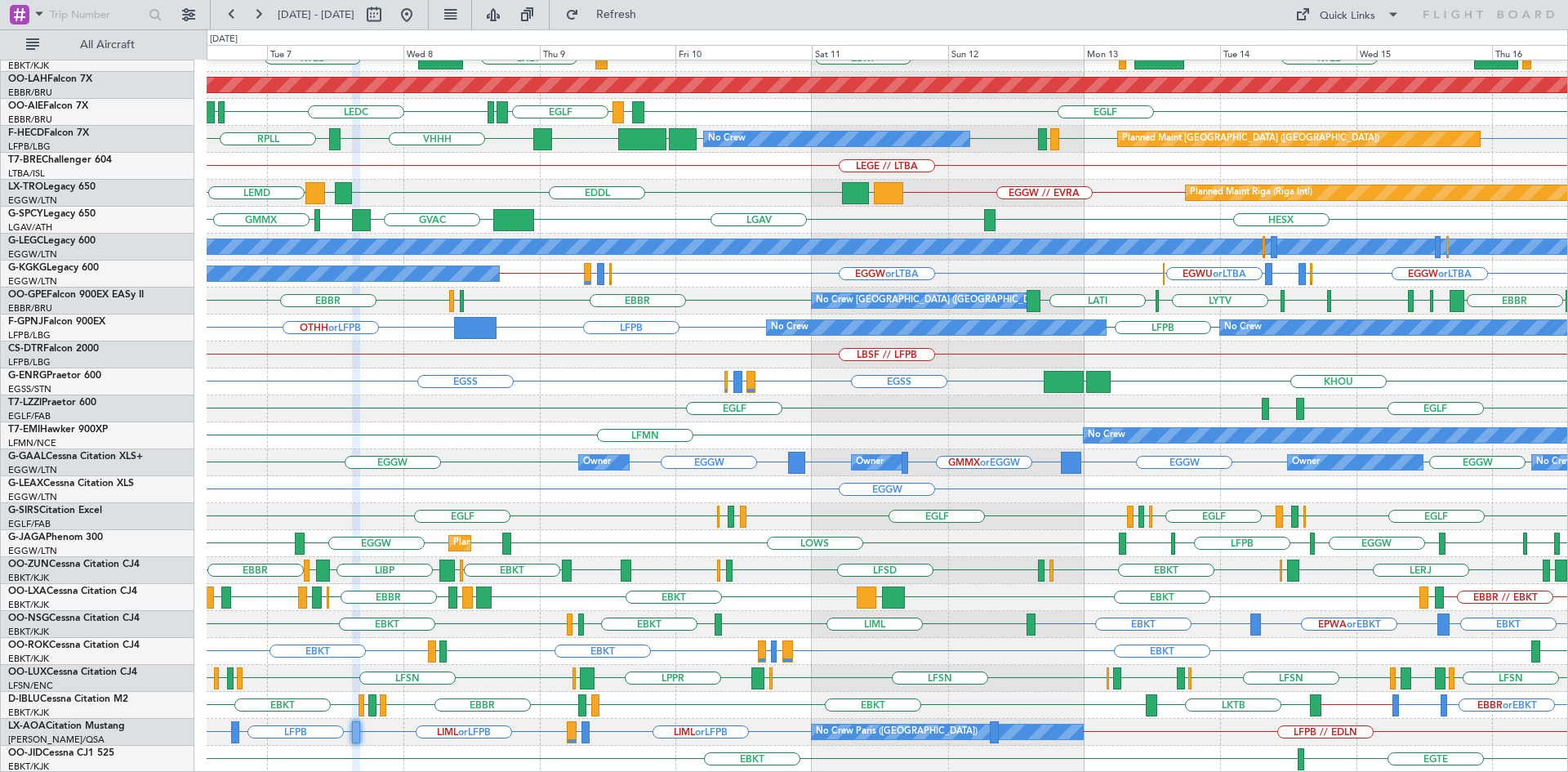
type input "0"
click at [1561, 6] on div "Quick Links" at bounding box center [1410, 14] width 315 height 30
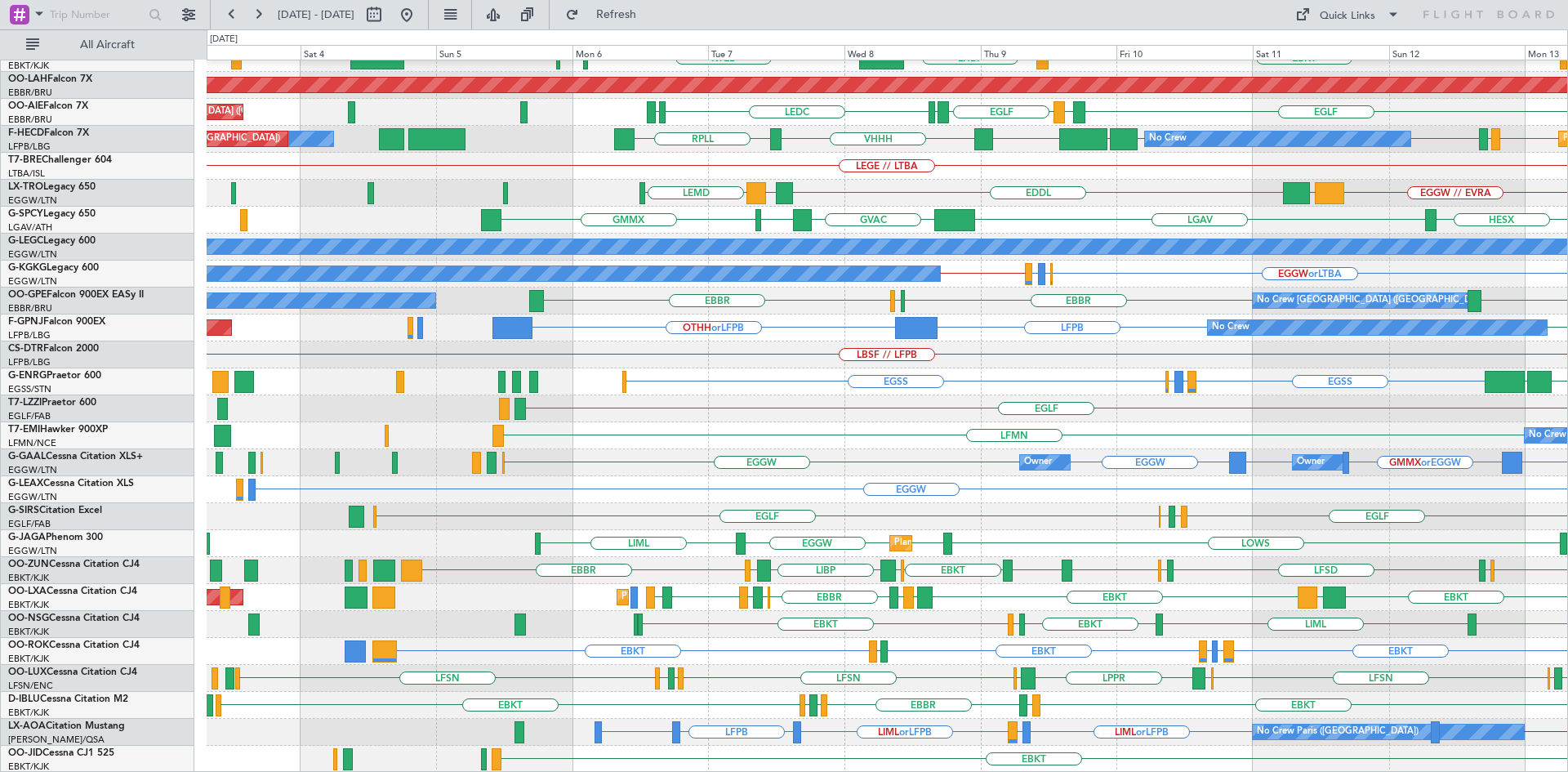
click at [979, 551] on div "EBBR LIML LIMC EBKT LHBP KTEB KTEB Planned Maint Alton-st Louis (St Louis Regl)…" at bounding box center [887, 328] width 1361 height 889
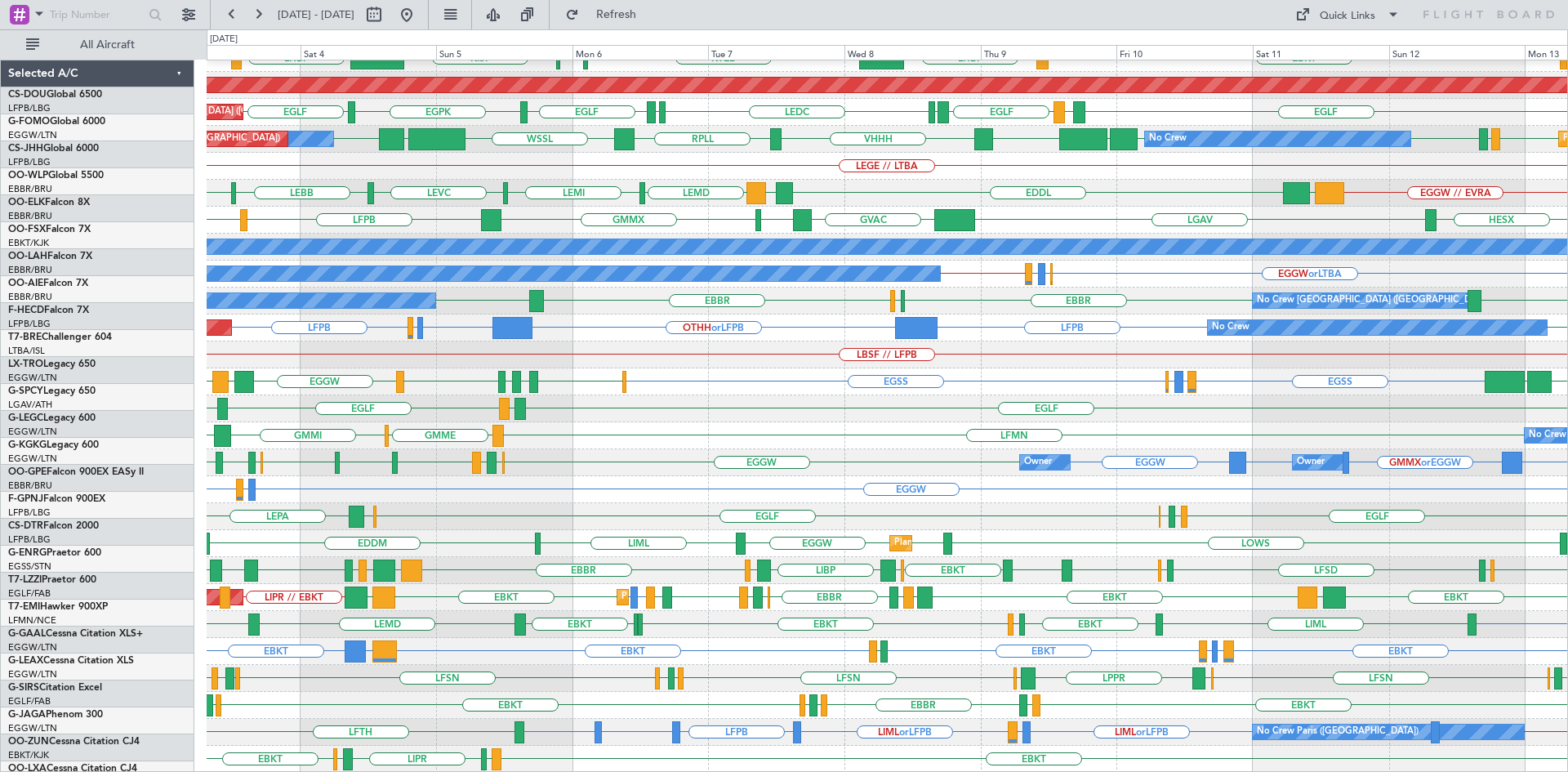
scroll to position [177, 0]
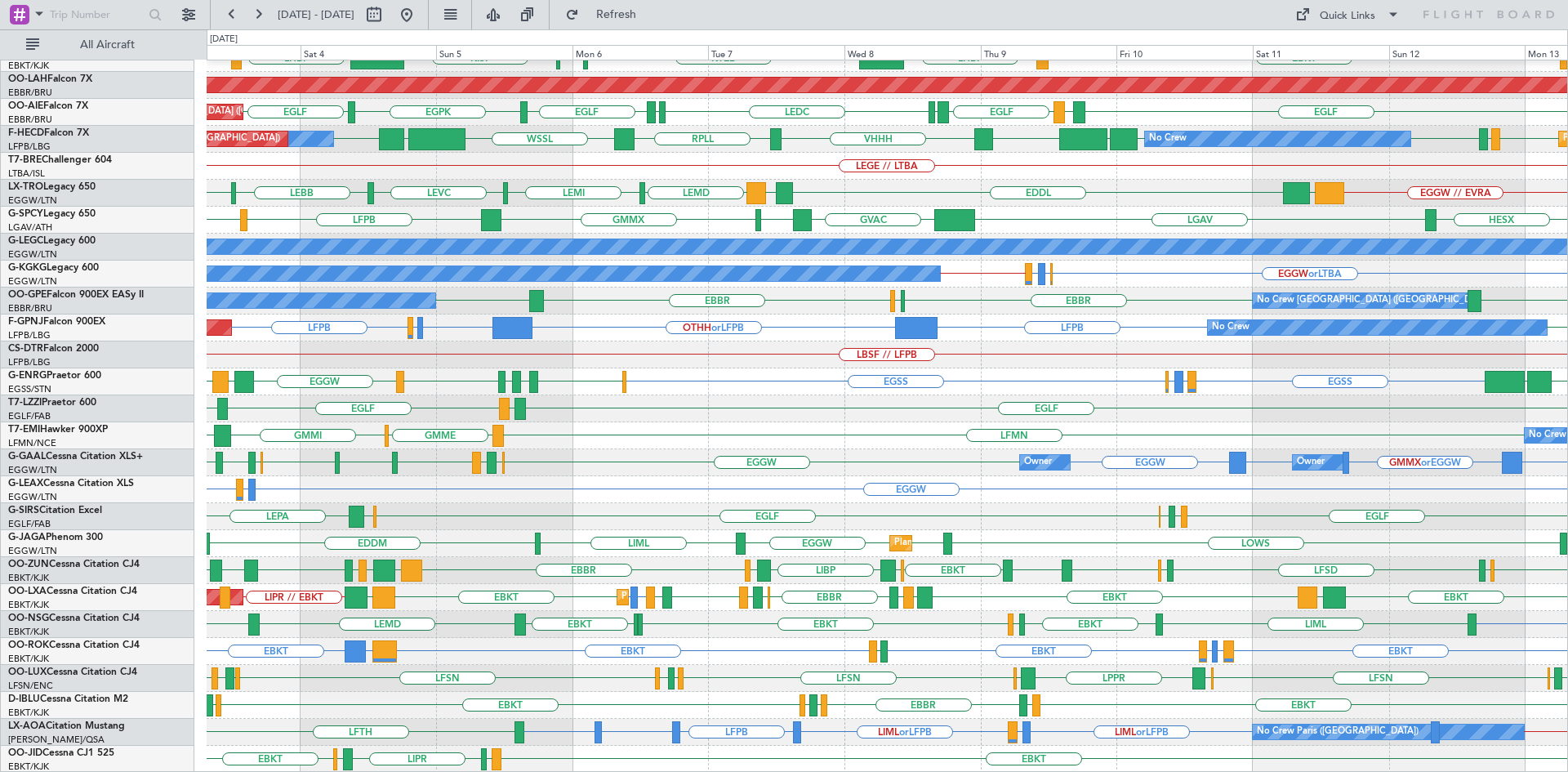
click at [667, 731] on div "LIML or LFPB EBCI or LFPB LIML or LFPB LFPB EDLP or LFPB LFPB LFPB // EDLN LFTH…" at bounding box center [887, 732] width 1361 height 27
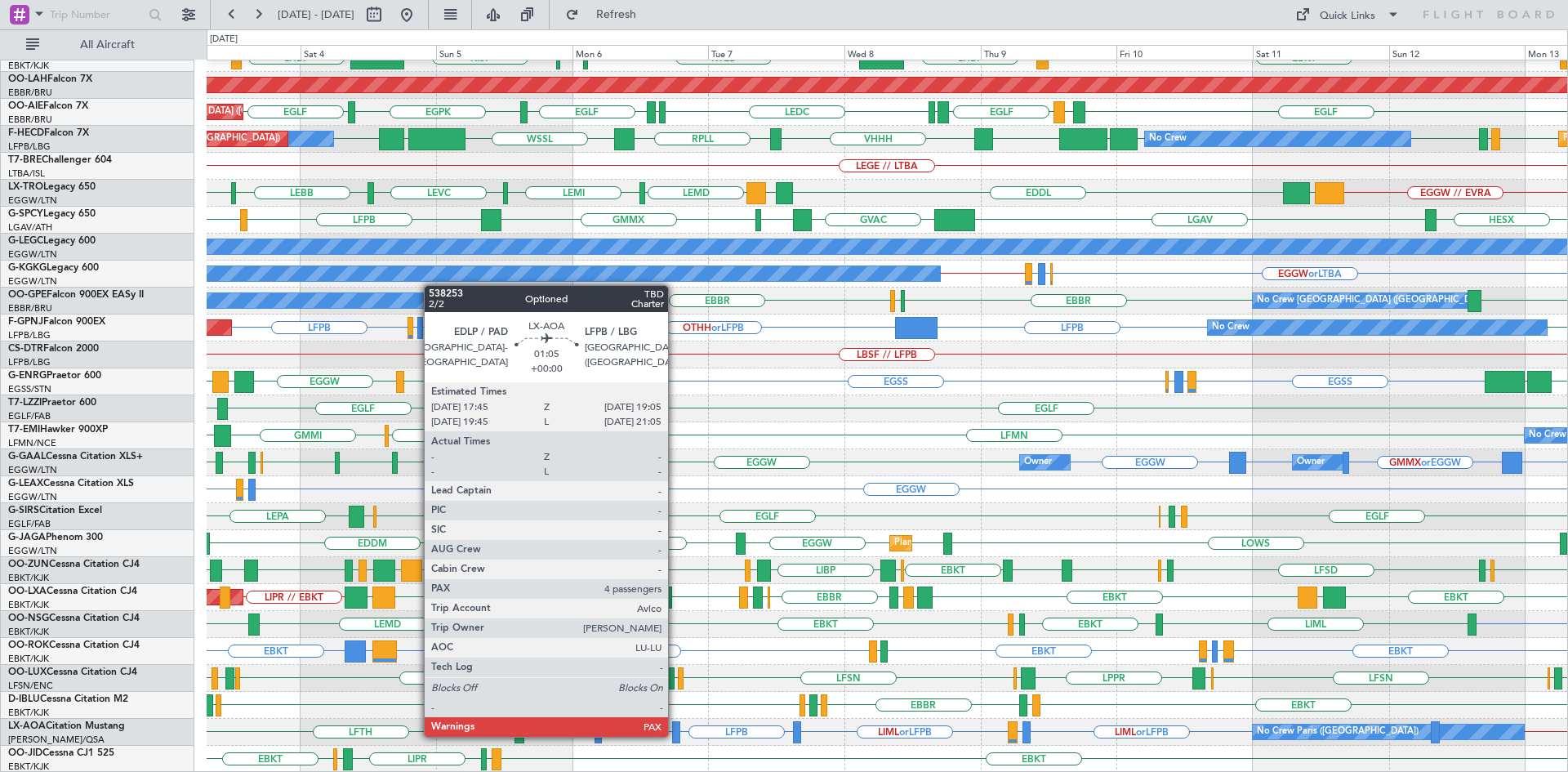
click at [676, 736] on div at bounding box center [677, 732] width 8 height 22
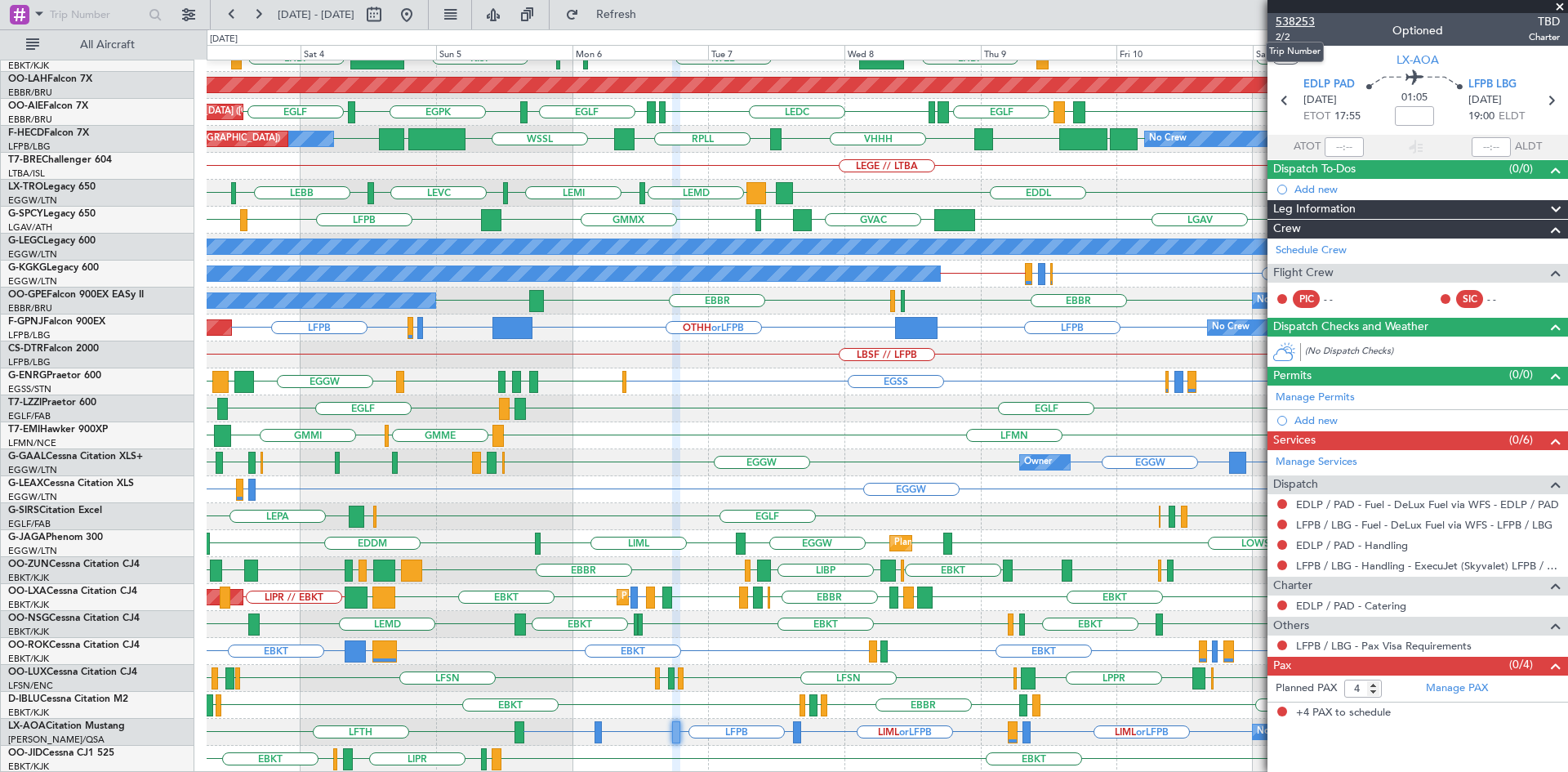
click at [1293, 19] on span "538253" at bounding box center [1295, 21] width 39 height 17
click at [1556, 9] on span at bounding box center [1560, 7] width 16 height 14
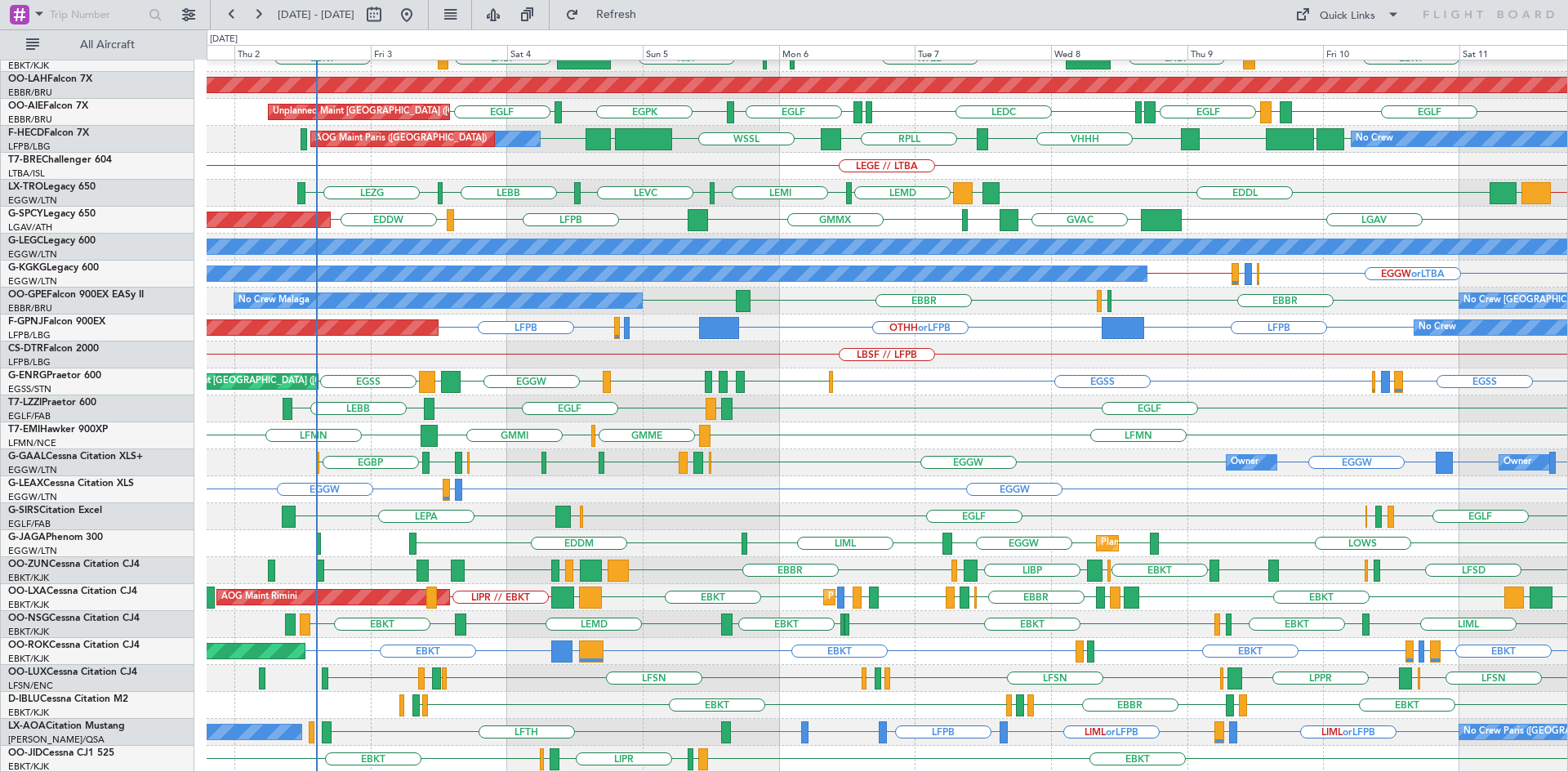
click at [908, 426] on div "LFMN GMME GMMI LFMN No Crew" at bounding box center [887, 436] width 1361 height 27
click at [650, 16] on span "Refresh" at bounding box center [616, 15] width 68 height 12
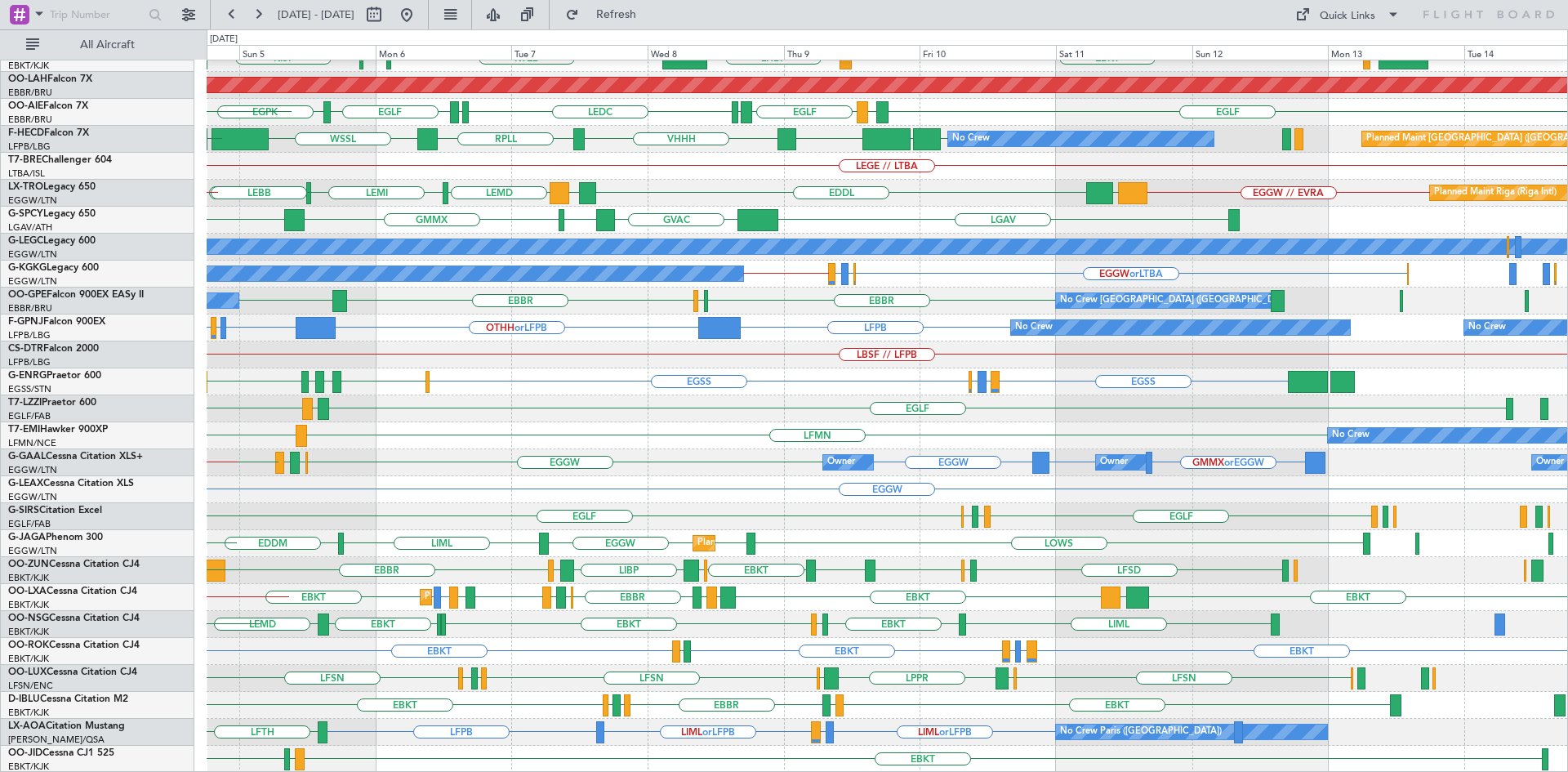
click at [882, 481] on div "EBBR LIML LFMN EBBR EBKT EBKT LHBP KTEB KPVD KISP LHBP EBKT Planned Maint Alton…" at bounding box center [887, 328] width 1361 height 889
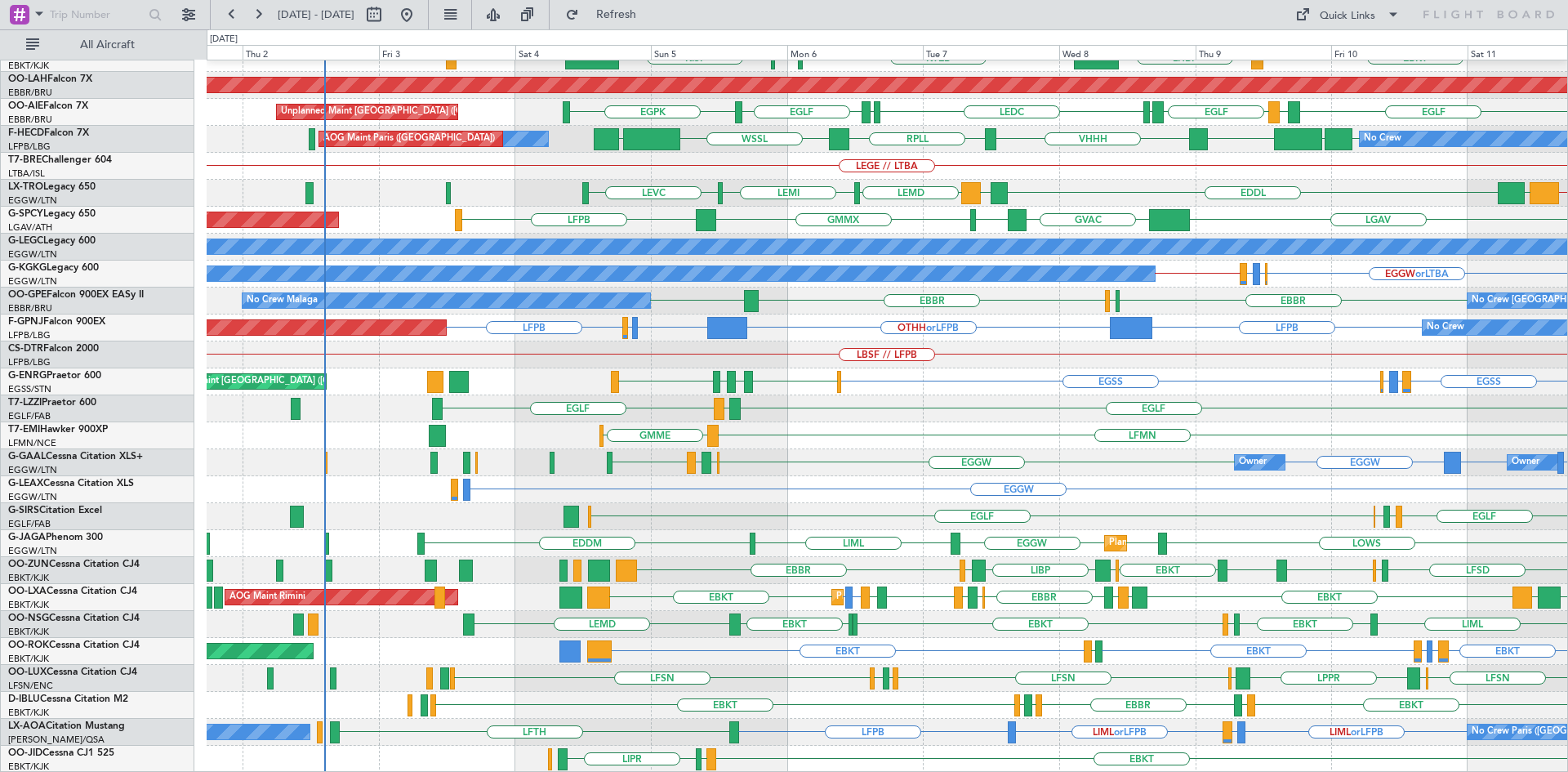
click at [1141, 421] on div "EBBR LIML LFMN Planned Maint Kortrijk-Wevelgem EBKT LHBP KTEB KPVD KISP LIMC KT…" at bounding box center [887, 328] width 1361 height 889
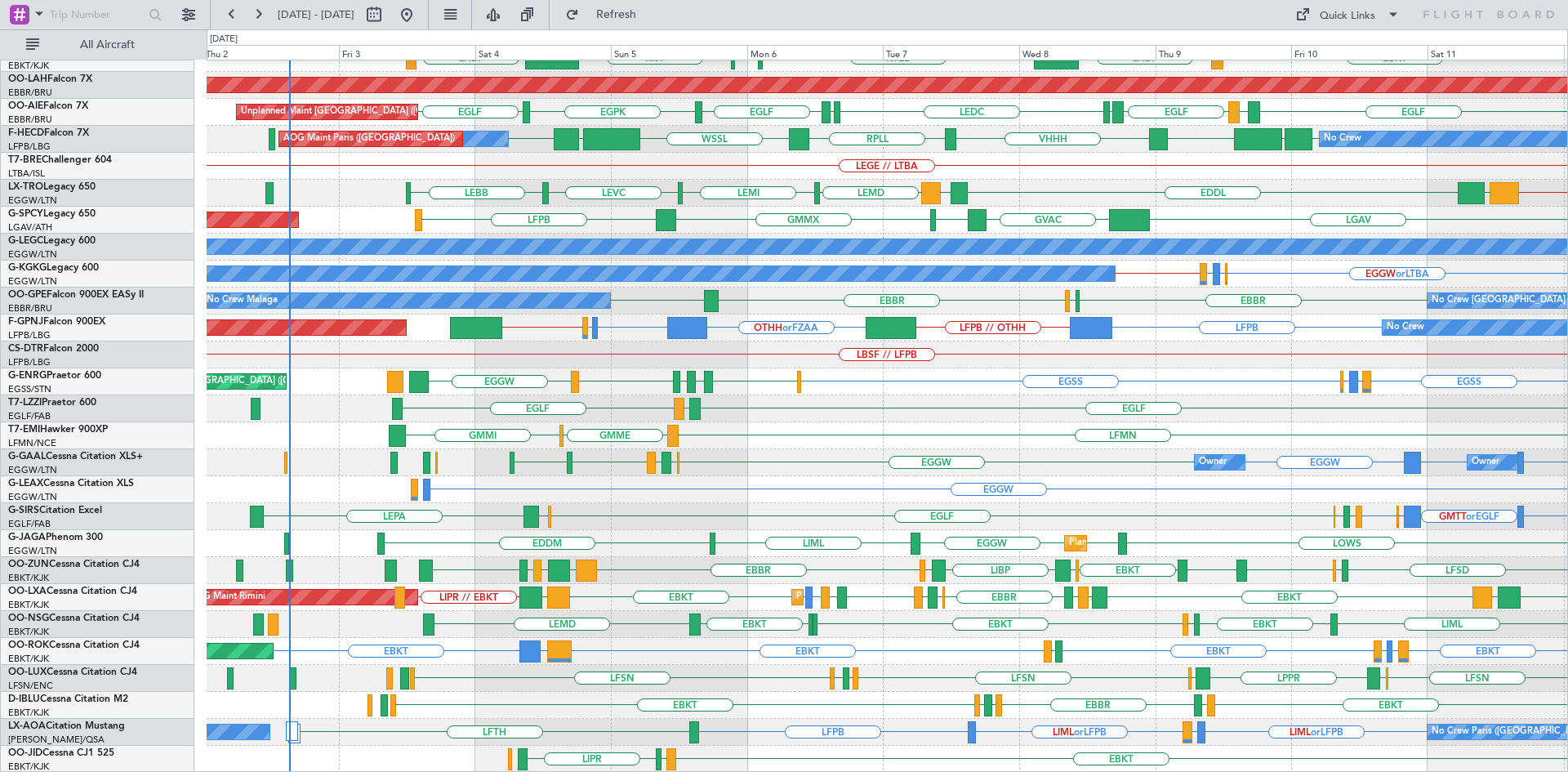
click at [806, 334] on div "EBBR EBBR LIML LFMN Planned Maint Kortrijk-Wevelgem EBKT LHBP LHBP KTEB KPVD KI…" at bounding box center [887, 328] width 1361 height 889
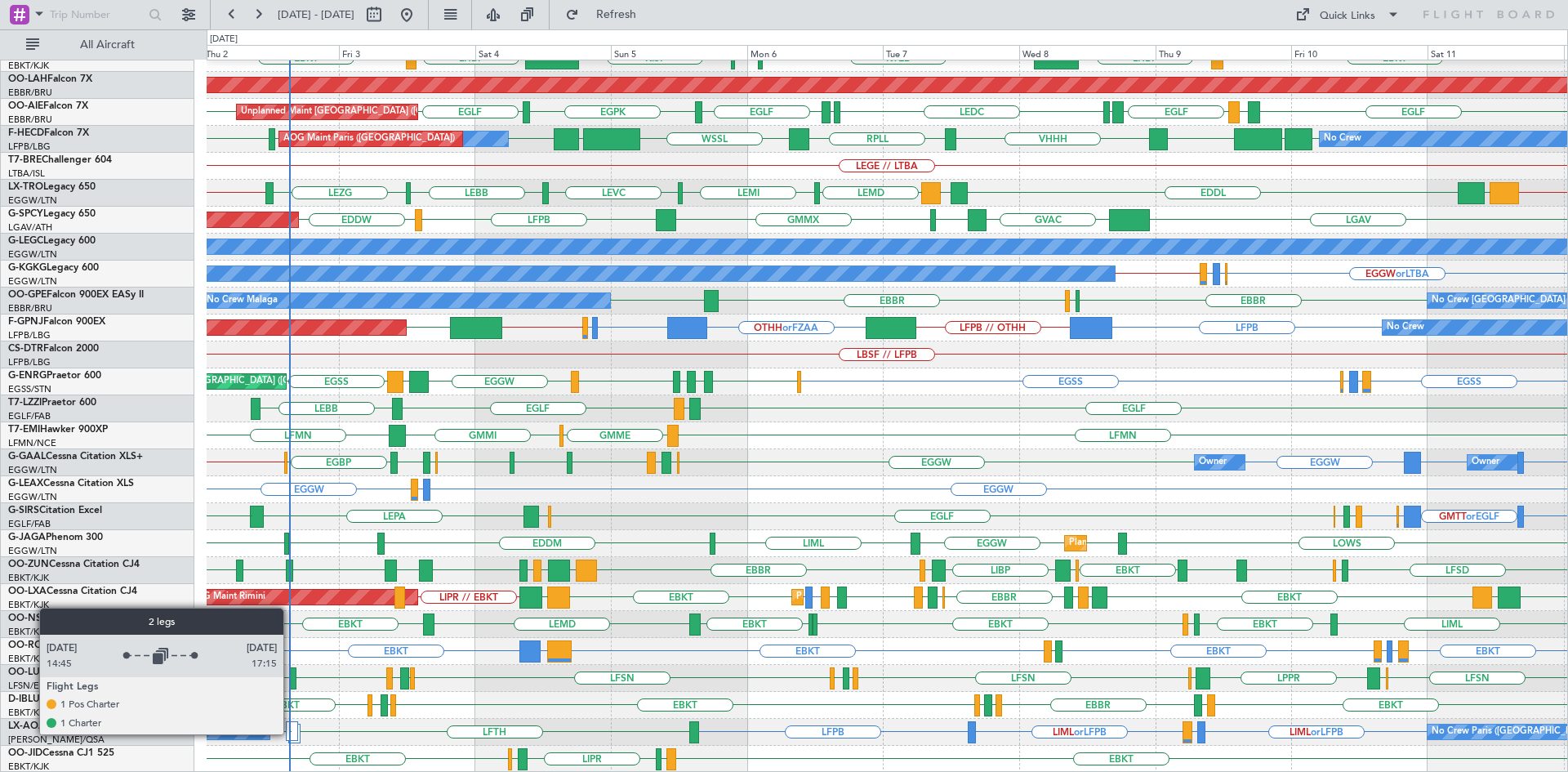
click at [291, 733] on div at bounding box center [291, 731] width 13 height 19
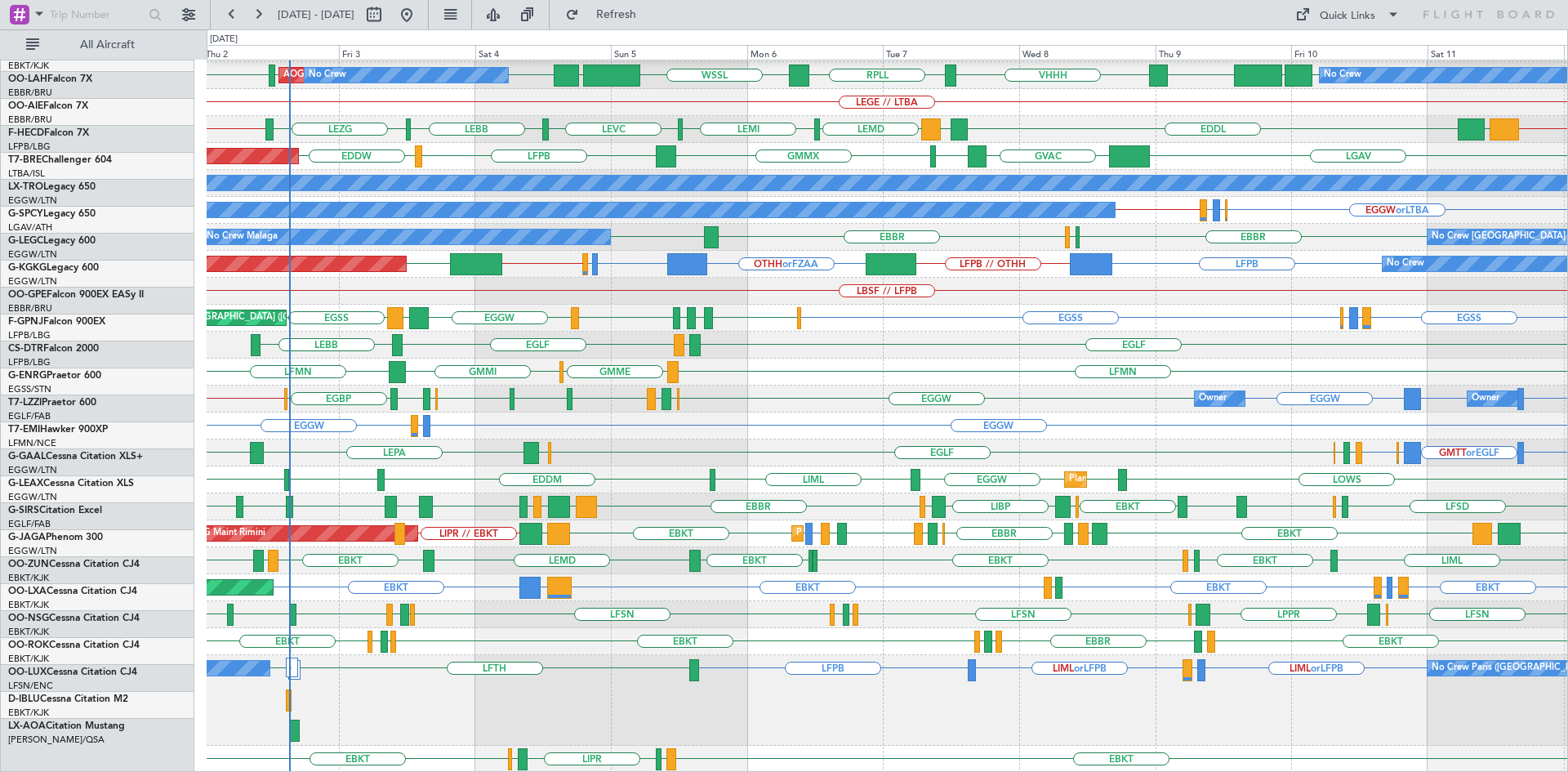
scroll to position [241, 0]
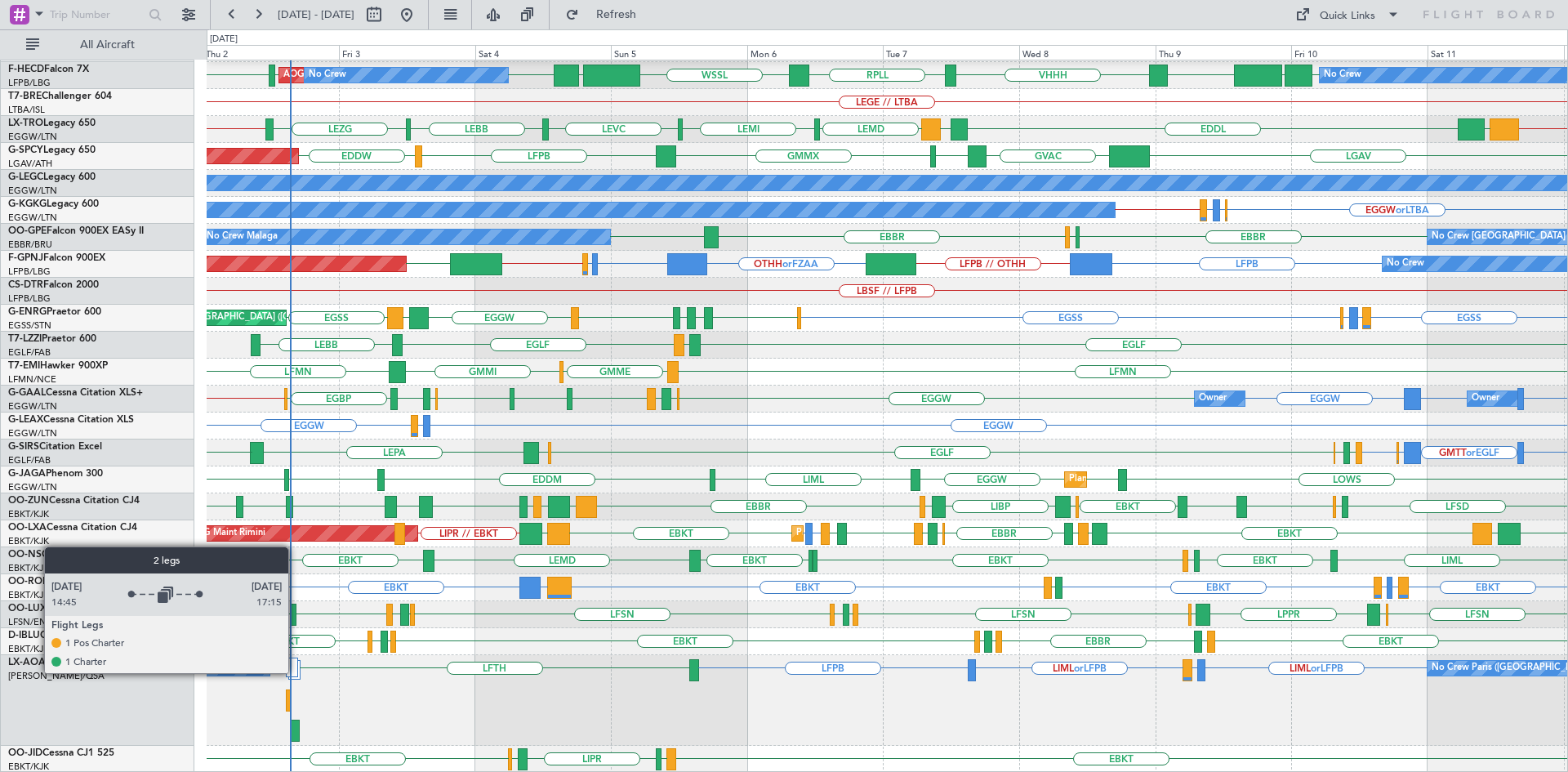
click at [296, 672] on div at bounding box center [291, 666] width 13 height 19
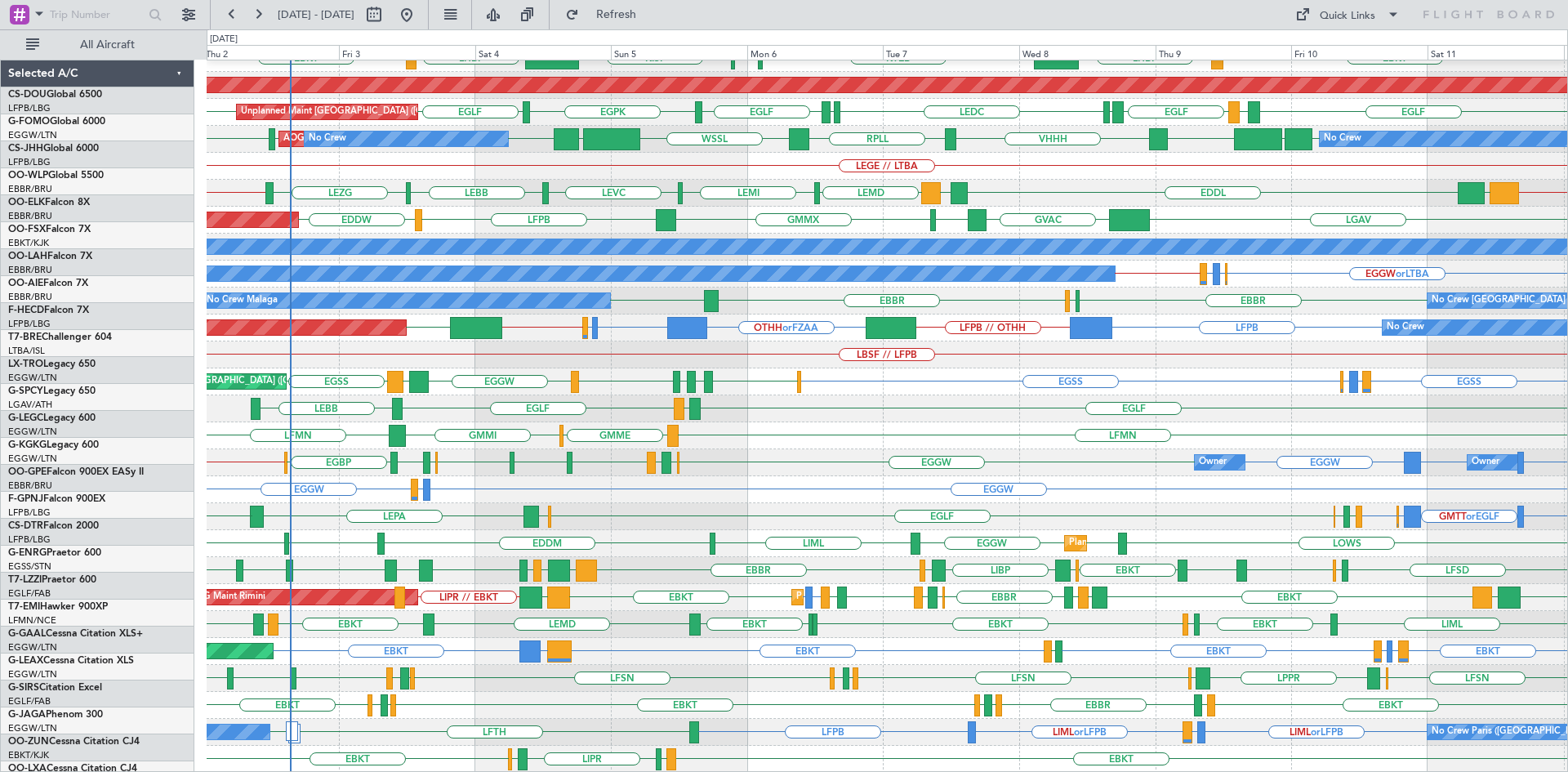
scroll to position [177, 0]
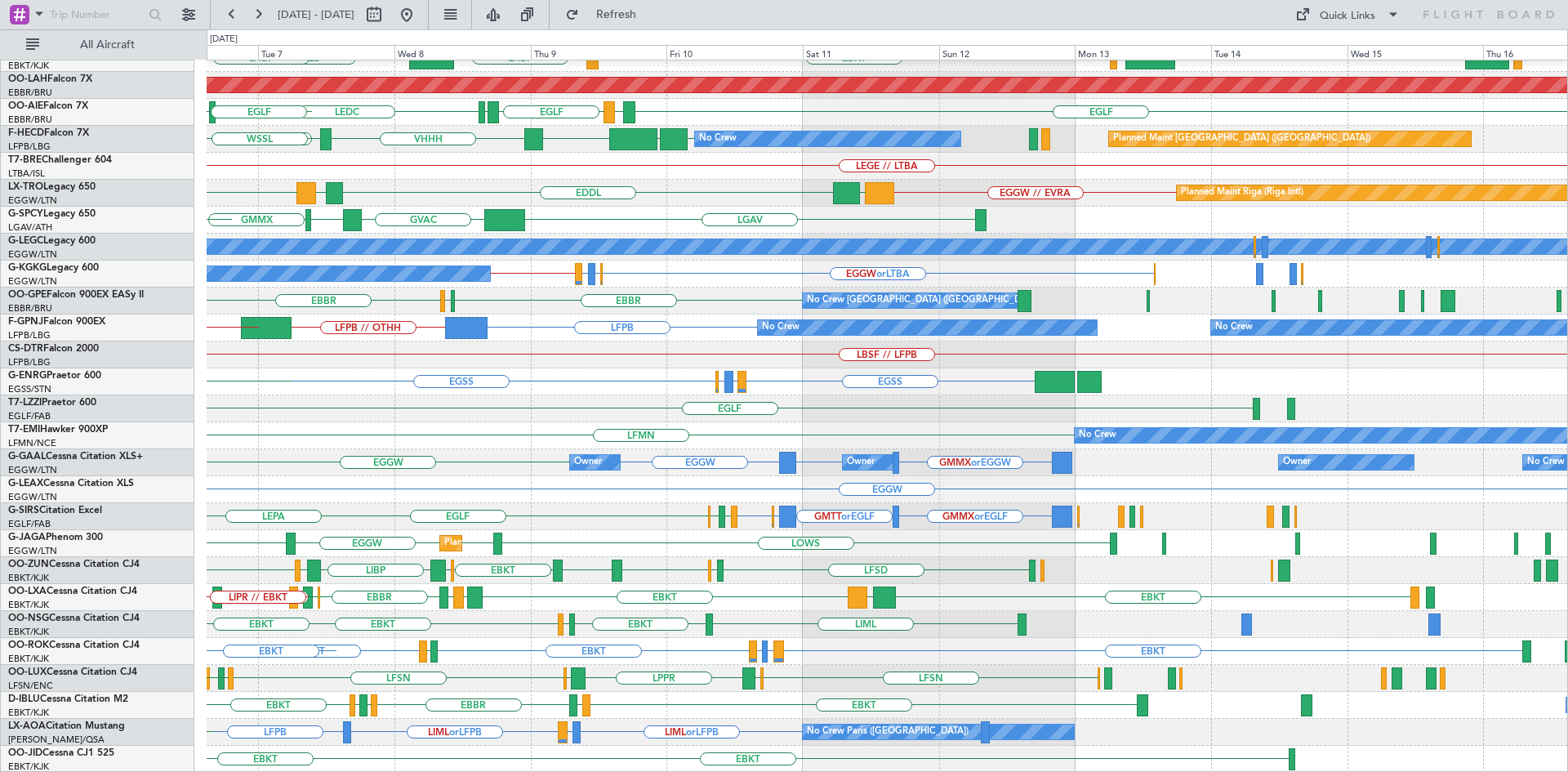
click at [371, 459] on div "EBBR LIML LFMN EBBR EBKT LHBP KTEB KPVD KISP LHBP Planned Maint Alton-st Louis …" at bounding box center [887, 328] width 1361 height 889
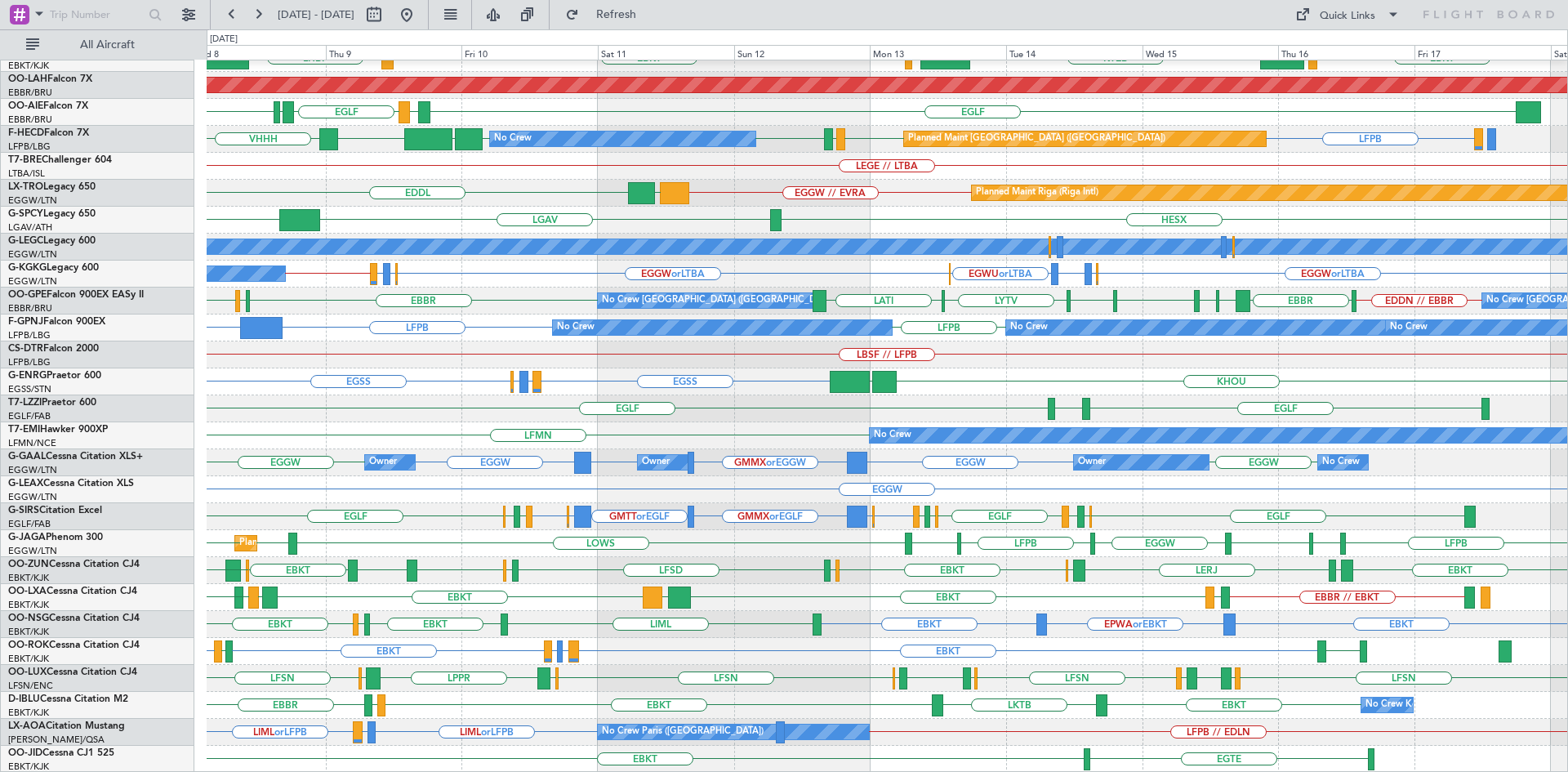
click at [850, 677] on div "EBBR LIML EBKT LOWS KTEB LIMC EBKT LHBP KTEB Planned Maint Alton-st Louis (St L…" at bounding box center [887, 328] width 1361 height 889
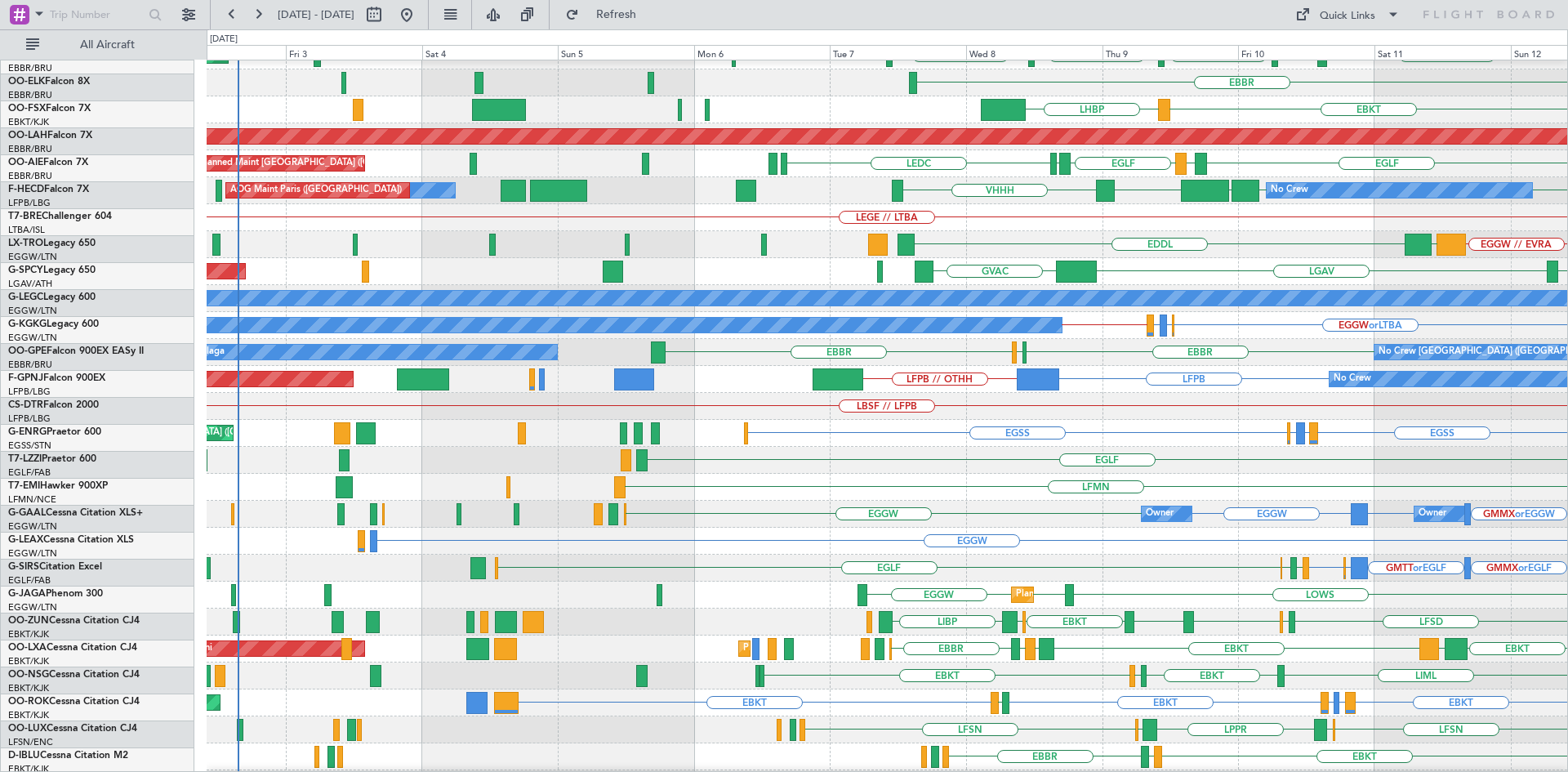
scroll to position [126, 0]
click at [1216, 416] on div "LBSF // LFPB" at bounding box center [887, 406] width 1361 height 27
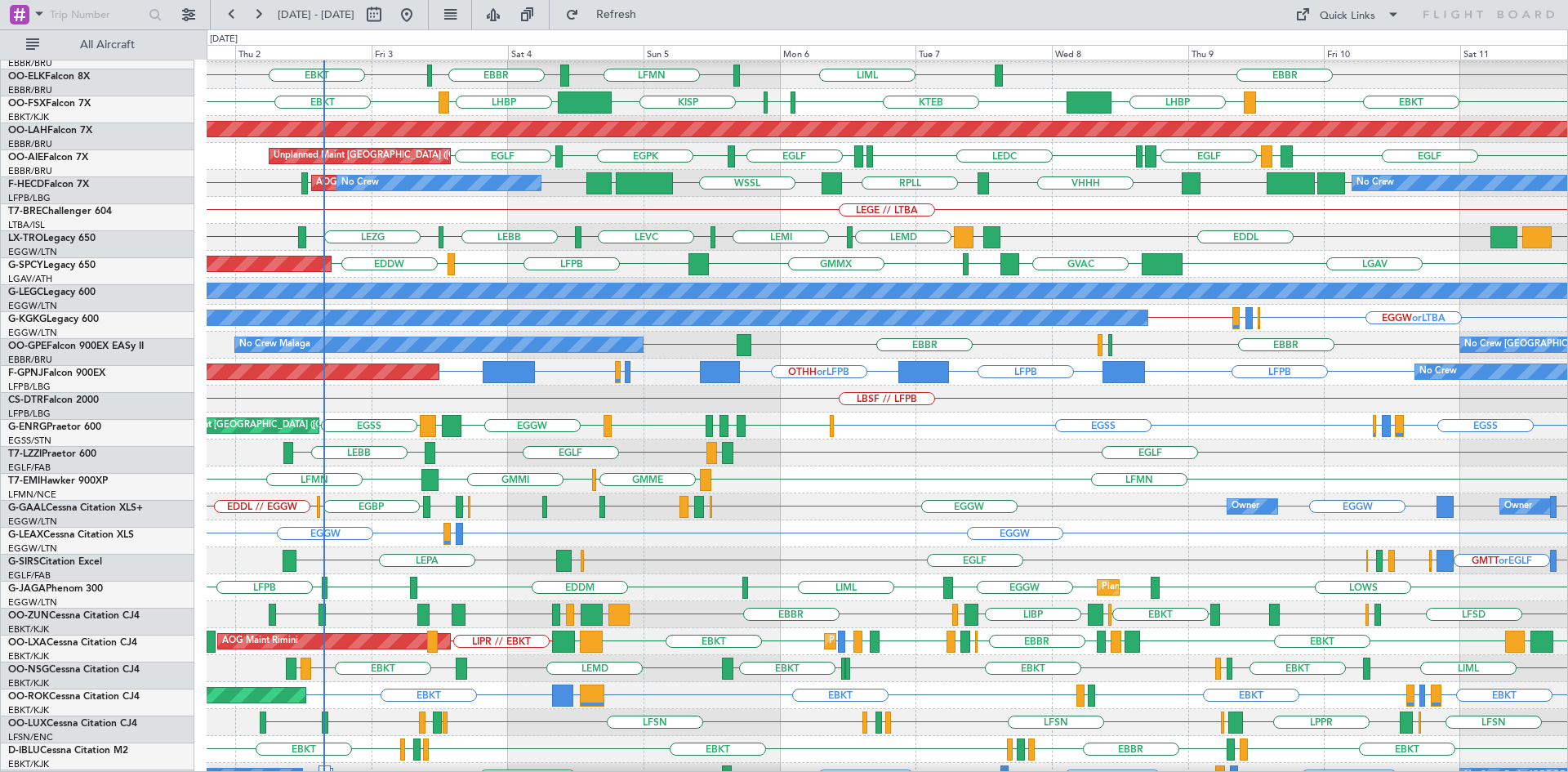
scroll to position [166, 0]
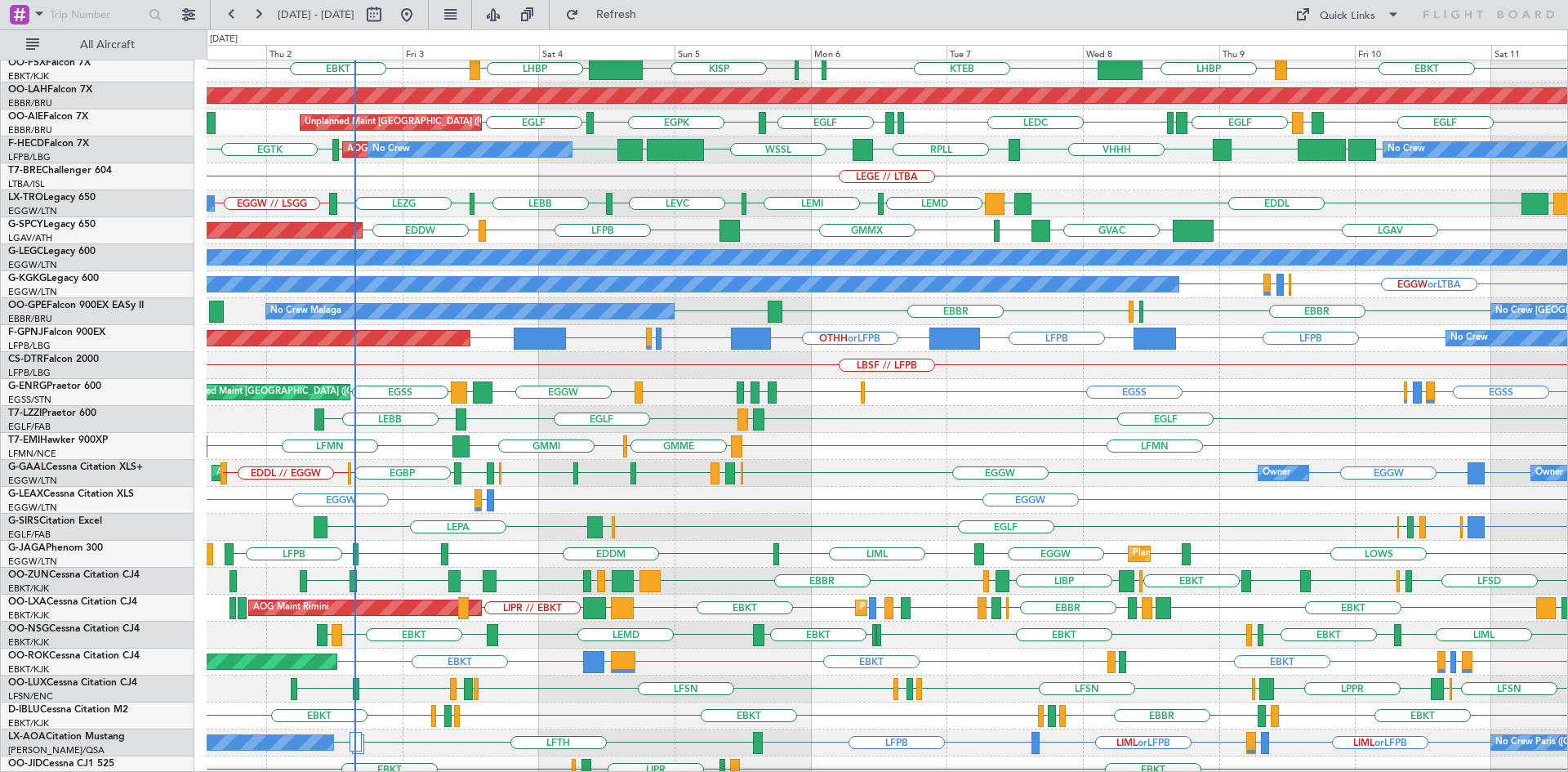
click at [455, 653] on div "EBKT EBKT EBKT LGKO or EBKT EBKT LEPA or EBKT LFMQ or EBKT LFBD AOG Maint Kortr…" at bounding box center [887, 662] width 1361 height 27
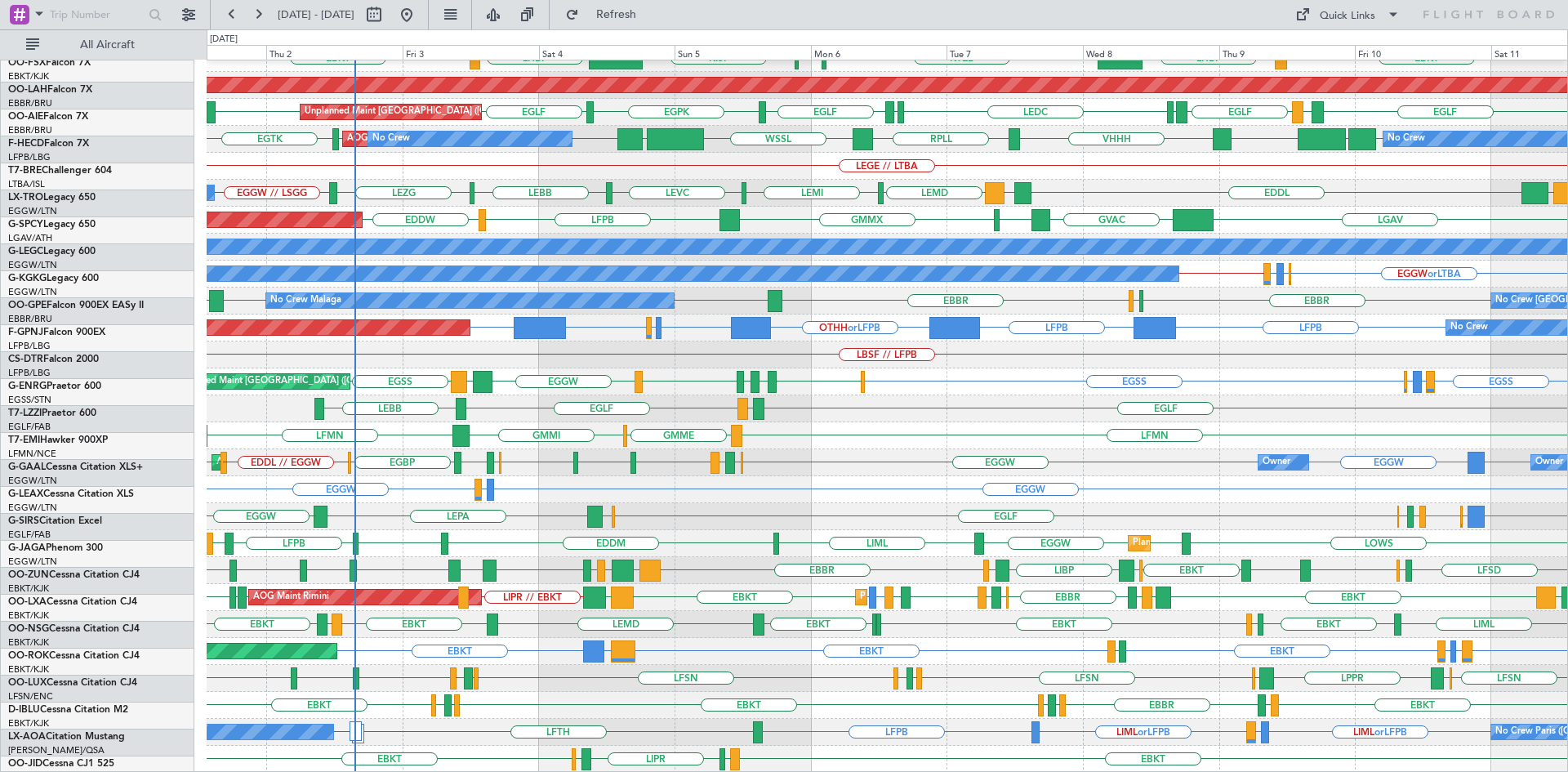
scroll to position [177, 0]
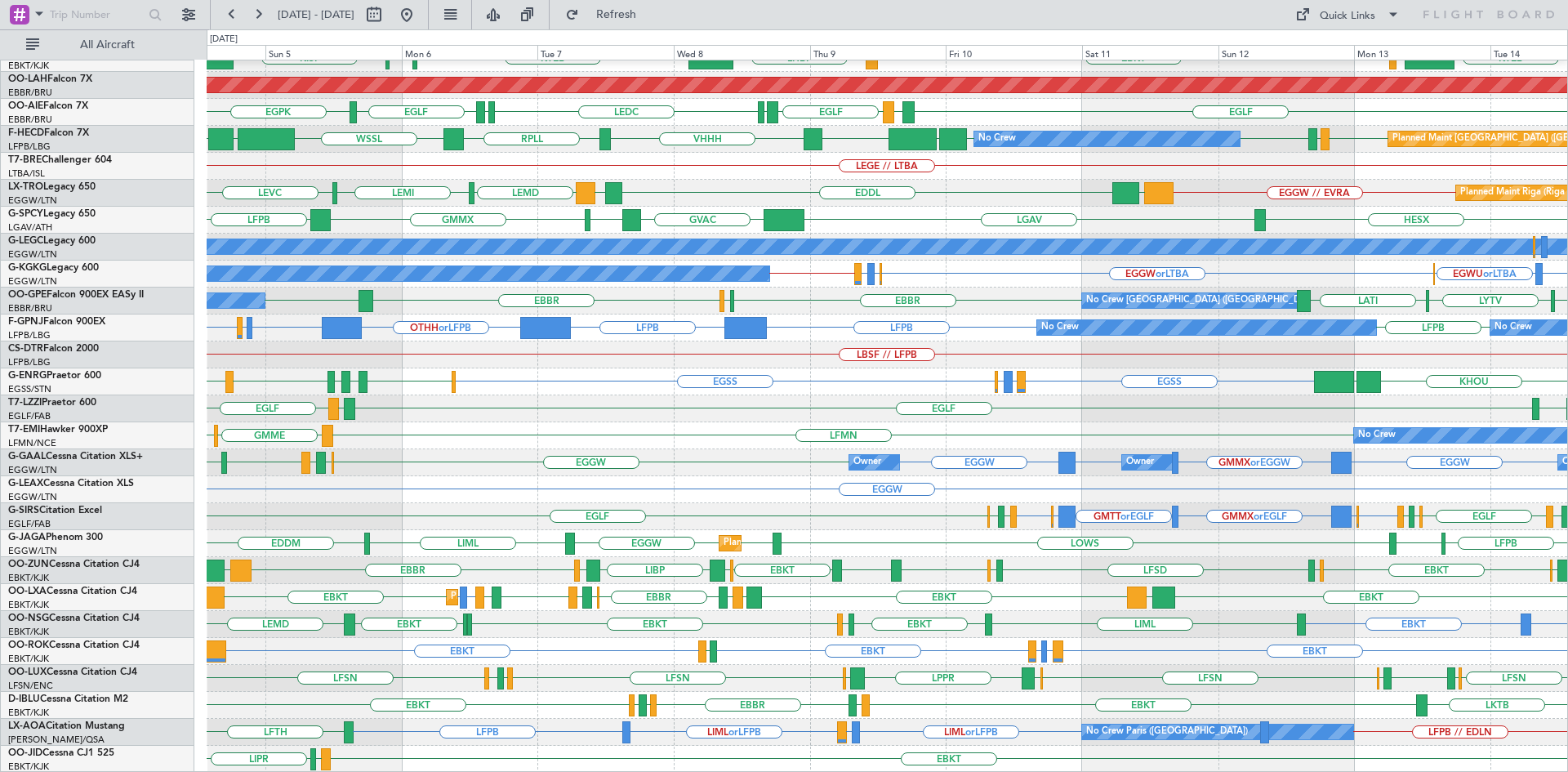
click at [980, 705] on div "EBKT EBBR EGGW EDDK LKTB EBKT LSGS No Crew Kortrijk-Wevelgem" at bounding box center [887, 705] width 1361 height 27
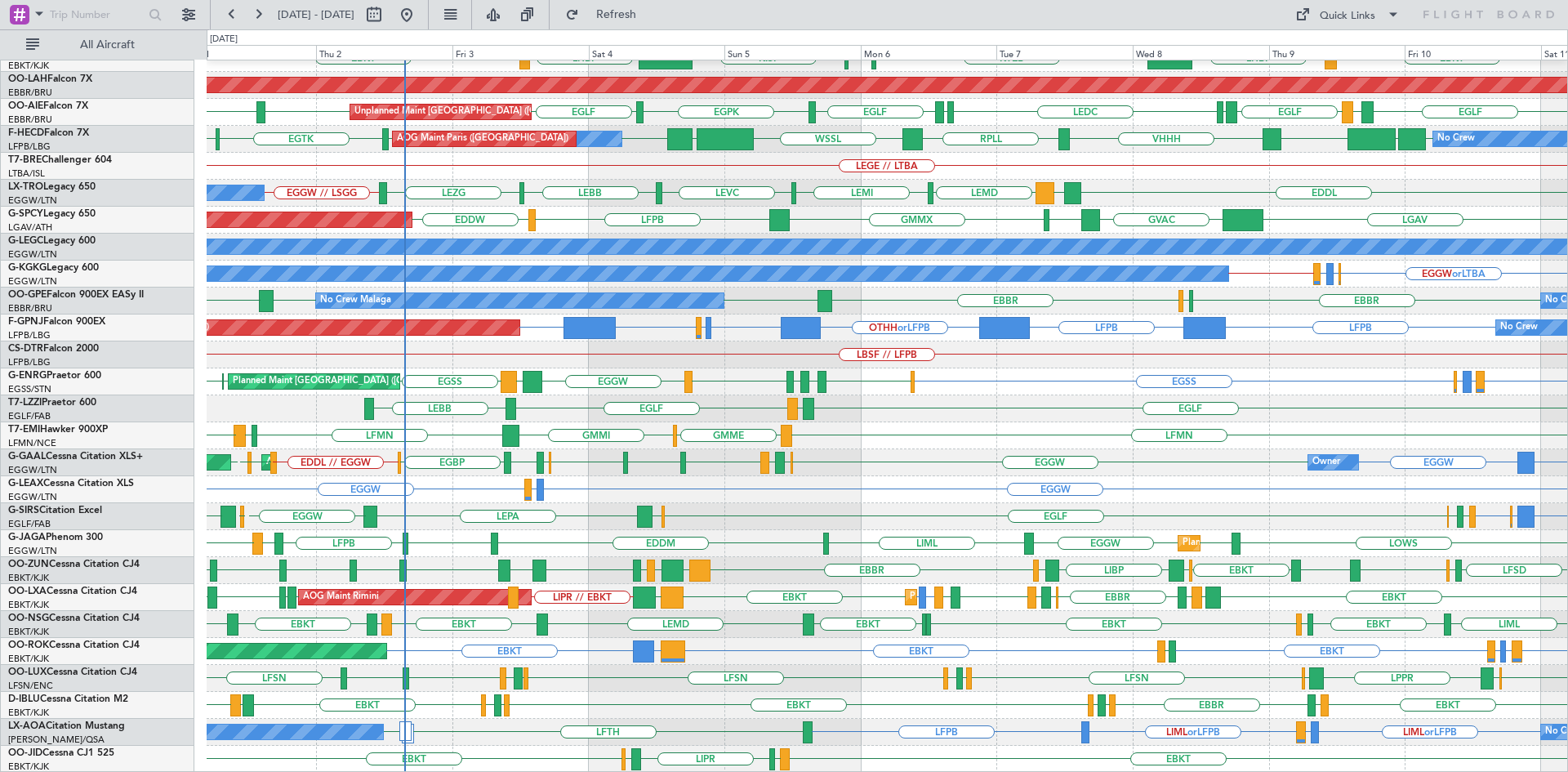
click at [915, 625] on div "EBBR EBKT EBBR LIML LFMN Planned Maint Kortrijk-Wevelgem EBKT LHBP LHBP KTEB KP…" at bounding box center [887, 328] width 1361 height 889
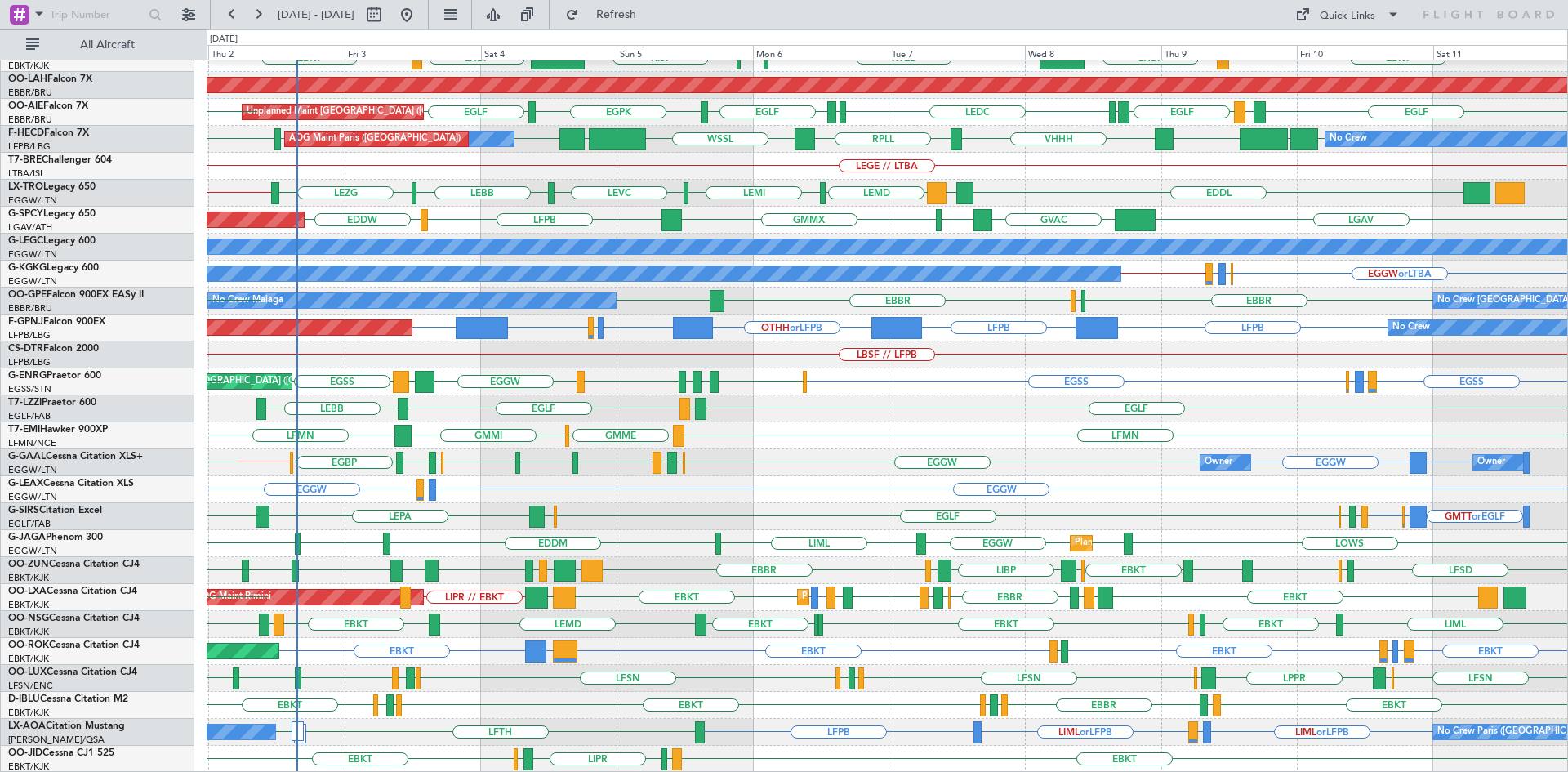
click at [807, 610] on div "EBBR EBKT EBBR LIML LFMN Planned Maint Kortrijk-Wevelgem EBKT LHBP LHBP KTEB KP…" at bounding box center [887, 328] width 1361 height 889
click at [644, 15] on span "Refresh" at bounding box center [616, 15] width 68 height 12
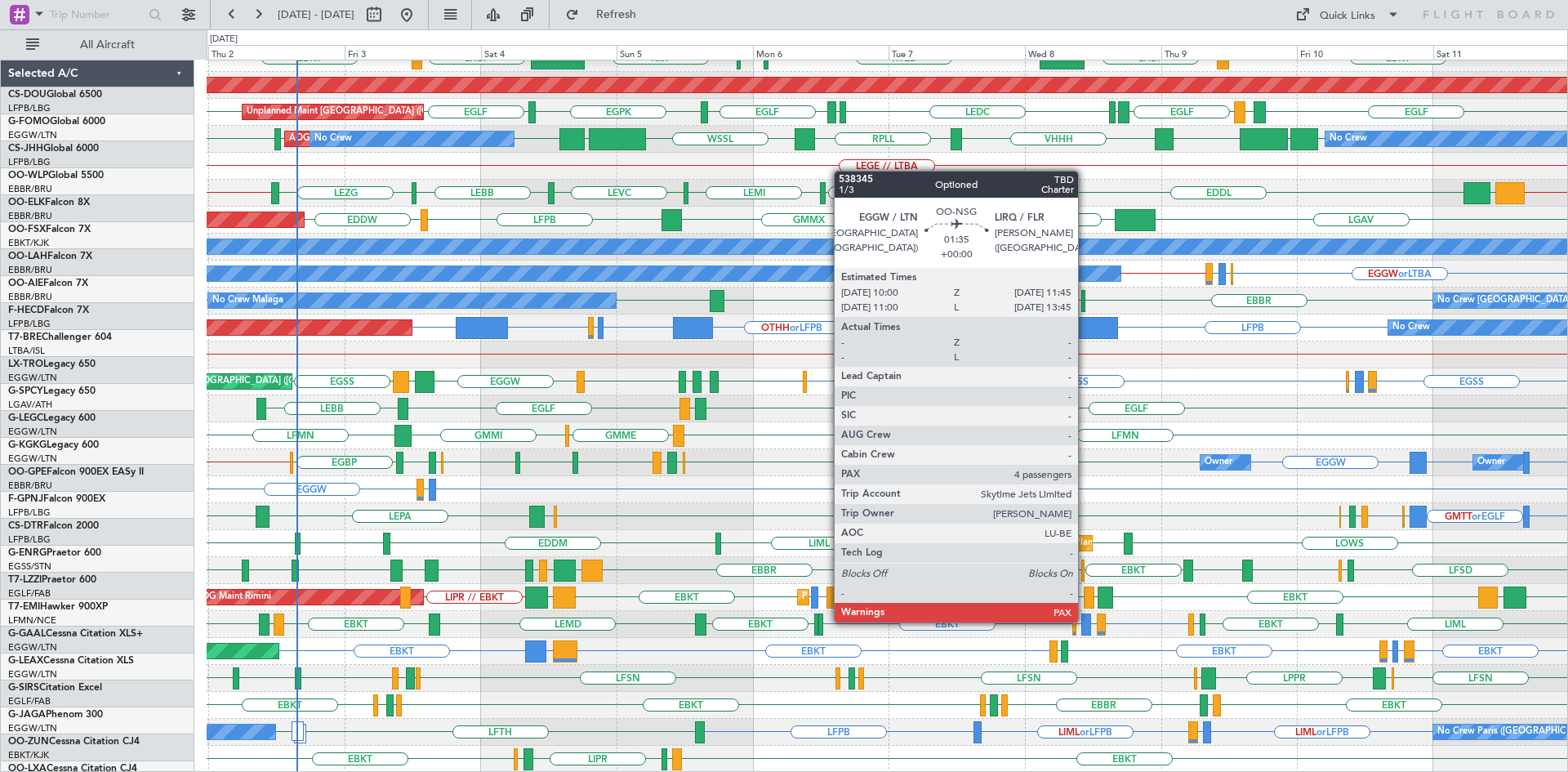
scroll to position [177, 0]
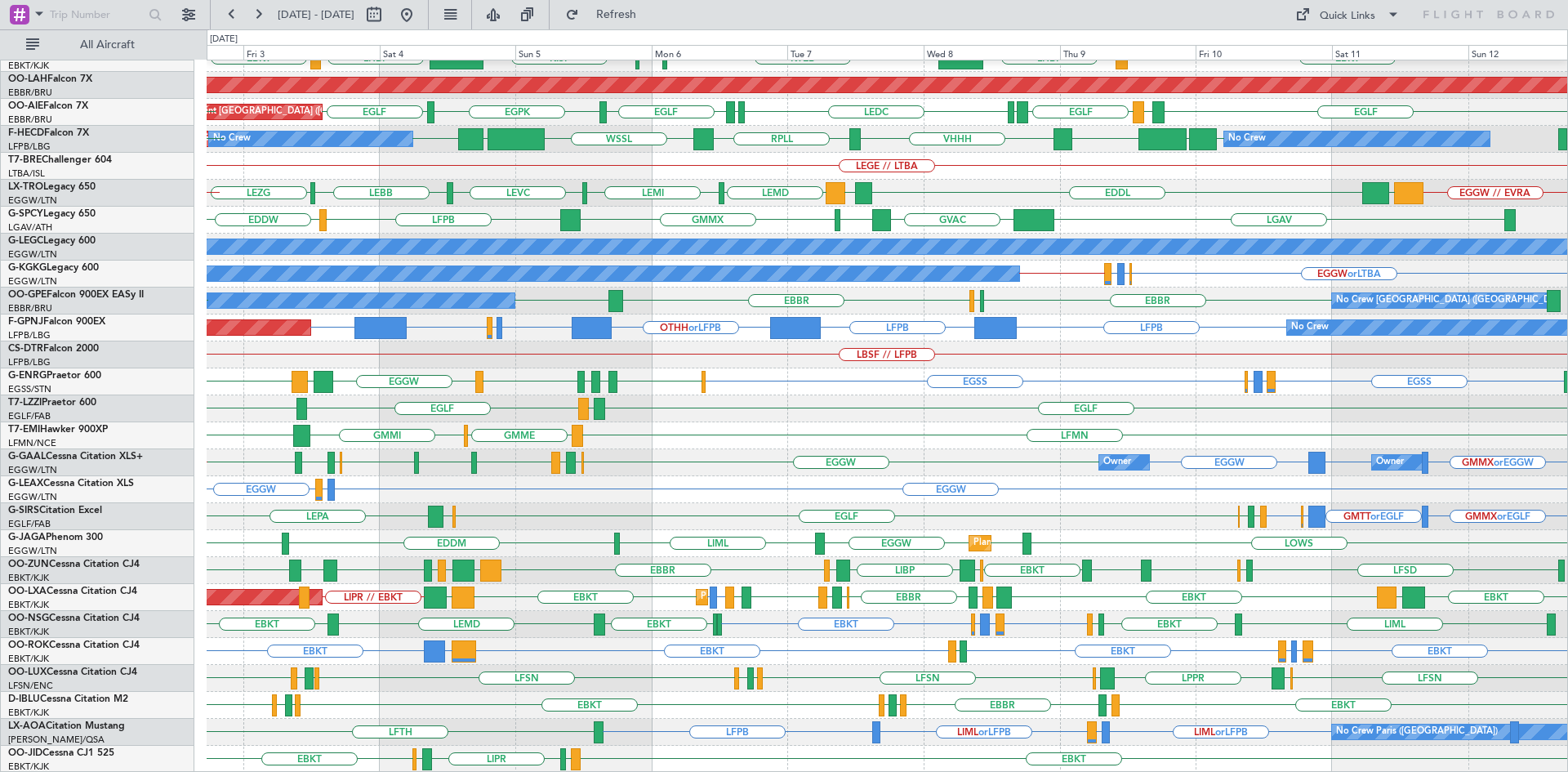
click at [1016, 698] on div "EBBR [GEOGRAPHIC_DATA] EBKT LIML LFMN EBKT LHBP EBKT LHBP KTEB KPVD [GEOGRAPHIC…" at bounding box center [887, 328] width 1361 height 889
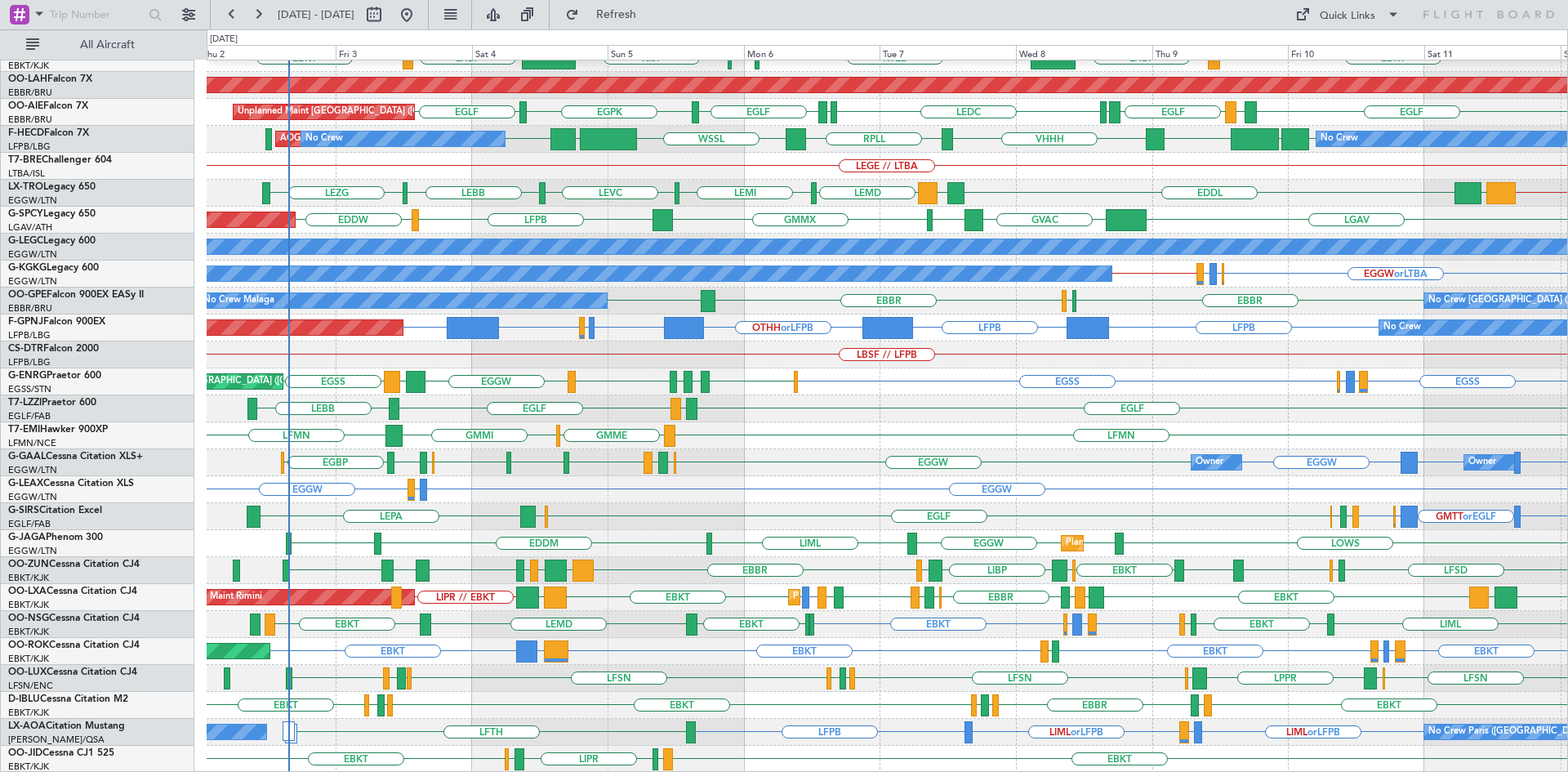
click at [841, 540] on div "EBBR [GEOGRAPHIC_DATA] EBKT LIML LFMN Planned Maint [GEOGRAPHIC_DATA]-[GEOGRAPH…" at bounding box center [887, 328] width 1361 height 889
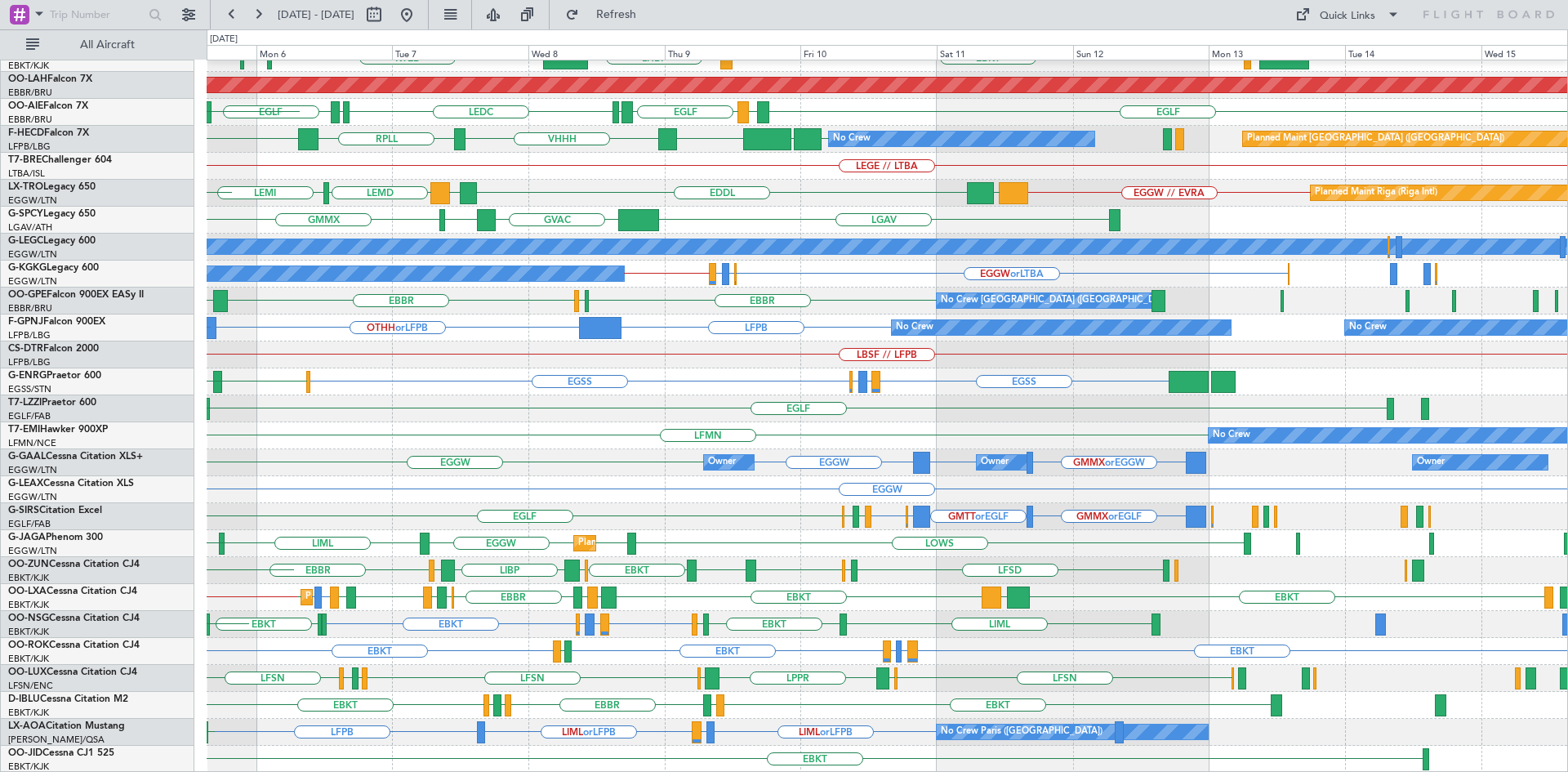
click at [952, 385] on div "EBBR LIML LFMN [GEOGRAPHIC_DATA] EBKT EBKT LHBP KTEB KPVD [GEOGRAPHIC_DATA] LHB…" at bounding box center [887, 328] width 1361 height 889
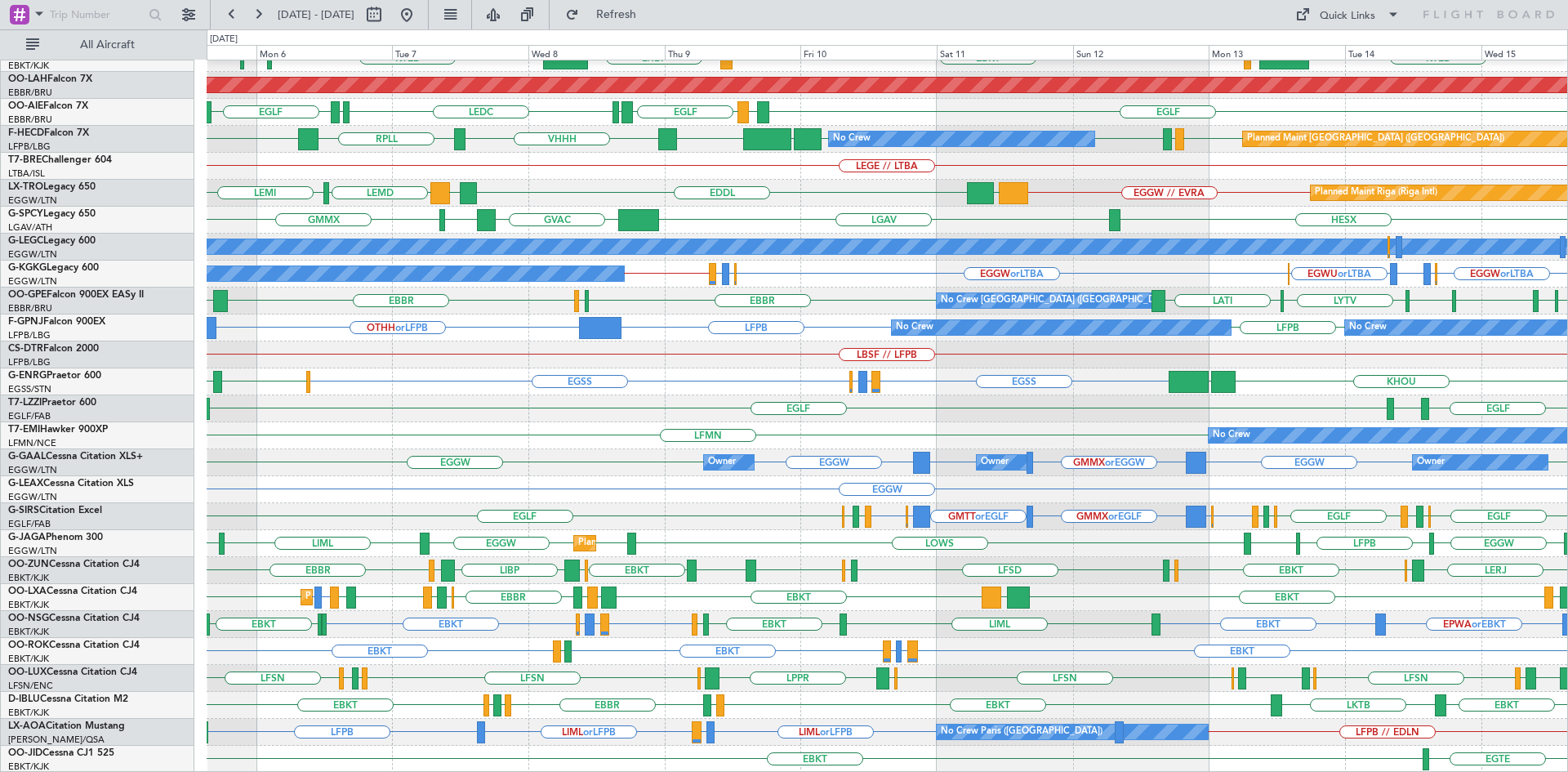
click at [480, 402] on div "EGLF [GEOGRAPHIC_DATA] [GEOGRAPHIC_DATA]" at bounding box center [887, 409] width 1361 height 27
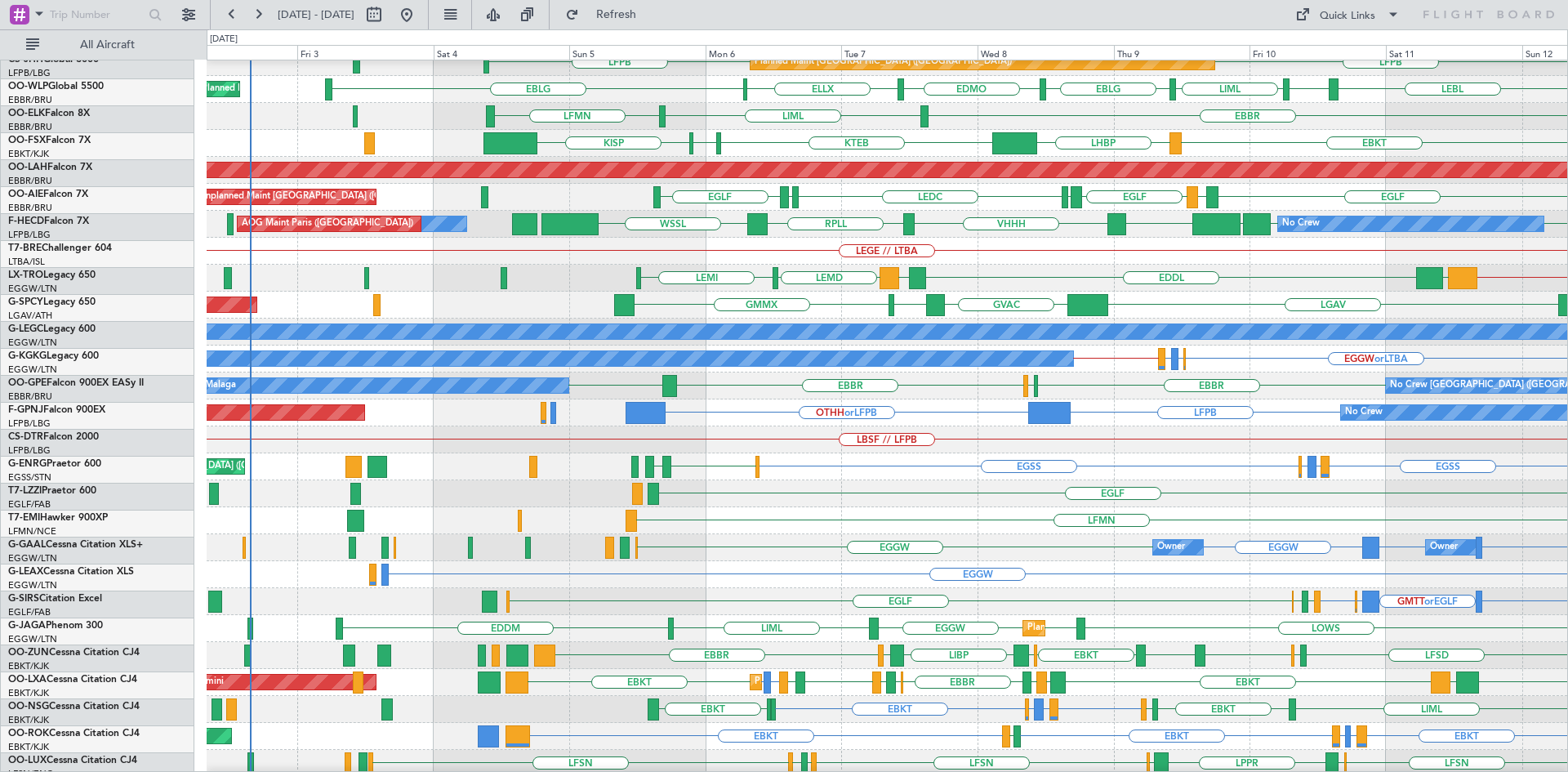
scroll to position [92, 0]
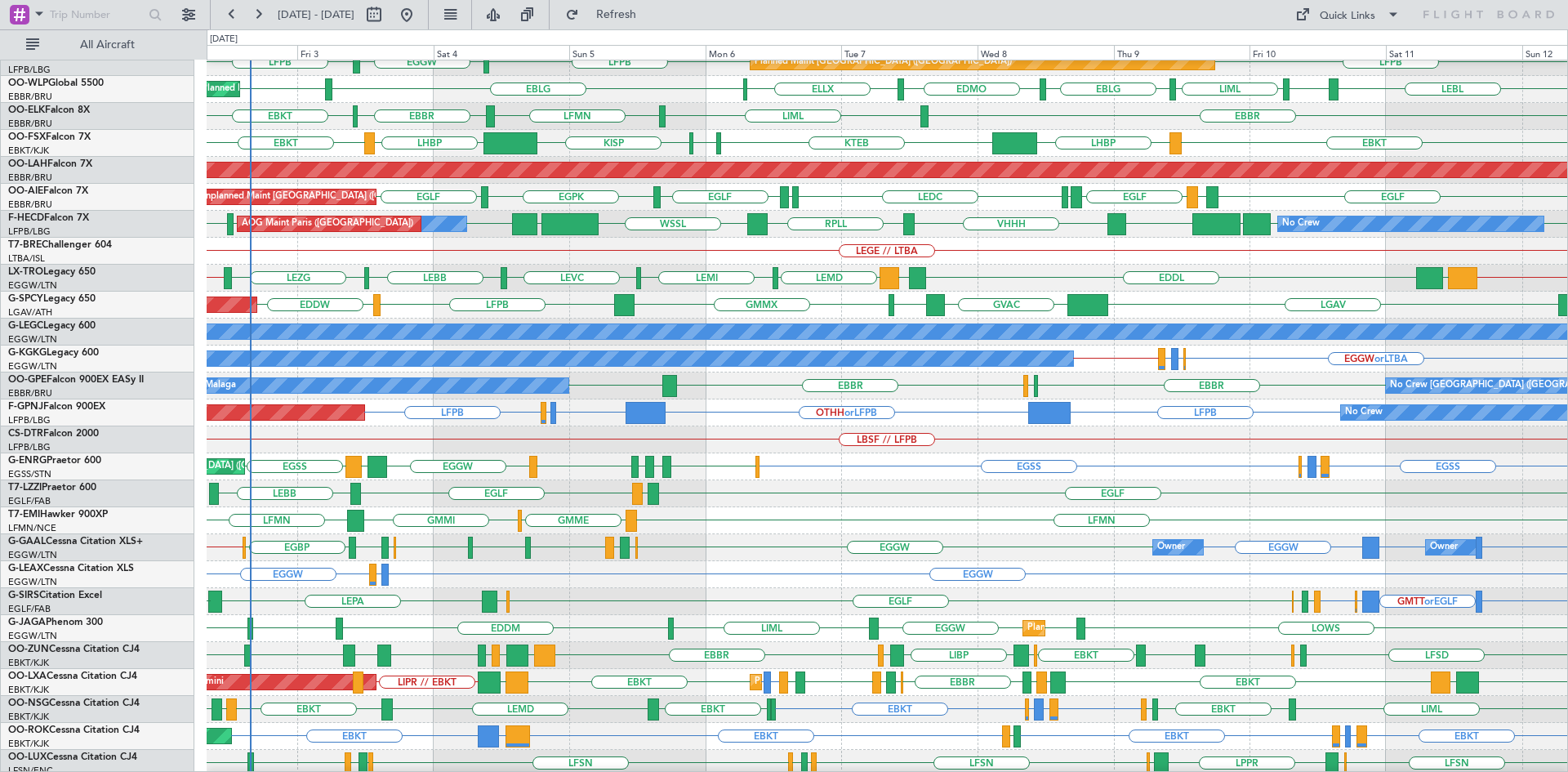
click at [971, 520] on div "GMMI LFMN LFMN GMME No Crew" at bounding box center [887, 520] width 1361 height 27
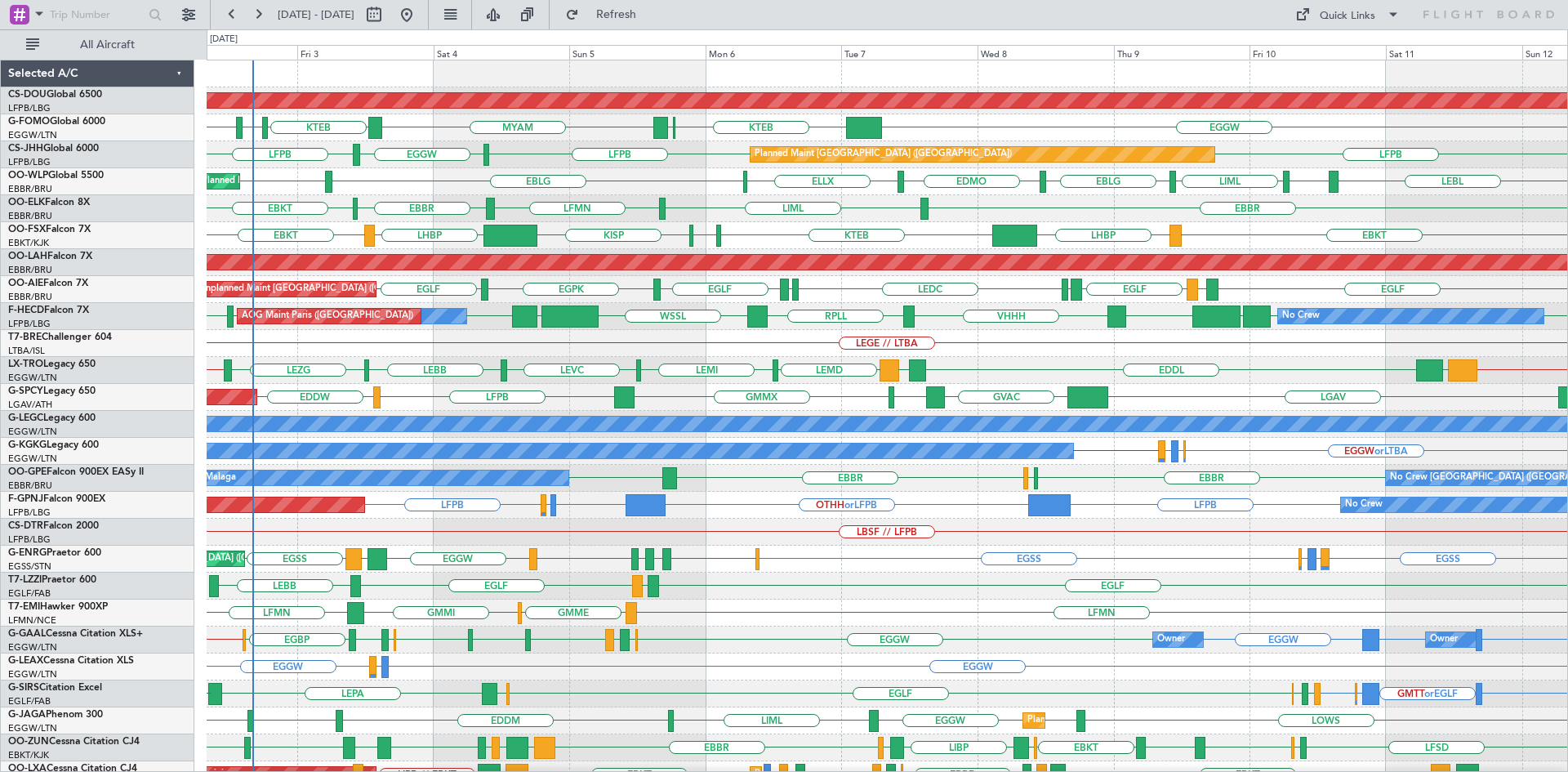
scroll to position [177, 0]
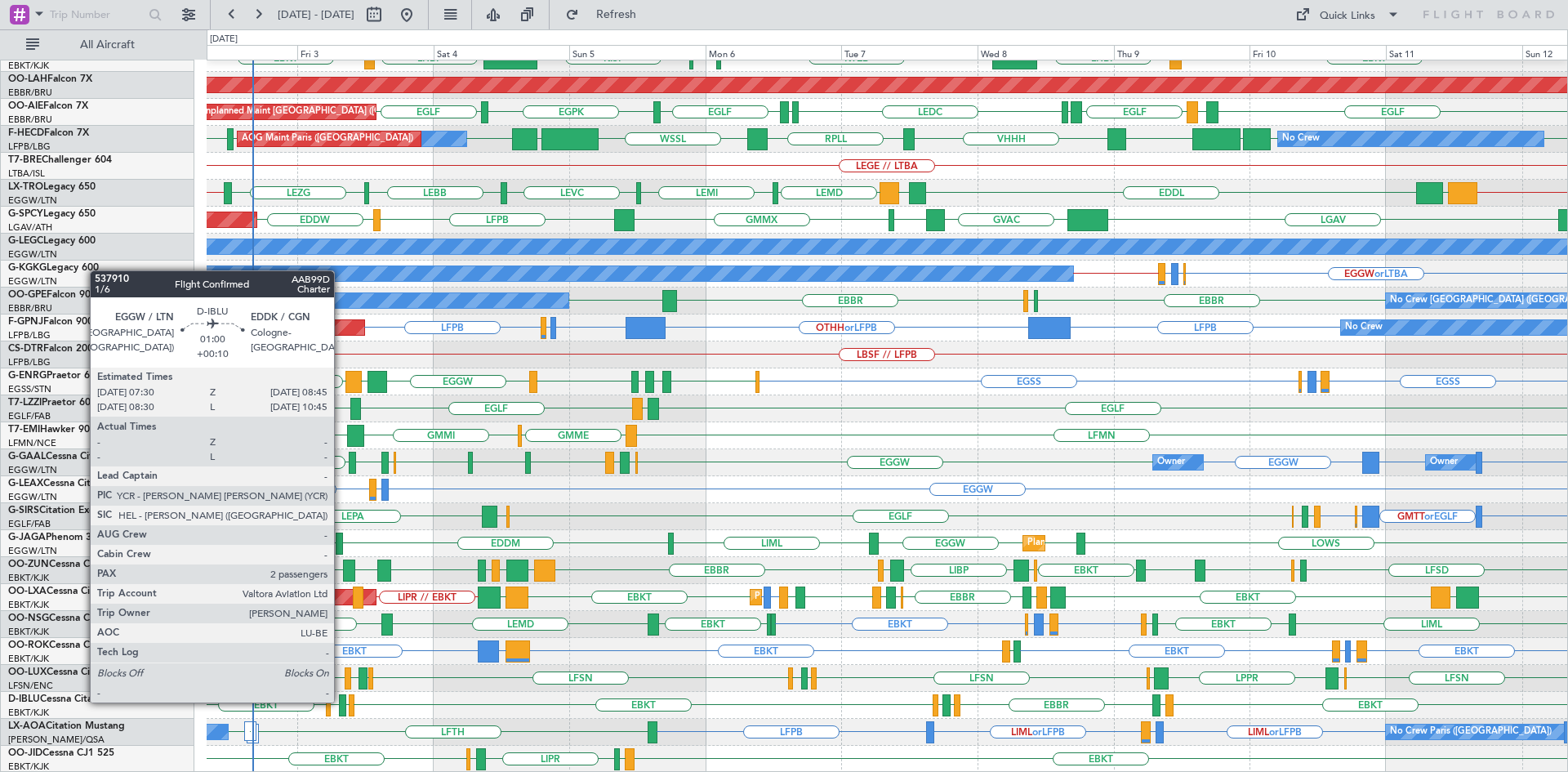
click at [341, 701] on div at bounding box center [342, 705] width 8 height 22
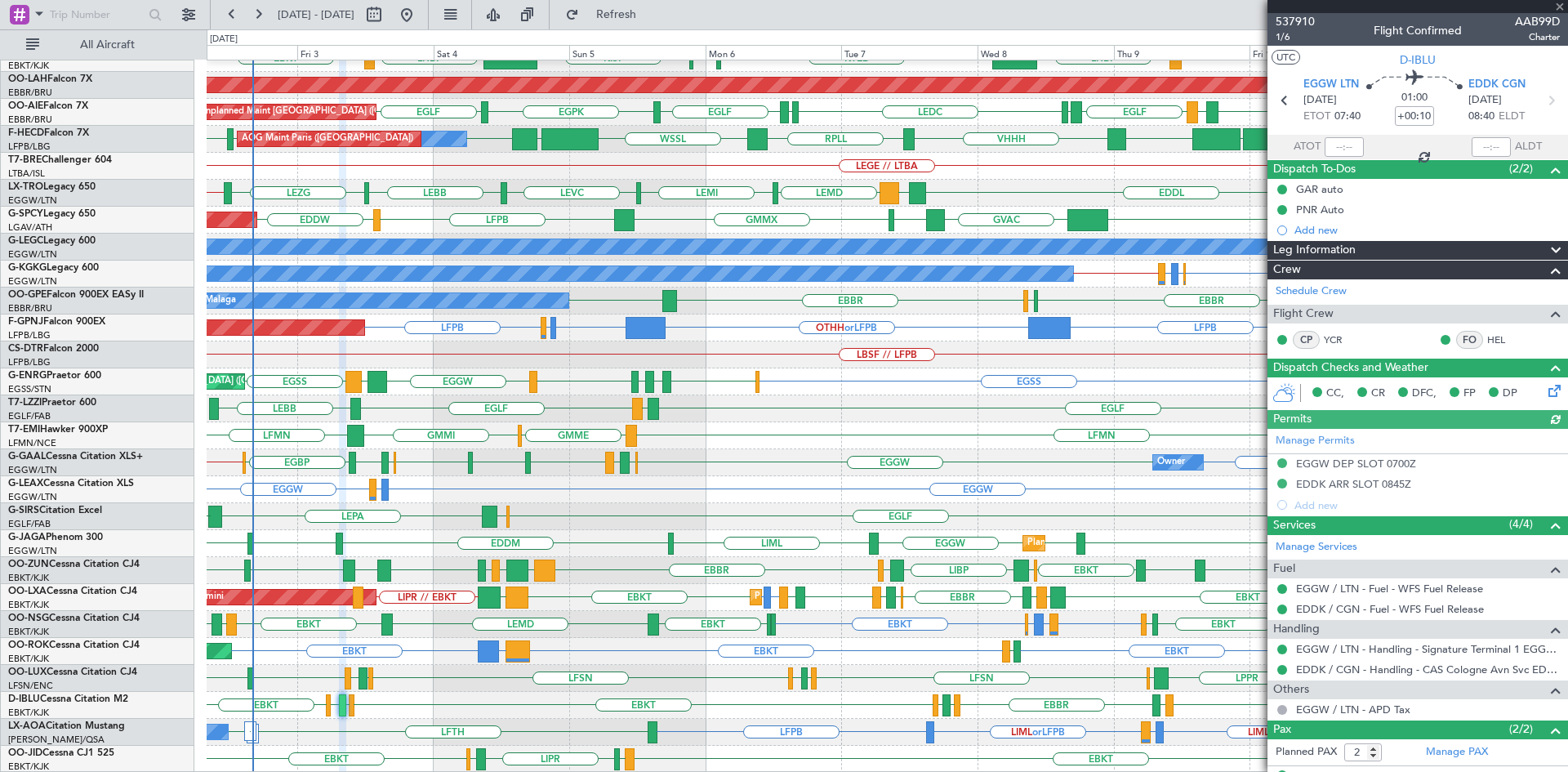
click at [1557, 7] on div at bounding box center [1418, 6] width 301 height 13
click at [1560, 7] on span at bounding box center [1560, 7] width 16 height 14
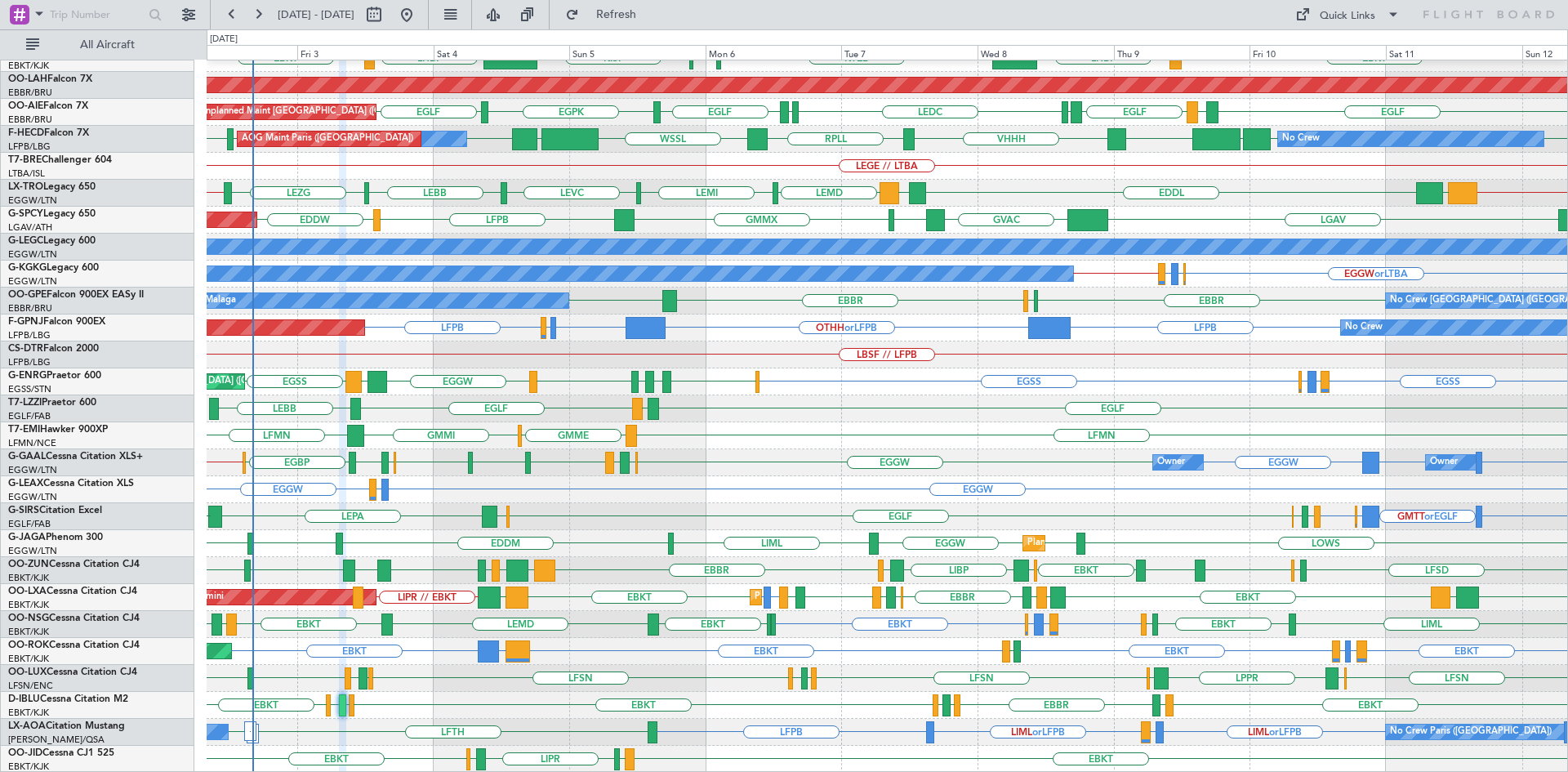
type input "0"
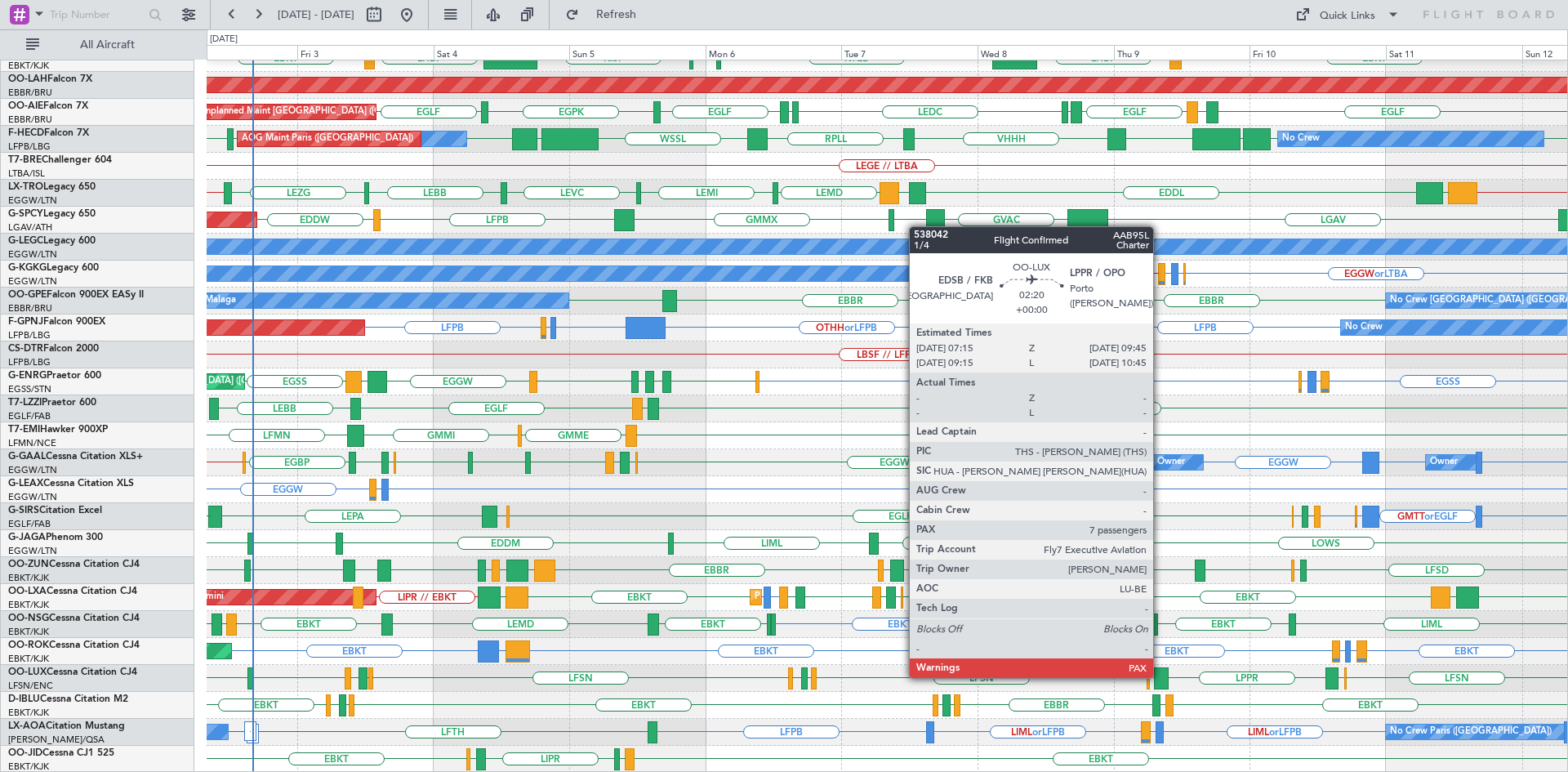
click at [1161, 677] on div at bounding box center [1161, 678] width 14 height 22
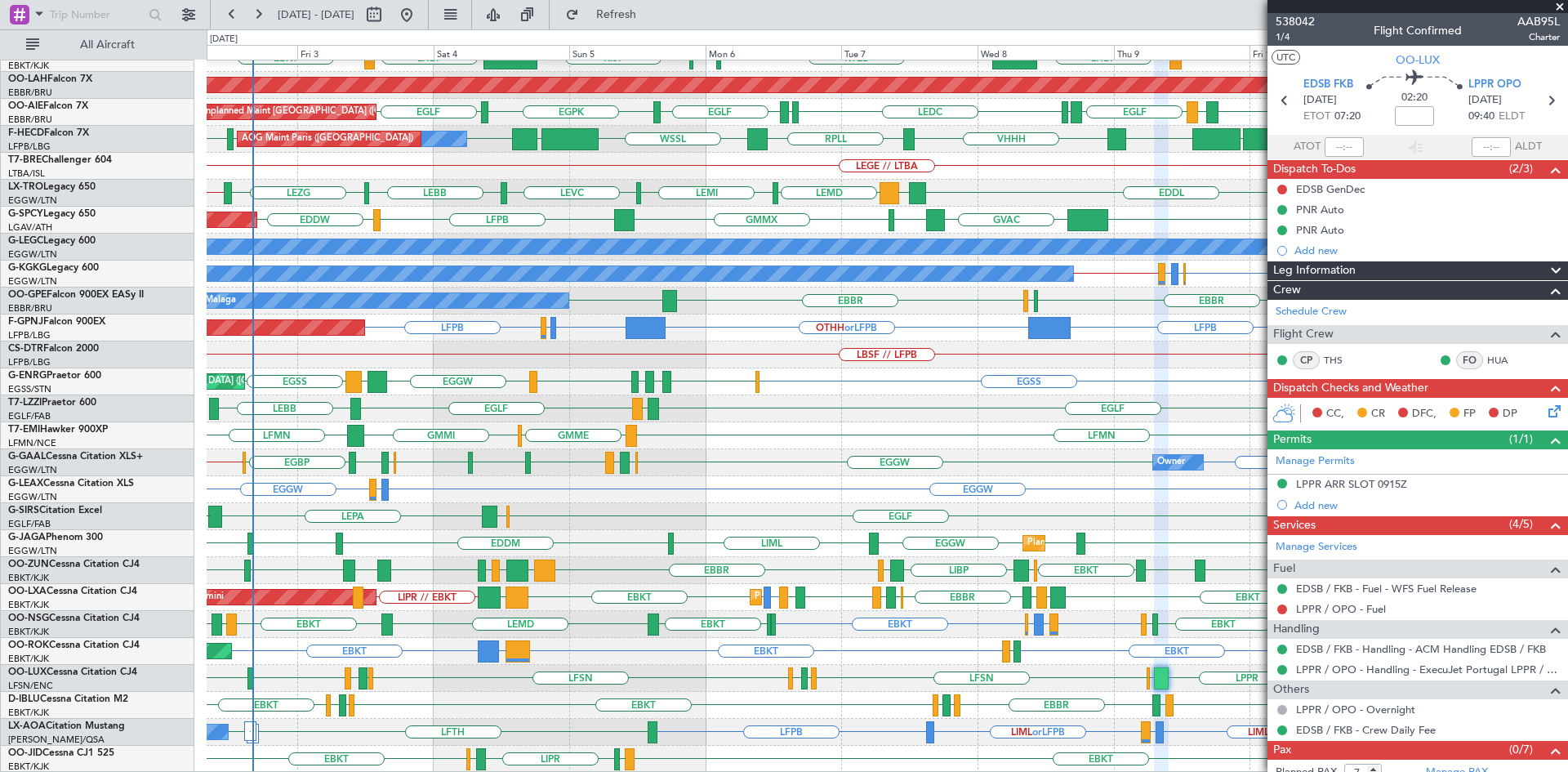
click at [1560, 8] on span at bounding box center [1560, 7] width 16 height 14
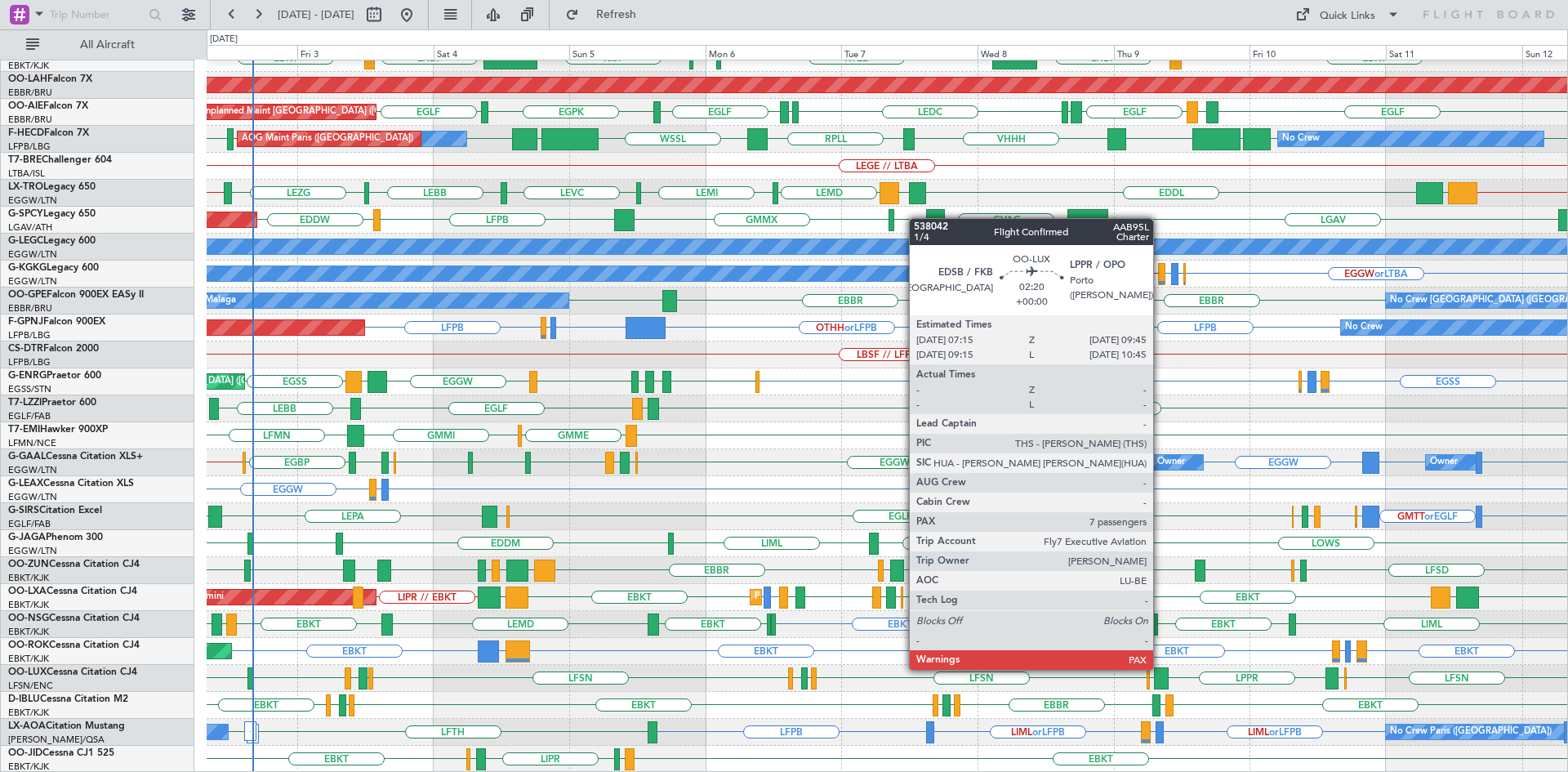
click at [1161, 670] on div at bounding box center [1161, 678] width 14 height 22
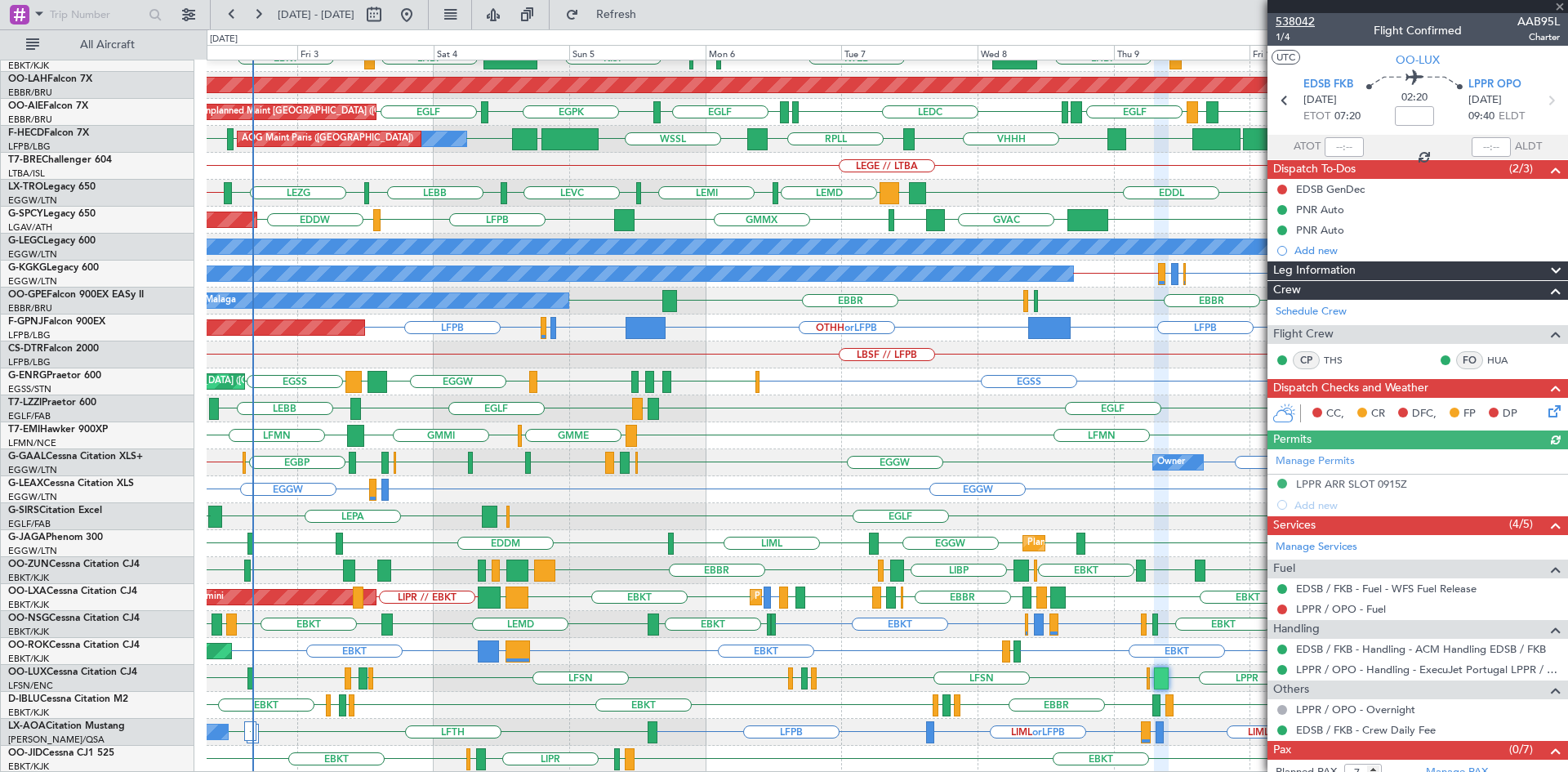
click at [1301, 16] on span "538042" at bounding box center [1295, 21] width 39 height 17
click at [1562, 8] on span at bounding box center [1560, 7] width 16 height 14
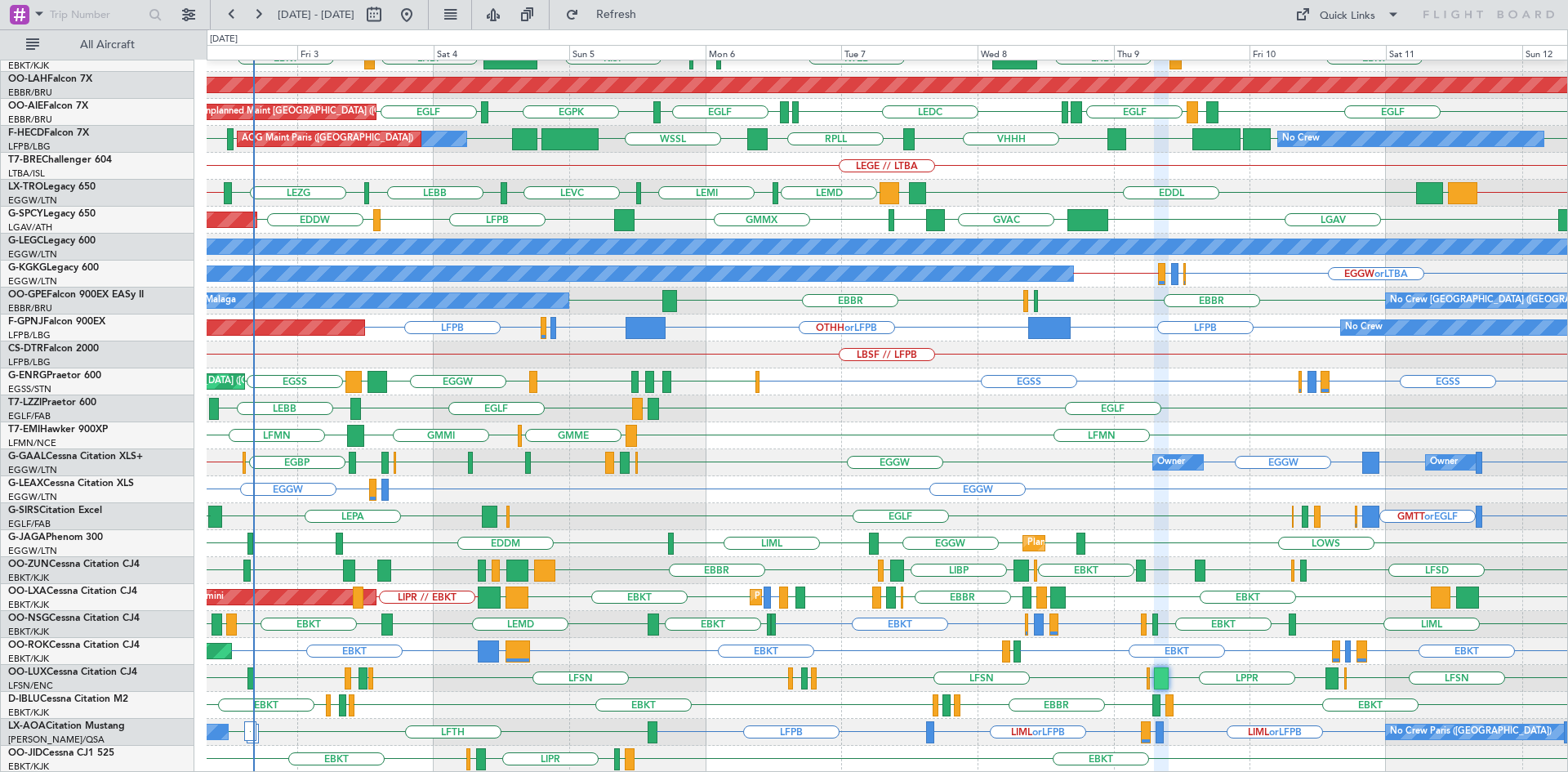
type input "0"
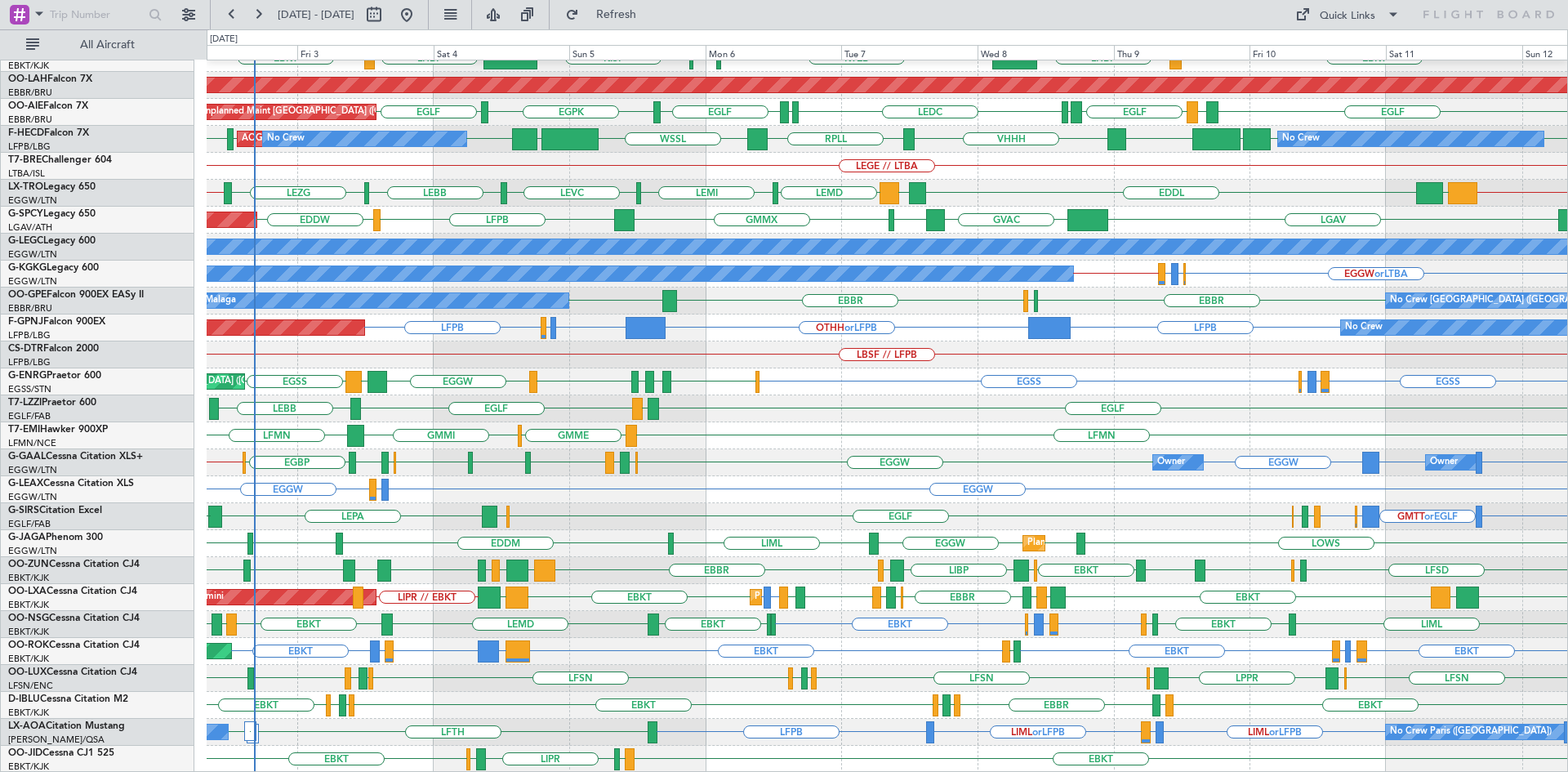
scroll to position [0, 0]
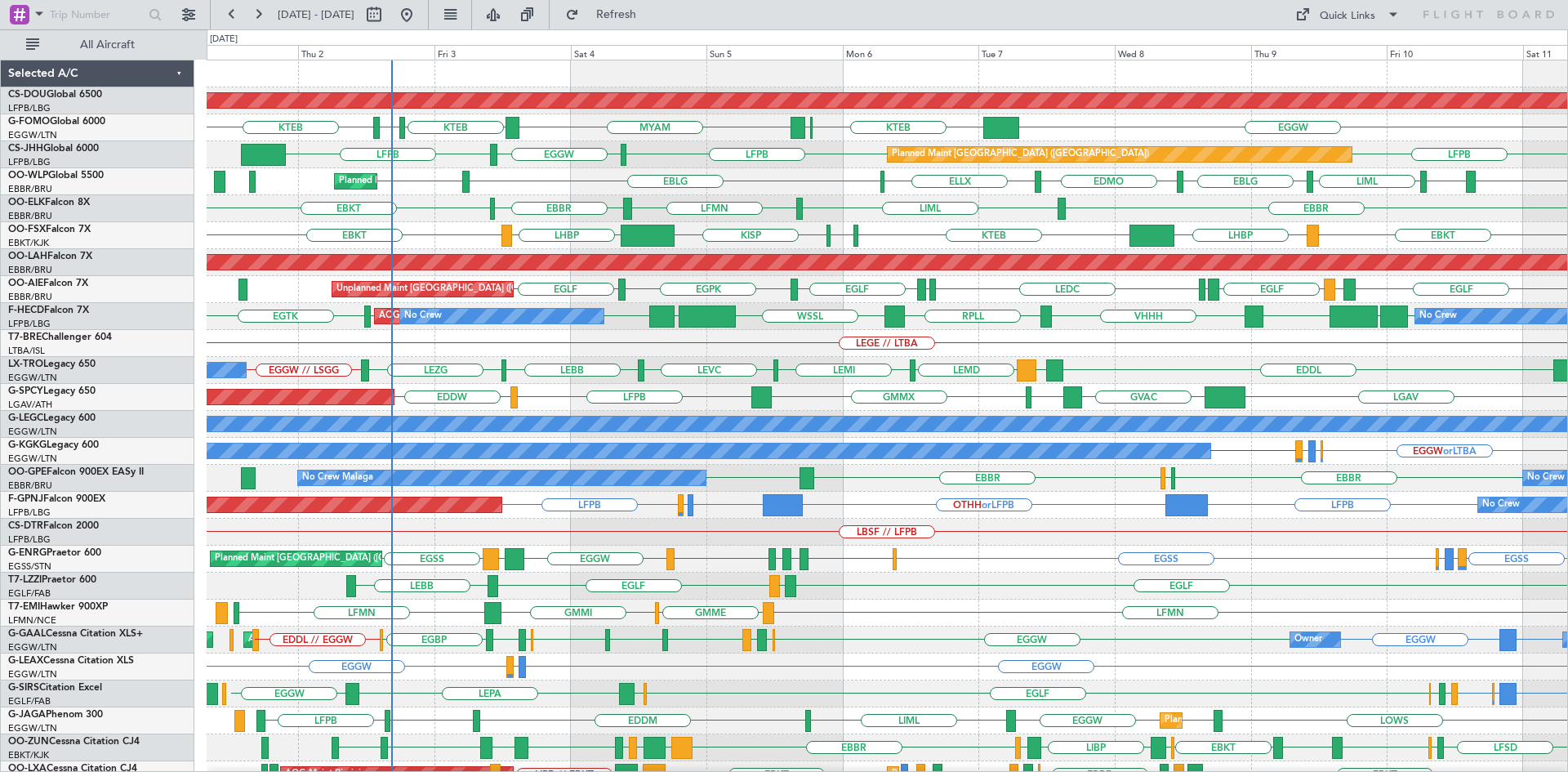
click at [408, 585] on div "EGLF LEBB [GEOGRAPHIC_DATA] LIRP A/C Unavailable [GEOGRAPHIC_DATA] ([GEOGRAPHIC…" at bounding box center [887, 586] width 1361 height 27
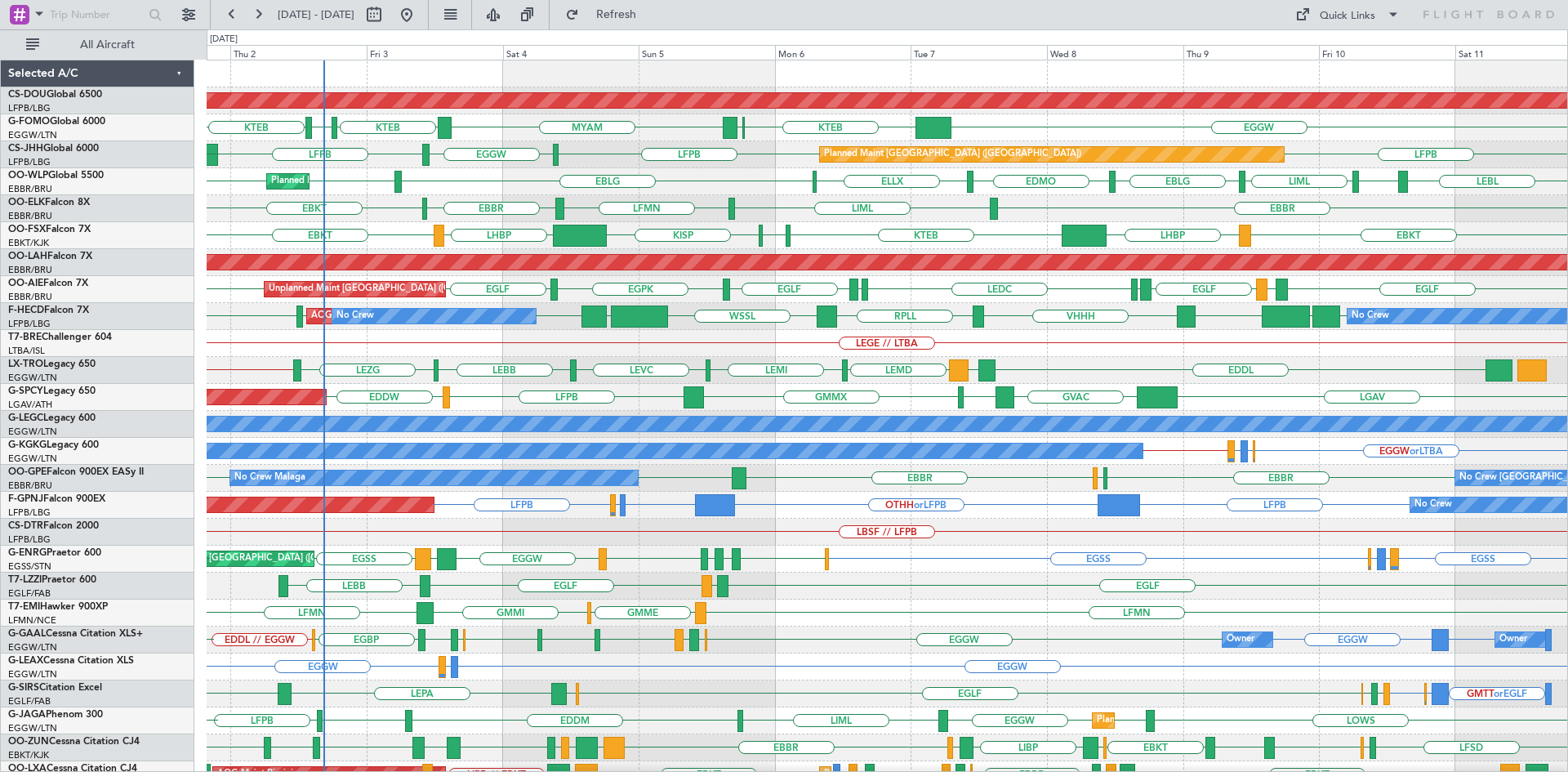
click at [592, 363] on div "Planned Maint London ([GEOGRAPHIC_DATA]) MYAM KTEB KBOS KTEB EGGW KTEB KFOK Pla…" at bounding box center [887, 505] width 1361 height 889
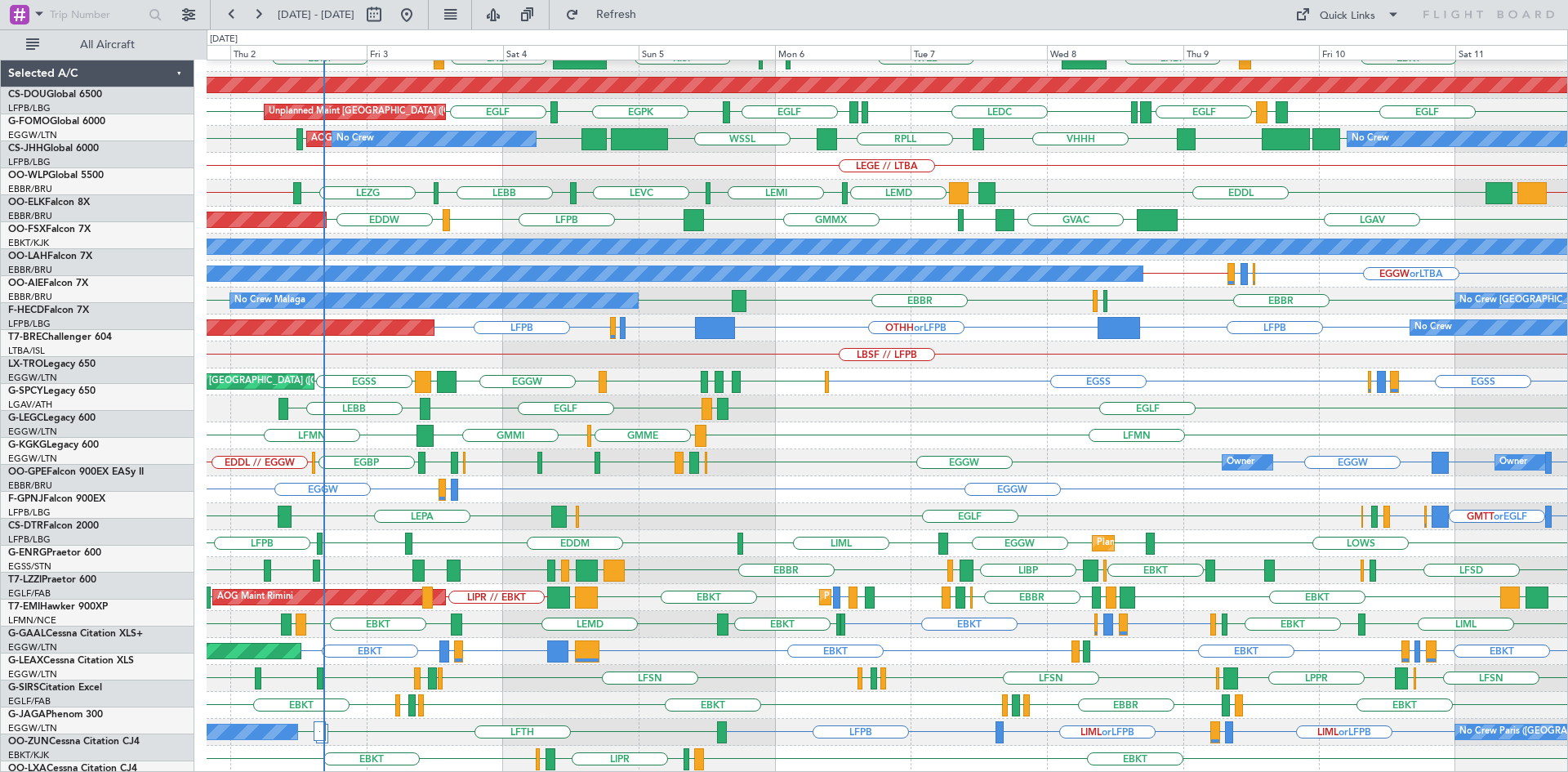
scroll to position [177, 0]
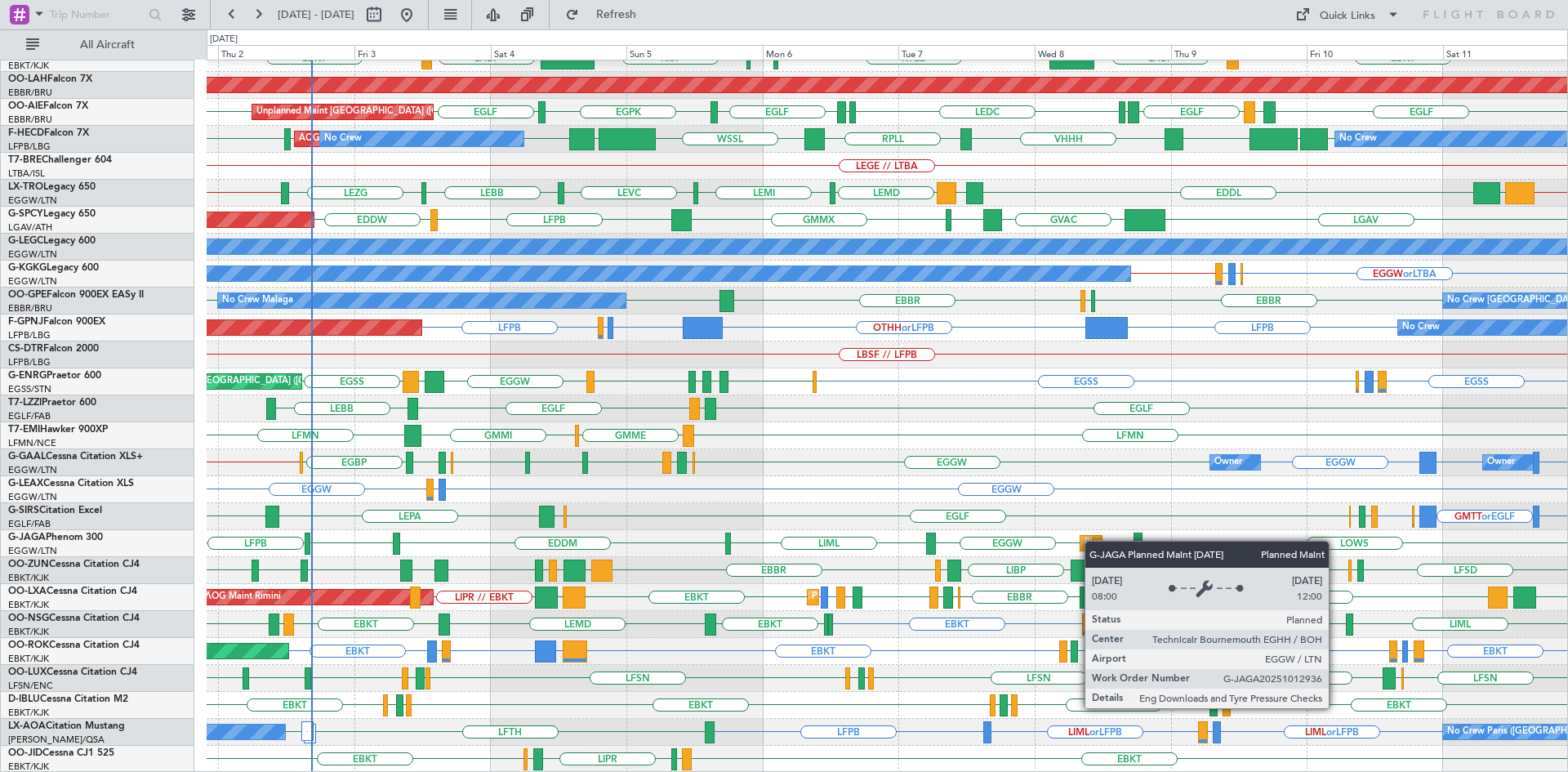
click at [1093, 541] on div "EBBR [GEOGRAPHIC_DATA] EBKT LIML LFMN Planned Maint [GEOGRAPHIC_DATA]-[GEOGRAPH…" at bounding box center [887, 328] width 1361 height 889
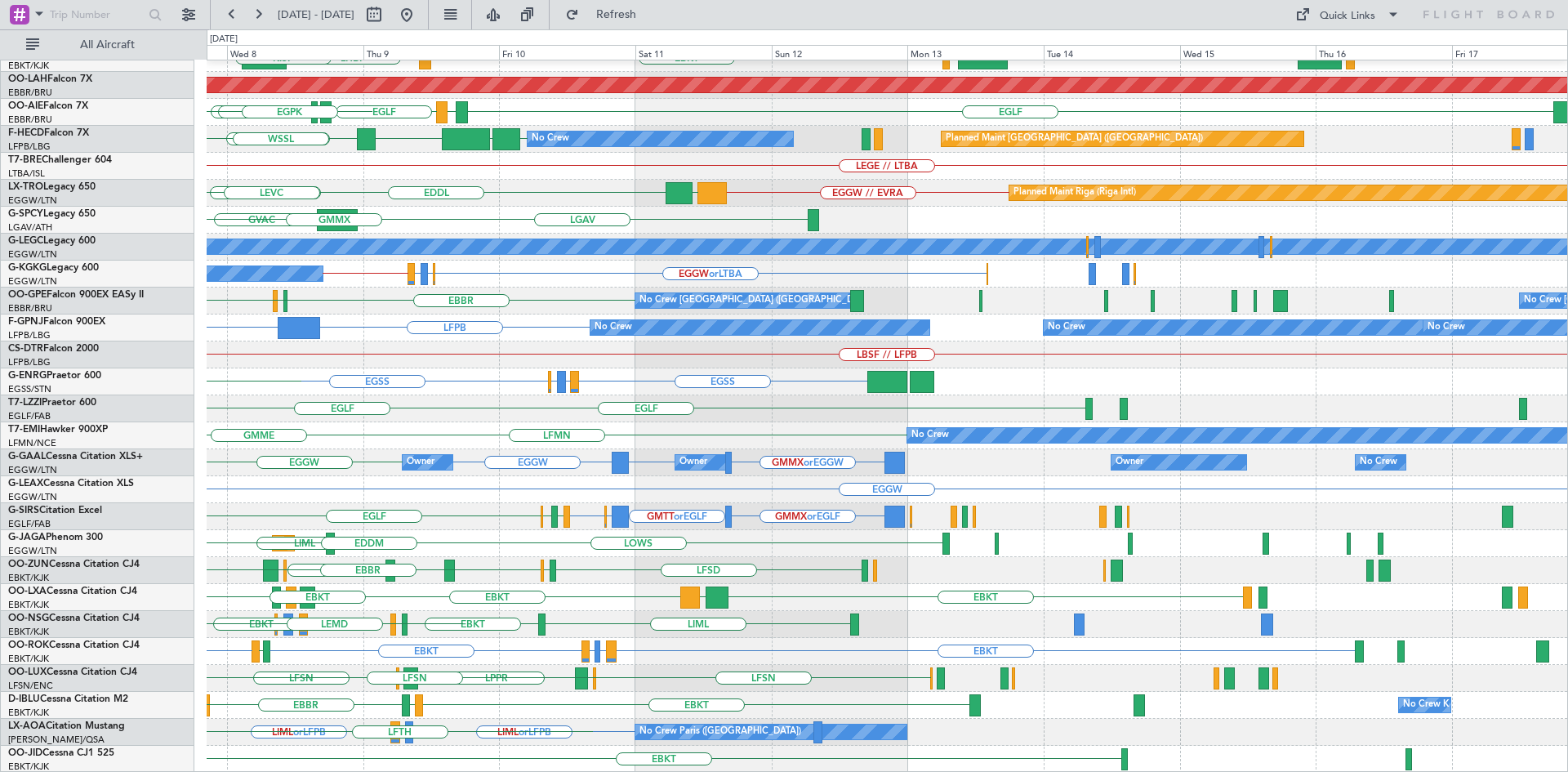
click at [136, 372] on div "EBBR LIML LFMN EBKT LHBP KTEB KPVD [GEOGRAPHIC_DATA] Planned [GEOGRAPHIC_DATA][…" at bounding box center [784, 400] width 1568 height 742
